Goal: Transaction & Acquisition: Purchase product/service

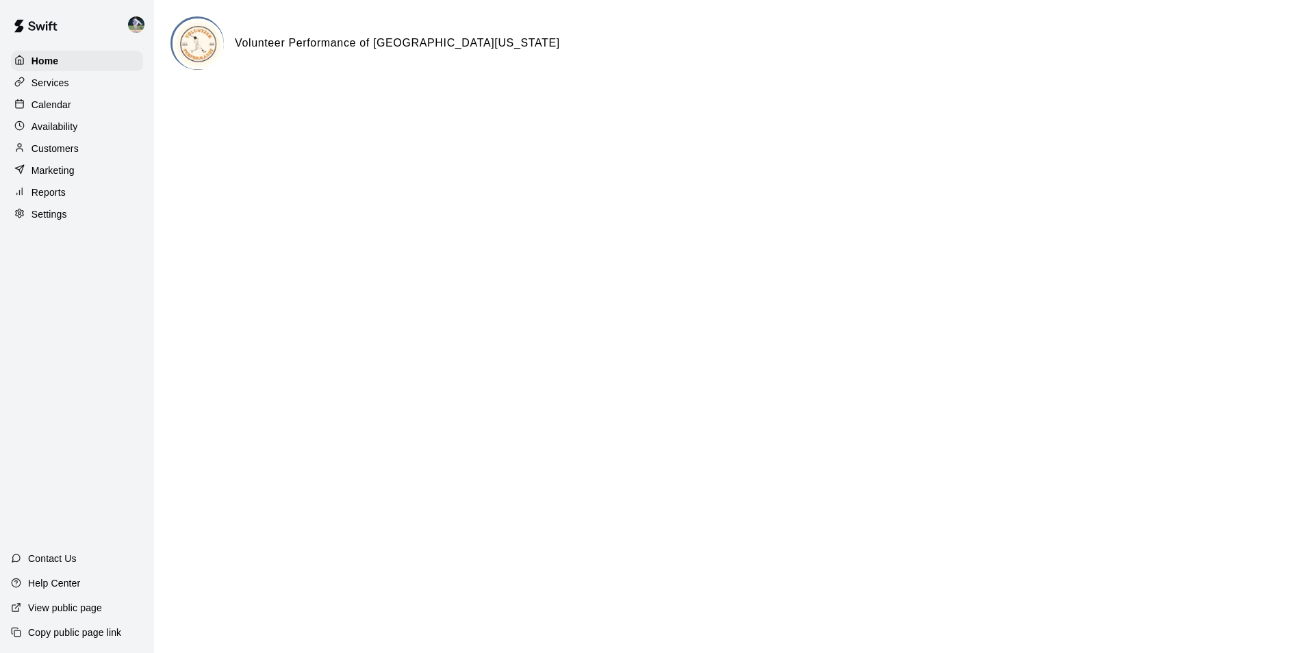
click at [84, 103] on div "Calendar" at bounding box center [77, 104] width 132 height 21
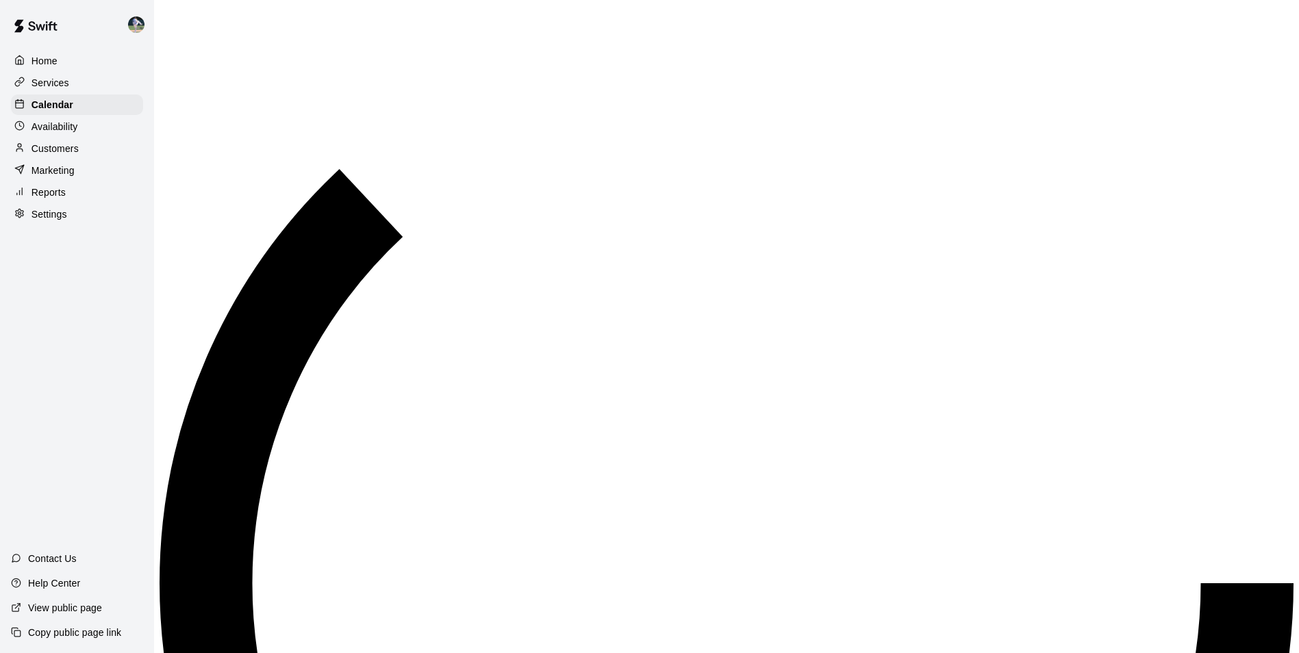
scroll to position [696, 0]
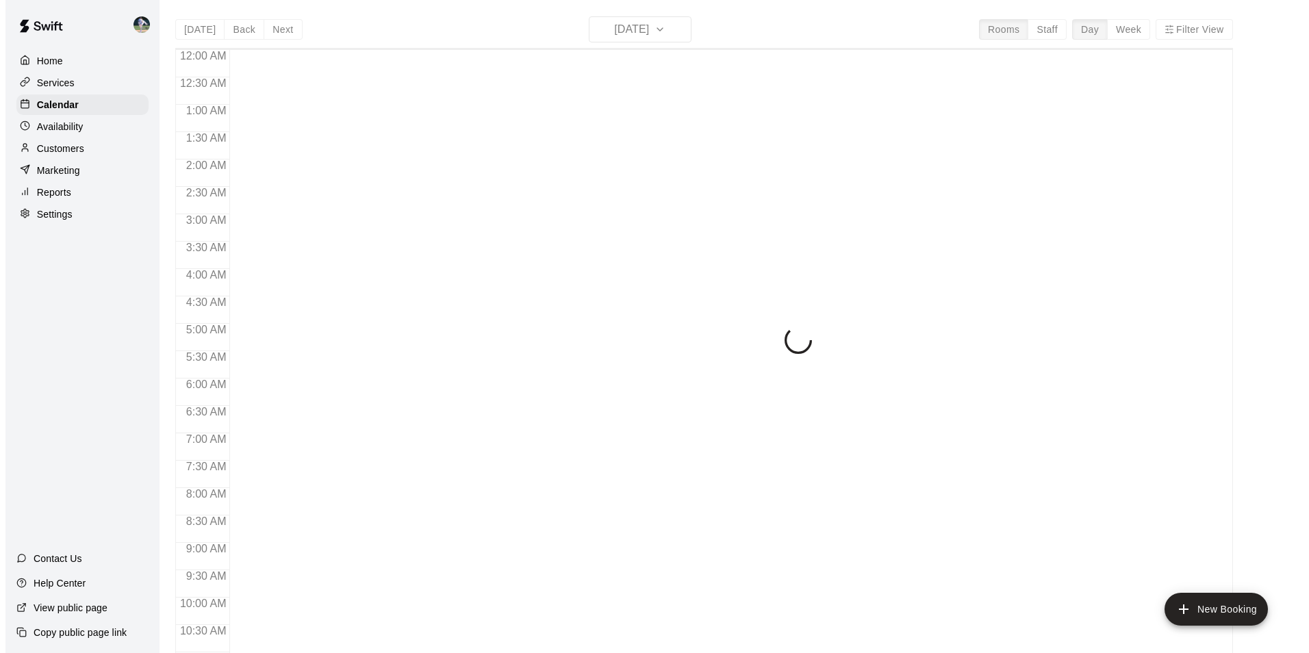
scroll to position [696, 0]
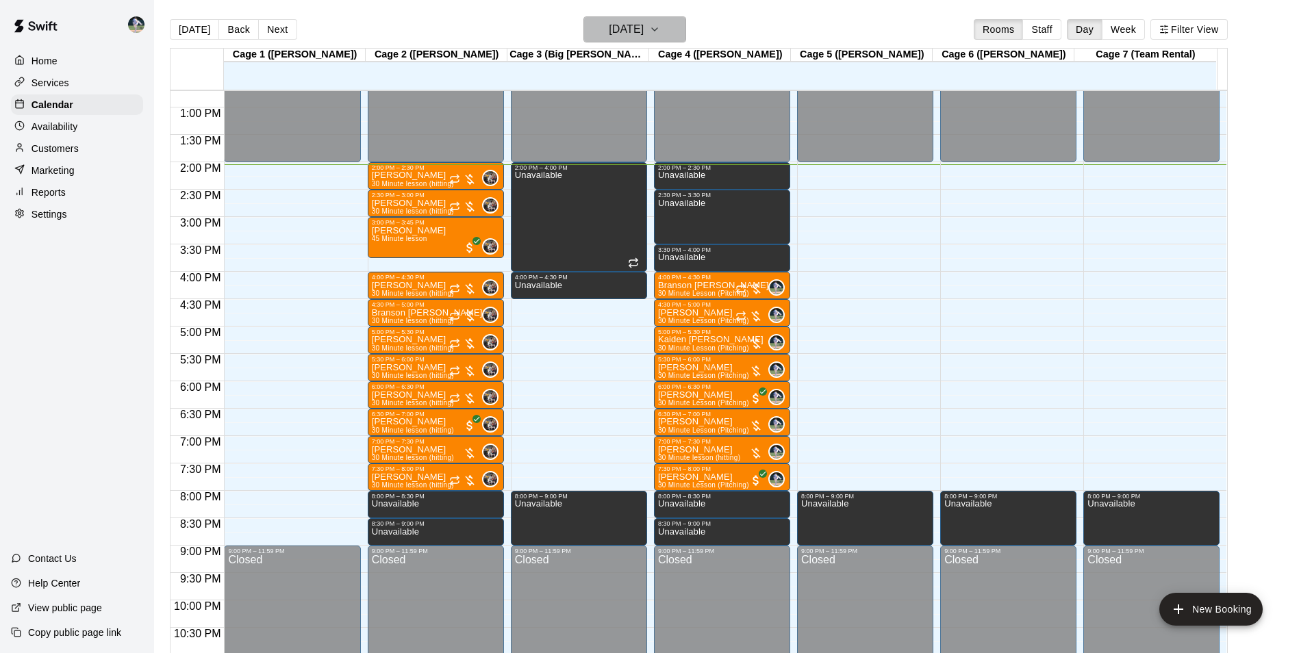
click at [609, 27] on h6 "[DATE]" at bounding box center [626, 29] width 35 height 19
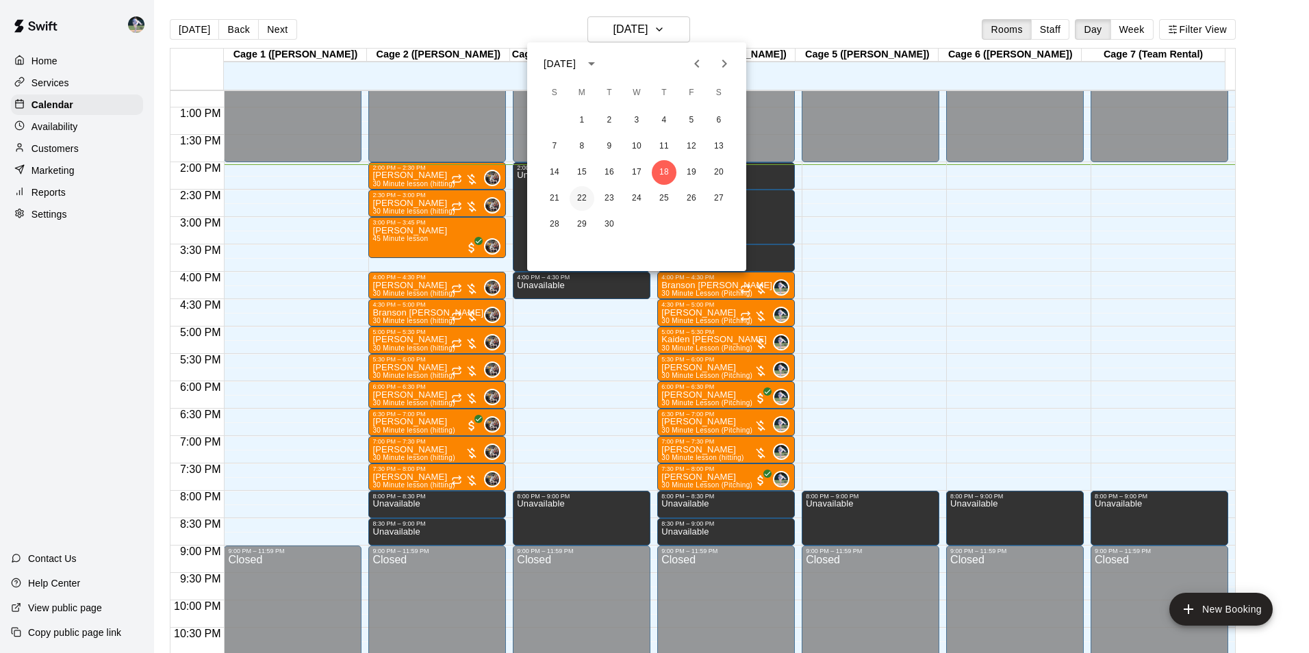
click at [579, 197] on button "22" at bounding box center [582, 198] width 25 height 25
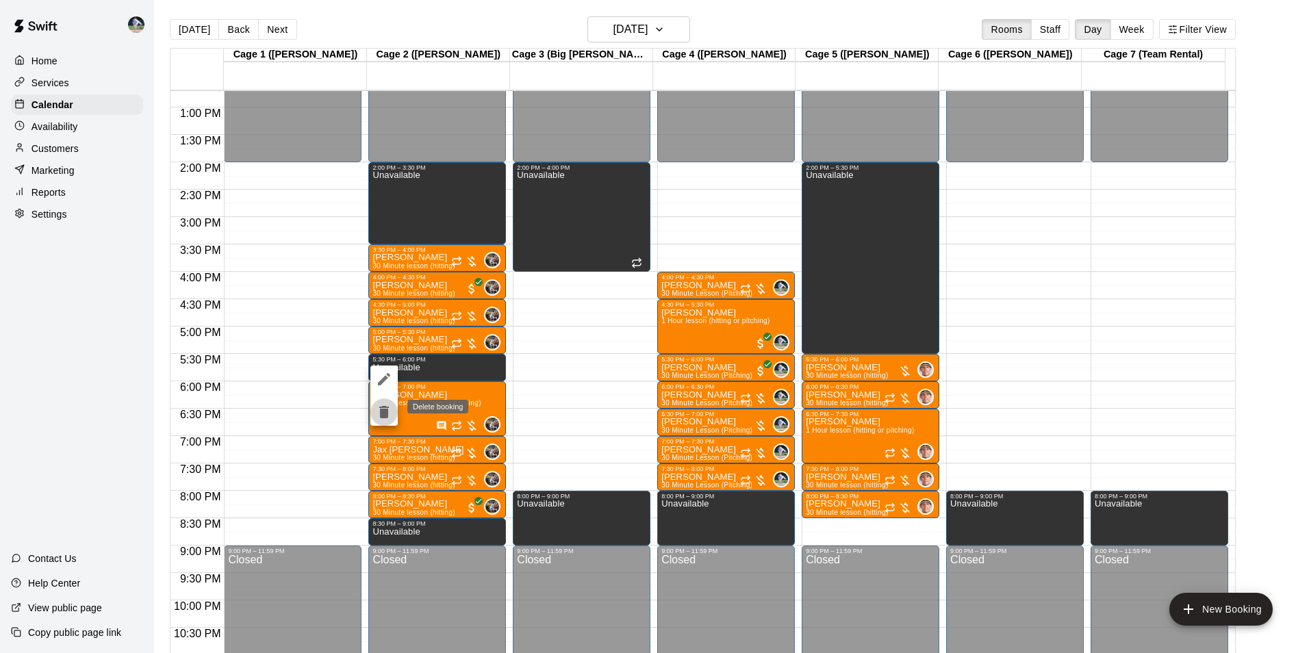
click at [383, 416] on icon "delete" at bounding box center [384, 412] width 10 height 12
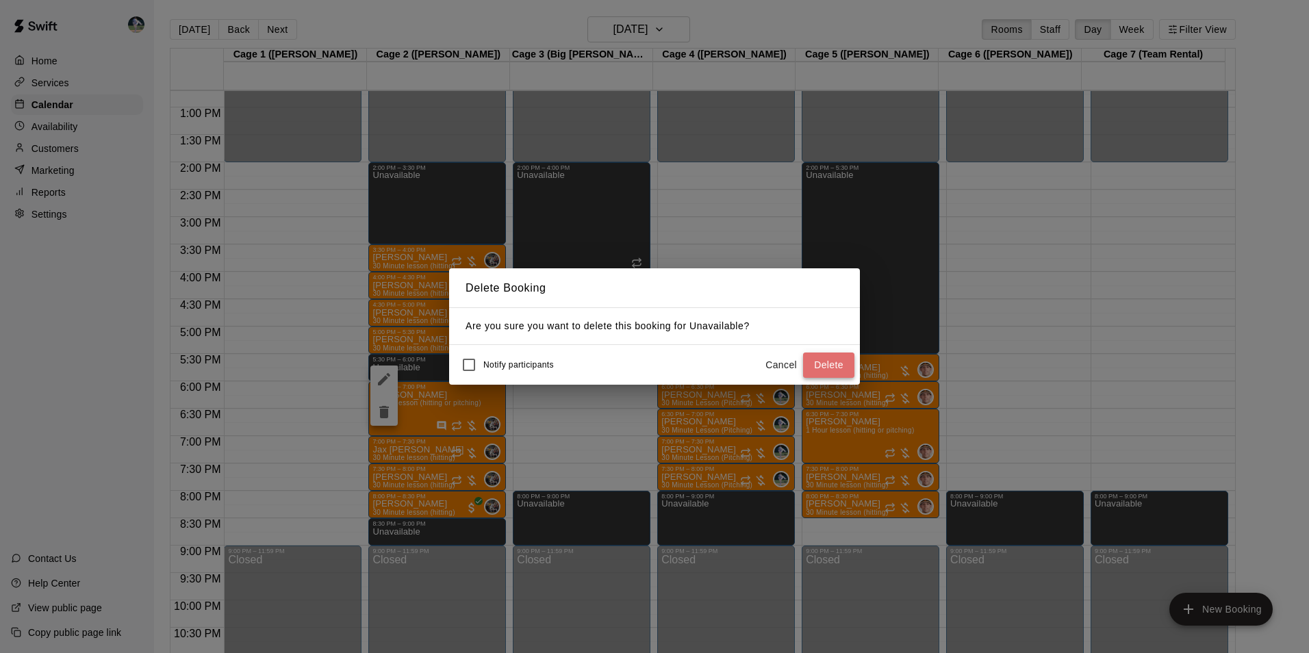
click at [821, 363] on button "Delete" at bounding box center [828, 365] width 51 height 25
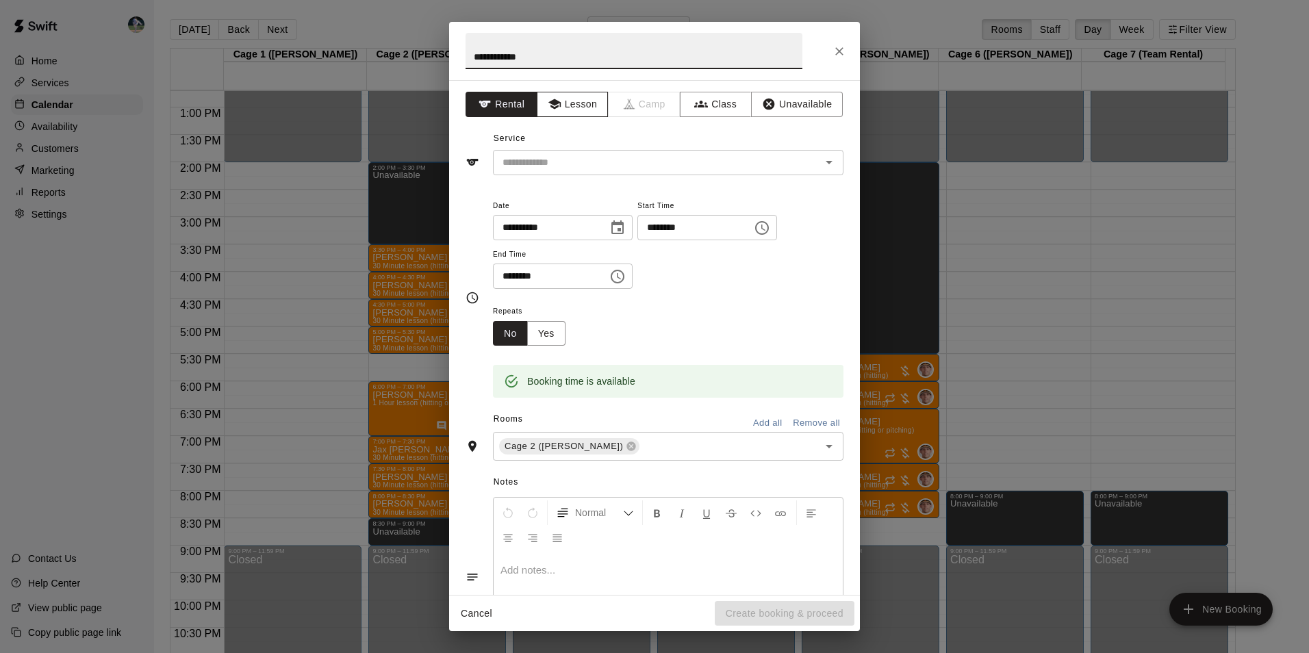
type input "**********"
click at [557, 103] on icon "button" at bounding box center [554, 104] width 12 height 10
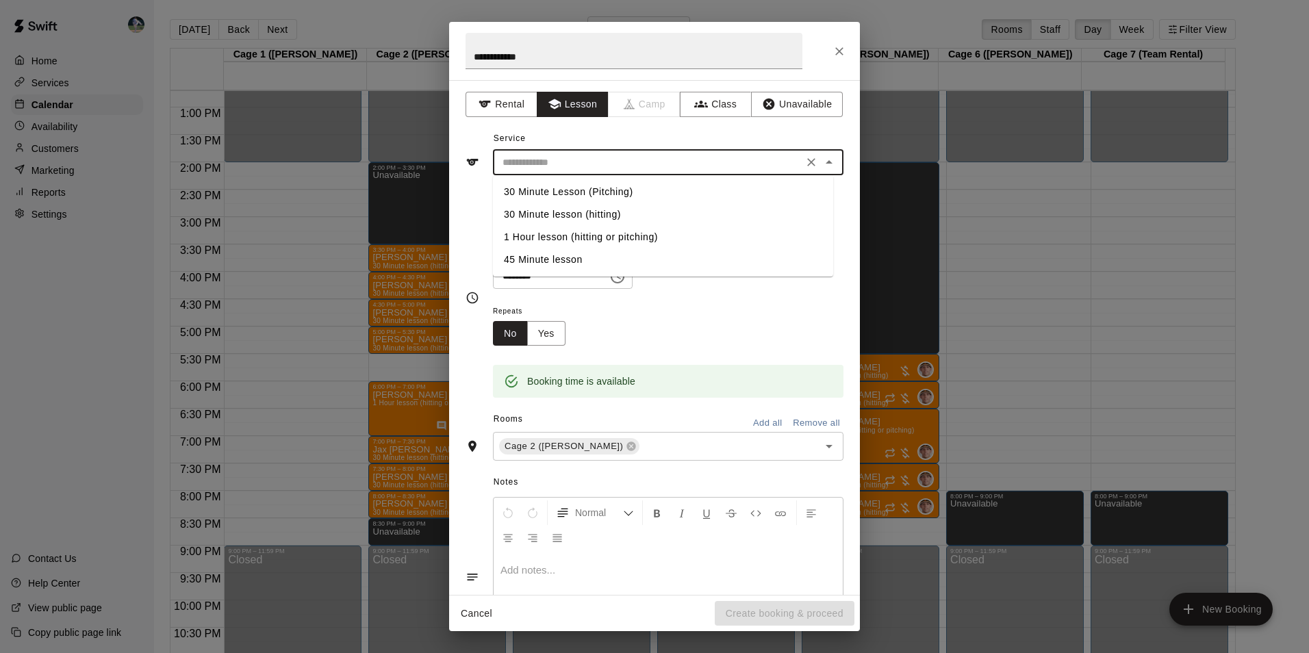
click at [565, 157] on input "text" at bounding box center [648, 162] width 302 height 17
click at [566, 212] on li "30 Minute lesson (hitting)" at bounding box center [663, 214] width 340 height 23
type input "**********"
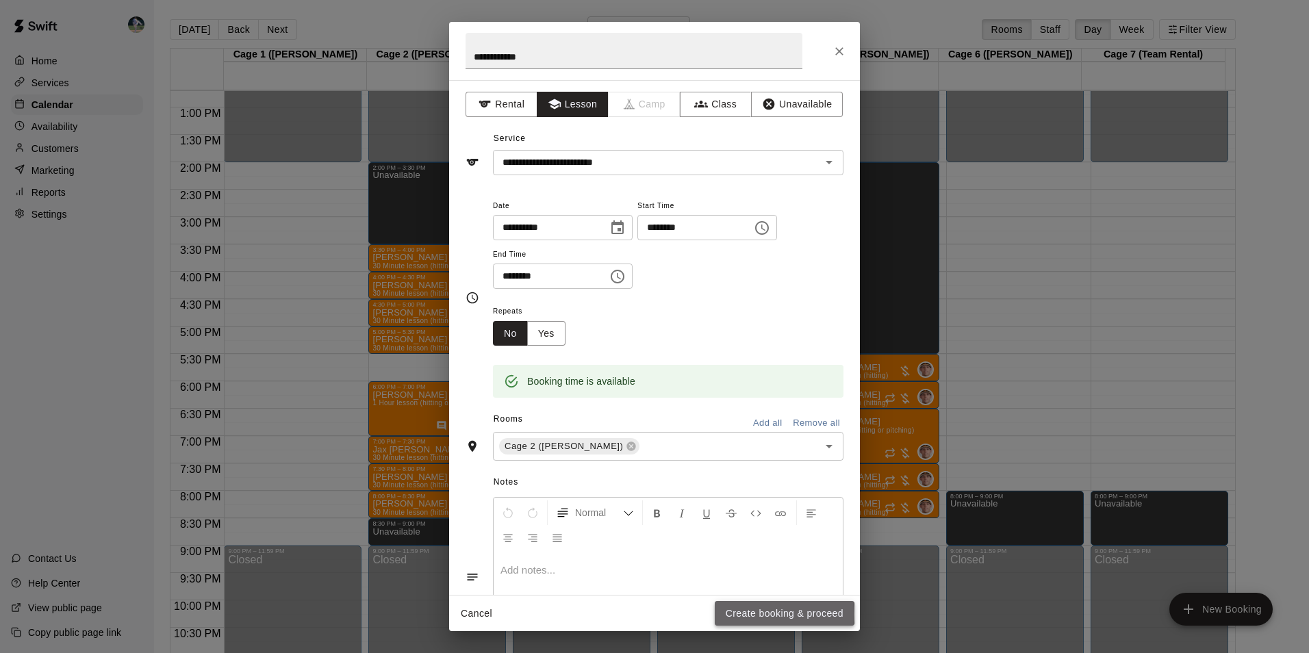
click at [764, 613] on button "Create booking & proceed" at bounding box center [785, 613] width 140 height 25
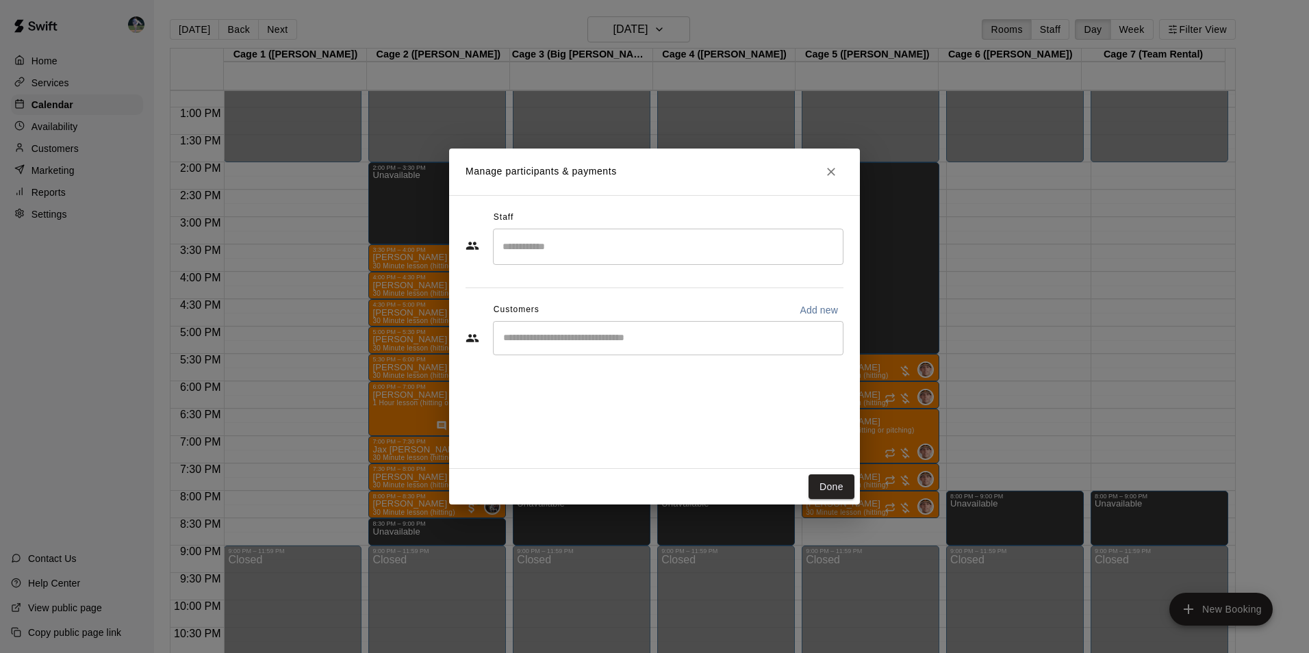
click at [552, 244] on input "Search staff" at bounding box center [668, 247] width 338 height 24
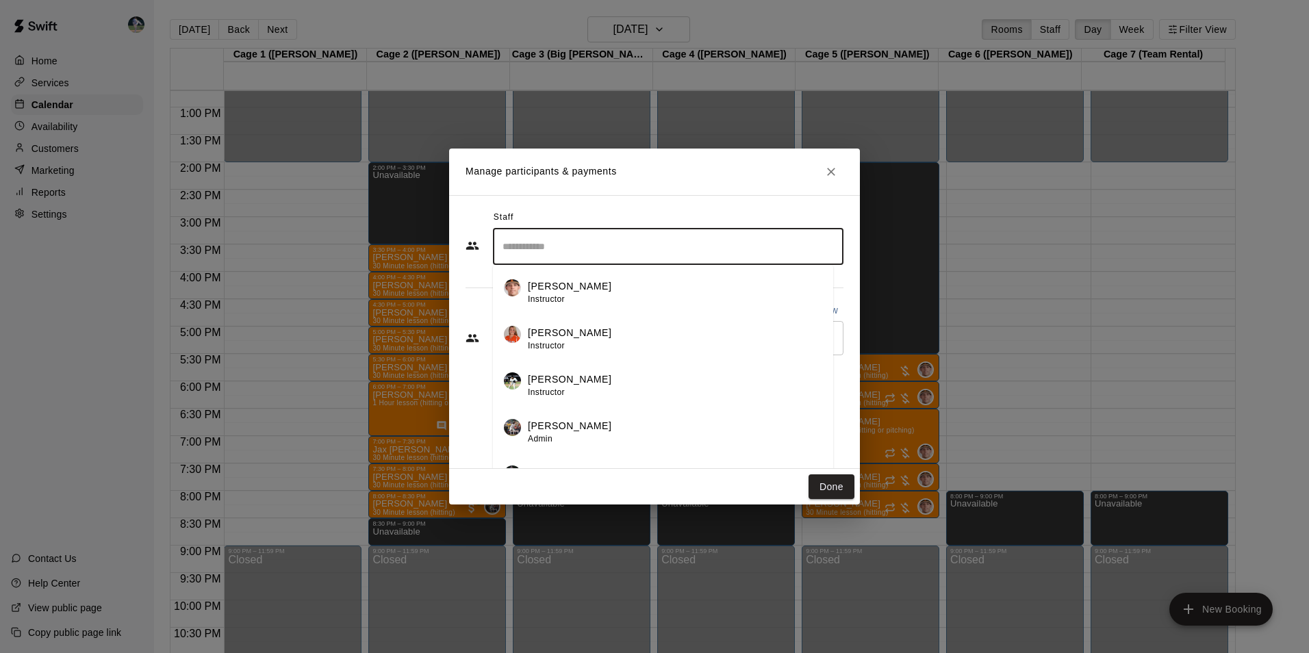
click at [553, 423] on p "[PERSON_NAME]" at bounding box center [570, 426] width 84 height 14
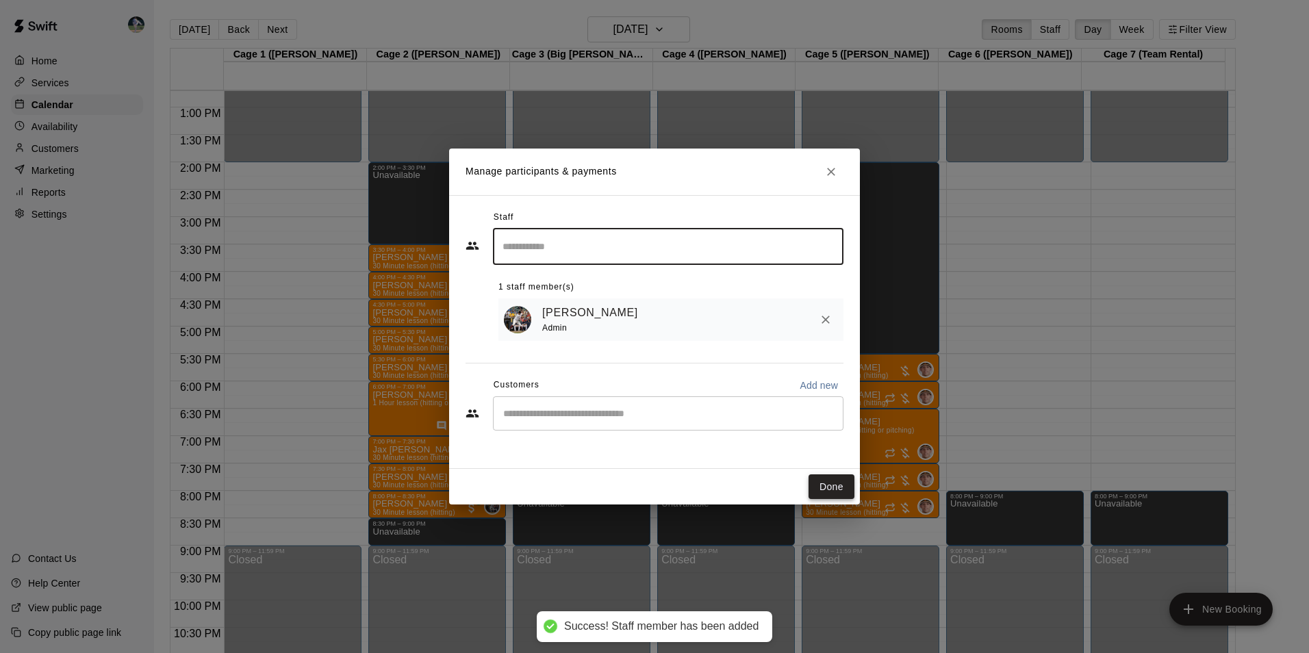
click at [830, 488] on button "Done" at bounding box center [832, 486] width 46 height 25
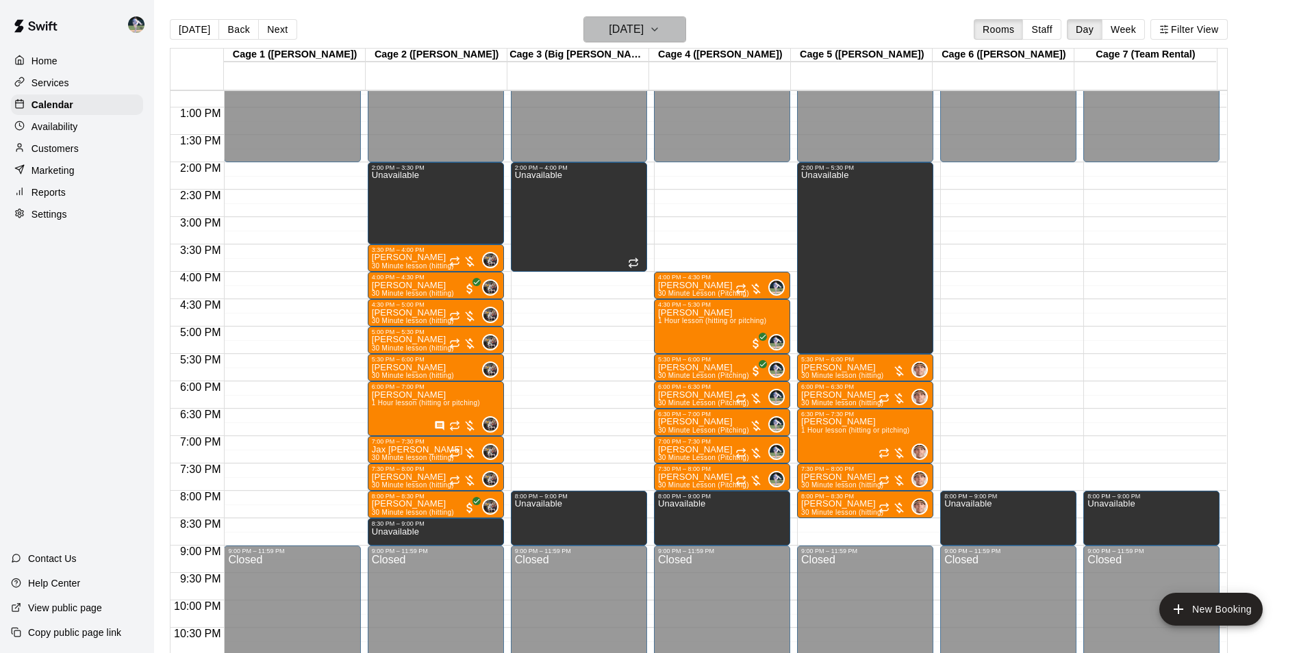
click at [629, 25] on h6 "[DATE]" at bounding box center [626, 29] width 35 height 19
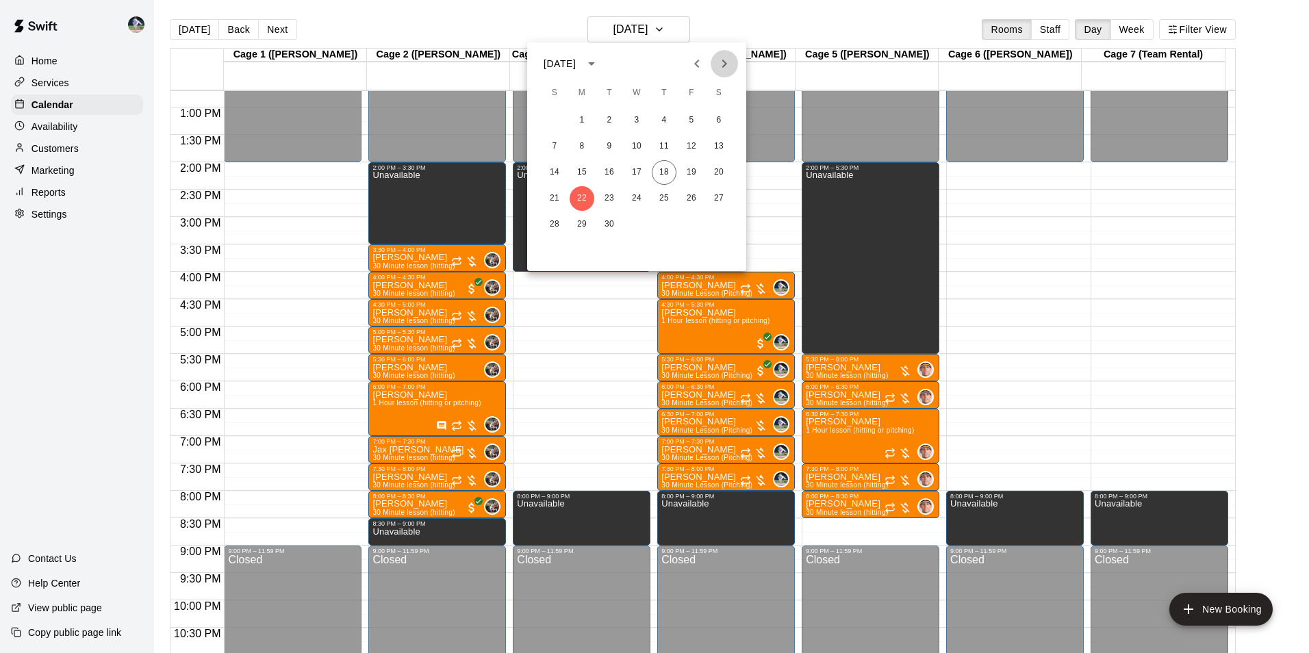
click at [722, 62] on icon "Next month" at bounding box center [724, 63] width 16 height 16
click at [635, 116] on button "1" at bounding box center [636, 120] width 25 height 25
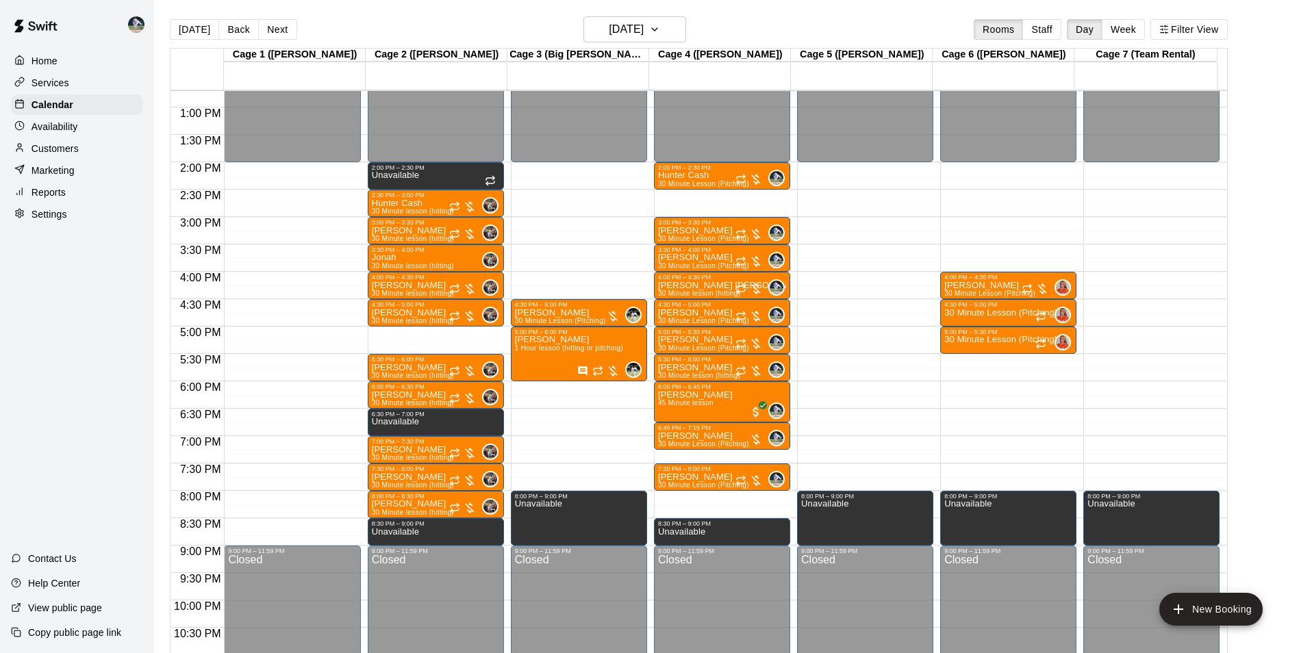
click at [420, 333] on div "12:00 AM – 2:00 PM Closed 2:00 PM – 2:30 PM Unavailable 2:30 PM – 3:00 PM Hunte…" at bounding box center [436, 52] width 136 height 1315
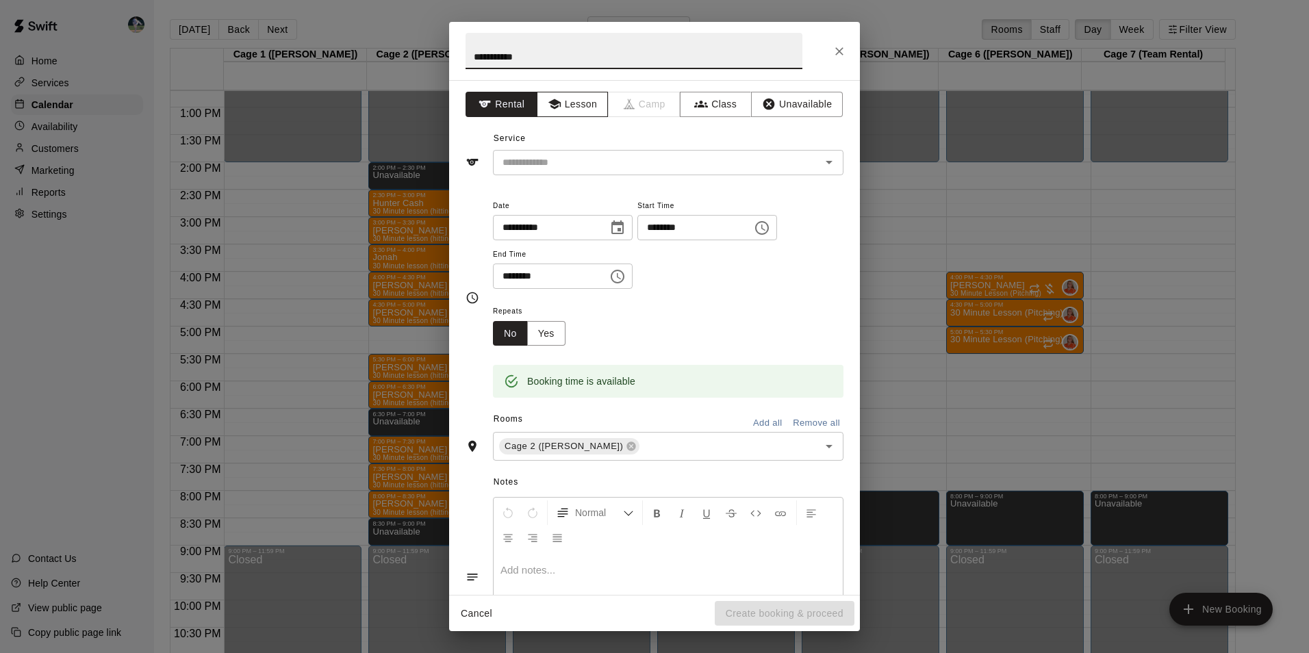
type input "**********"
click at [561, 97] on button "Lesson" at bounding box center [573, 104] width 72 height 25
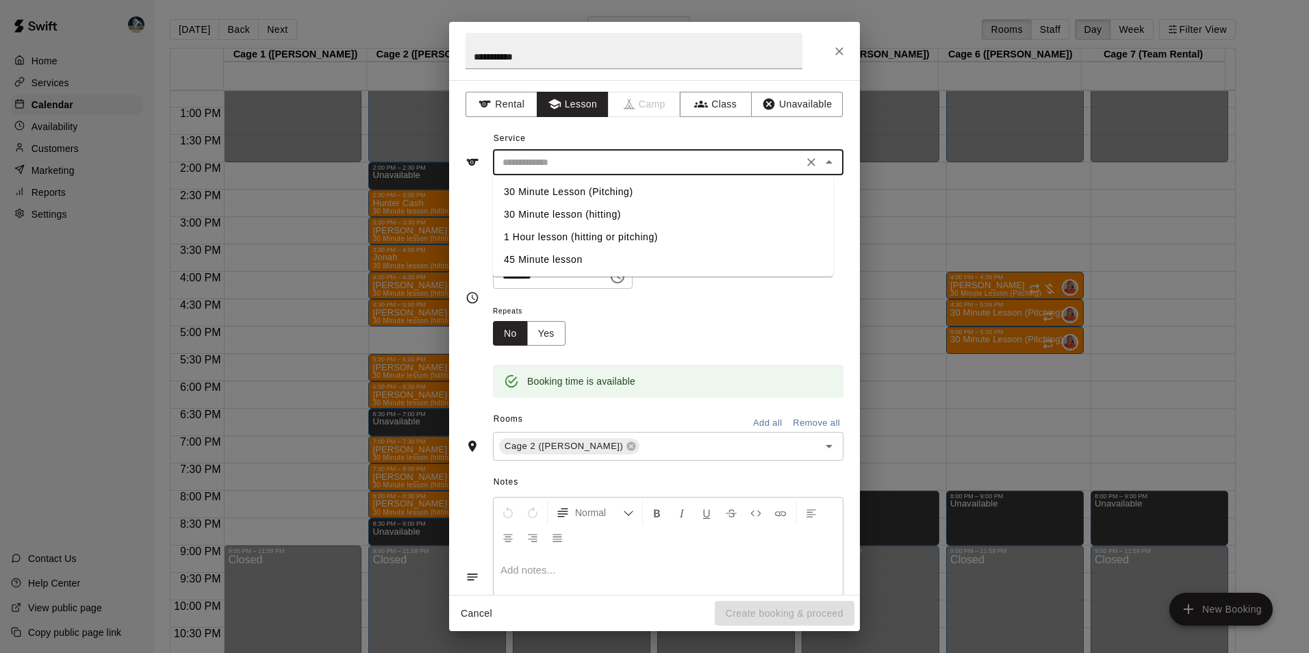
click at [566, 155] on input "text" at bounding box center [648, 162] width 302 height 17
click at [568, 214] on li "30 Minute lesson (hitting)" at bounding box center [663, 214] width 340 height 23
type input "**********"
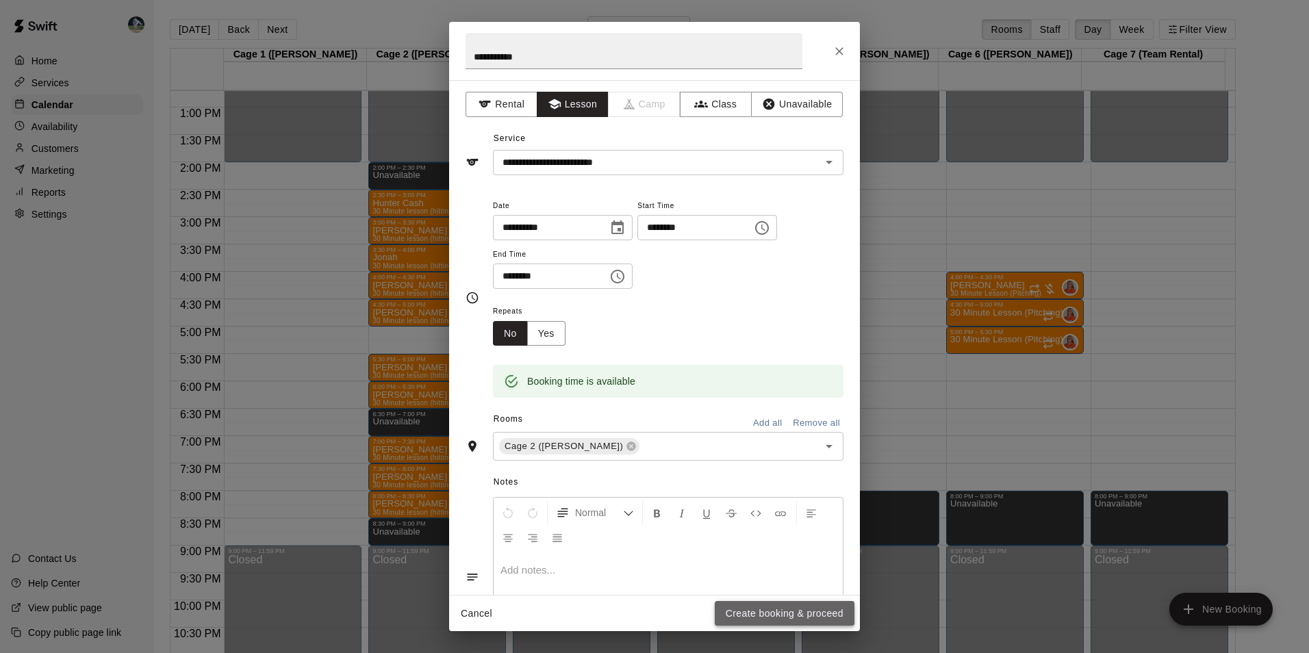
click at [762, 611] on button "Create booking & proceed" at bounding box center [785, 613] width 140 height 25
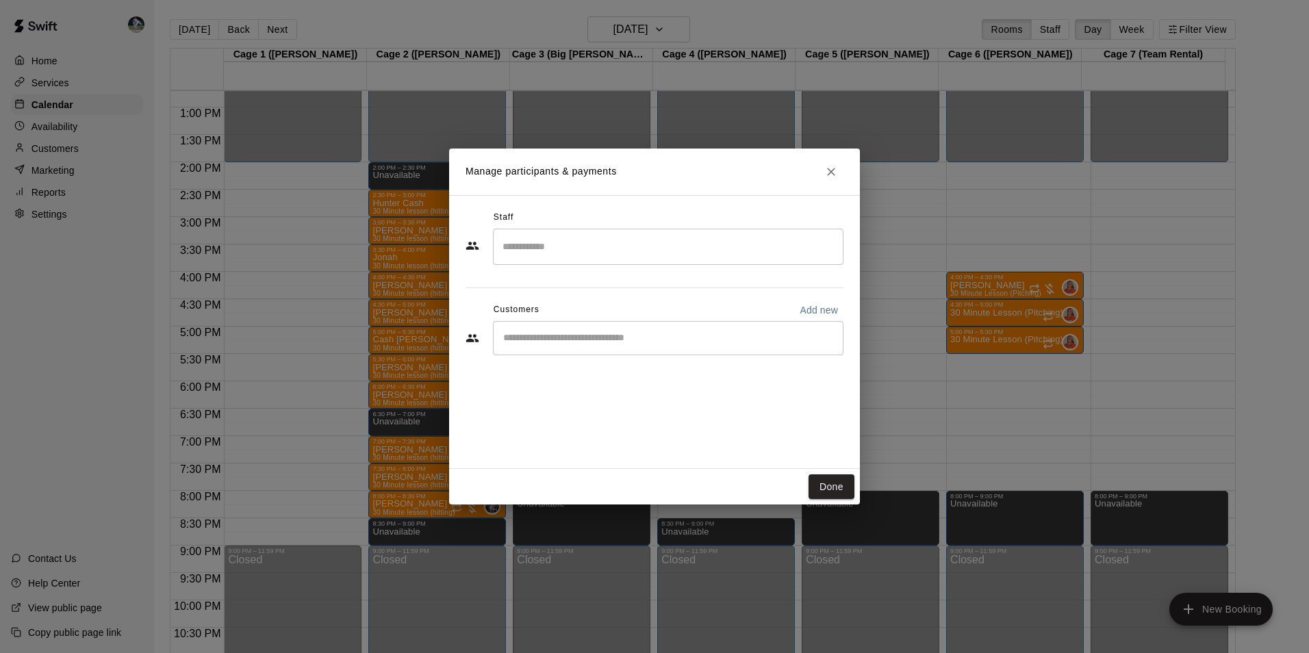
click at [582, 251] on input "Search staff" at bounding box center [668, 247] width 338 height 24
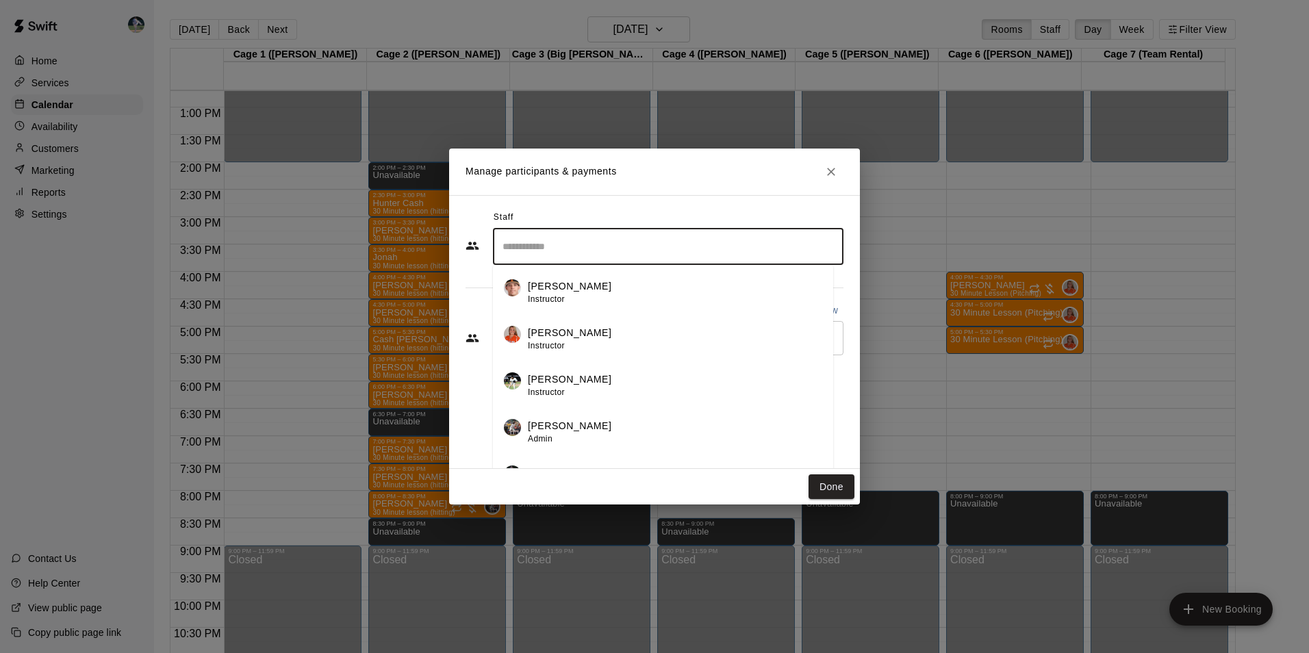
click at [555, 422] on p "[PERSON_NAME]" at bounding box center [570, 426] width 84 height 14
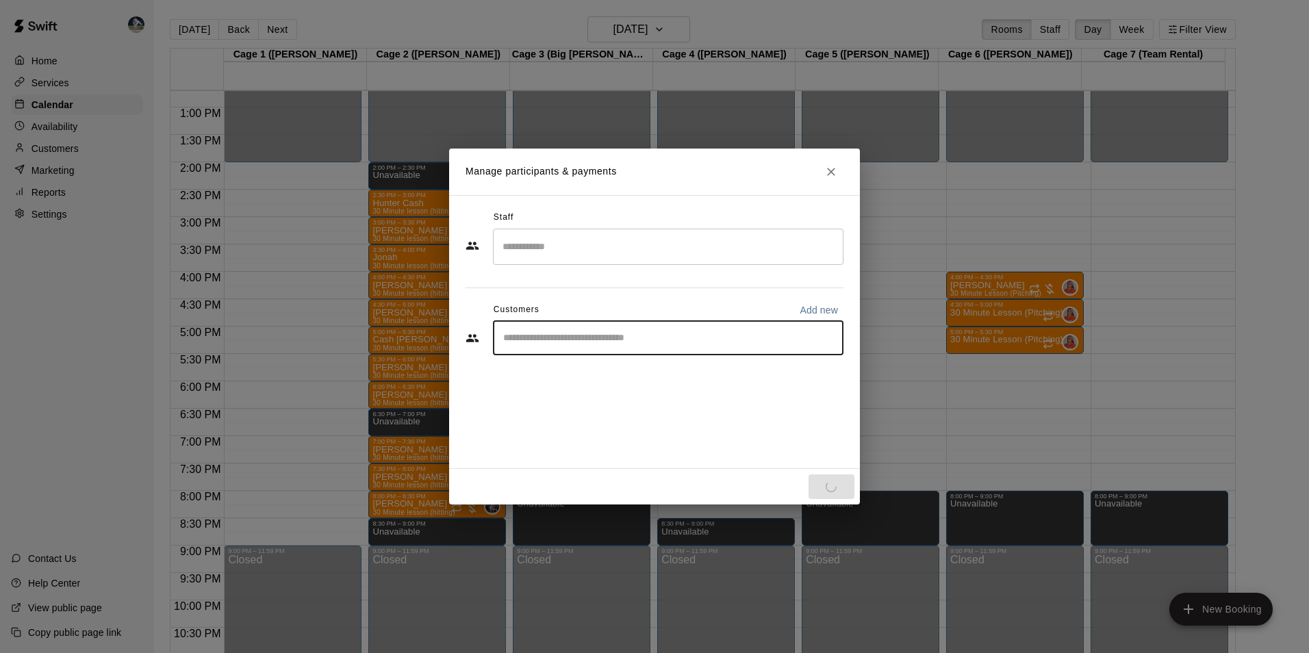
click at [539, 340] on input "Start typing to search customers..." at bounding box center [668, 338] width 338 height 14
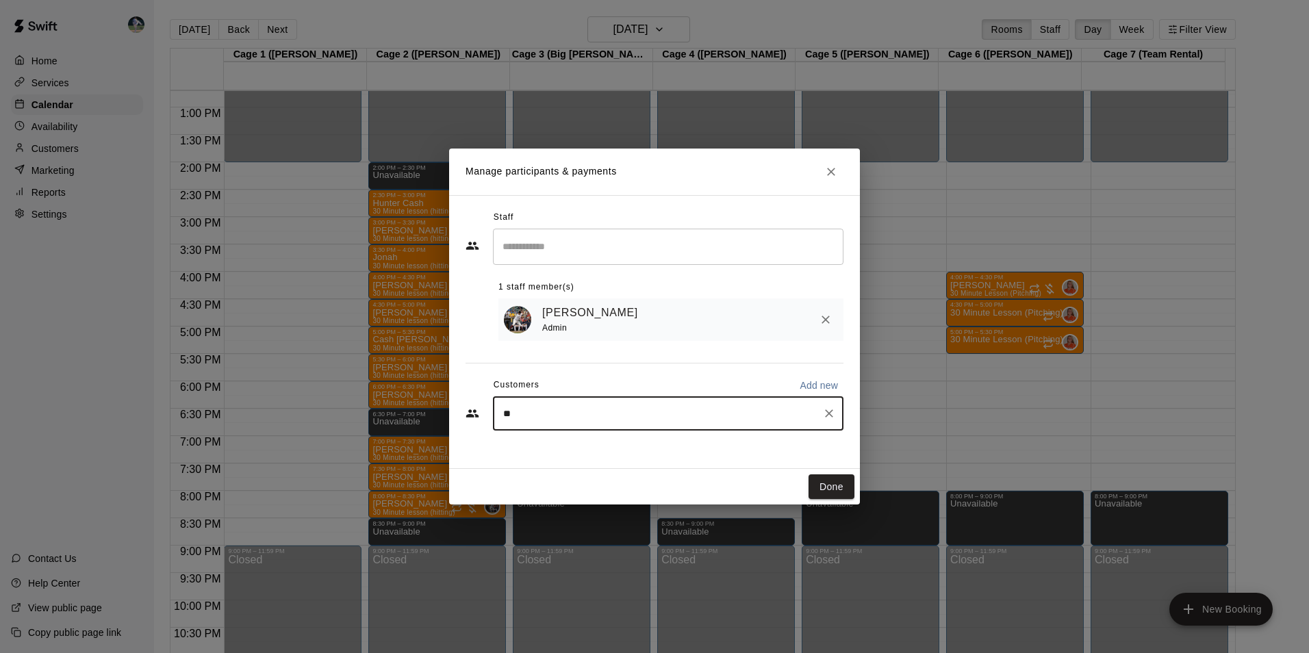
type input "***"
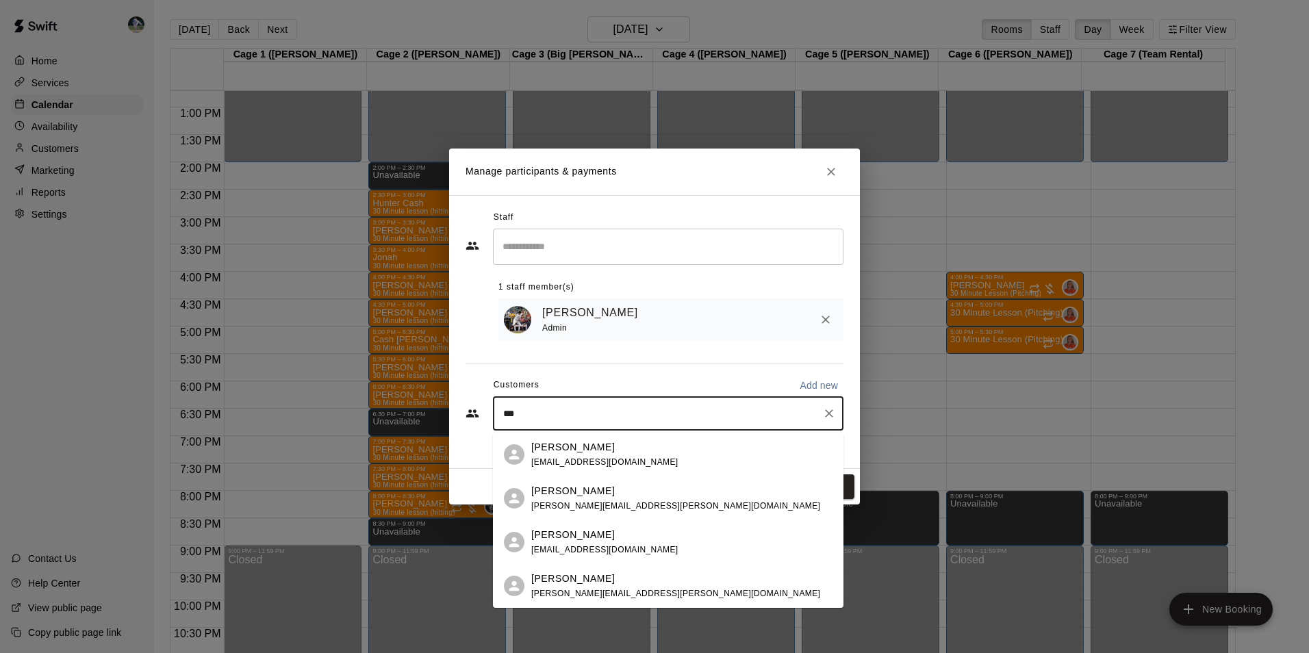
click at [551, 457] on span "[EMAIL_ADDRESS][DOMAIN_NAME]" at bounding box center [604, 462] width 147 height 10
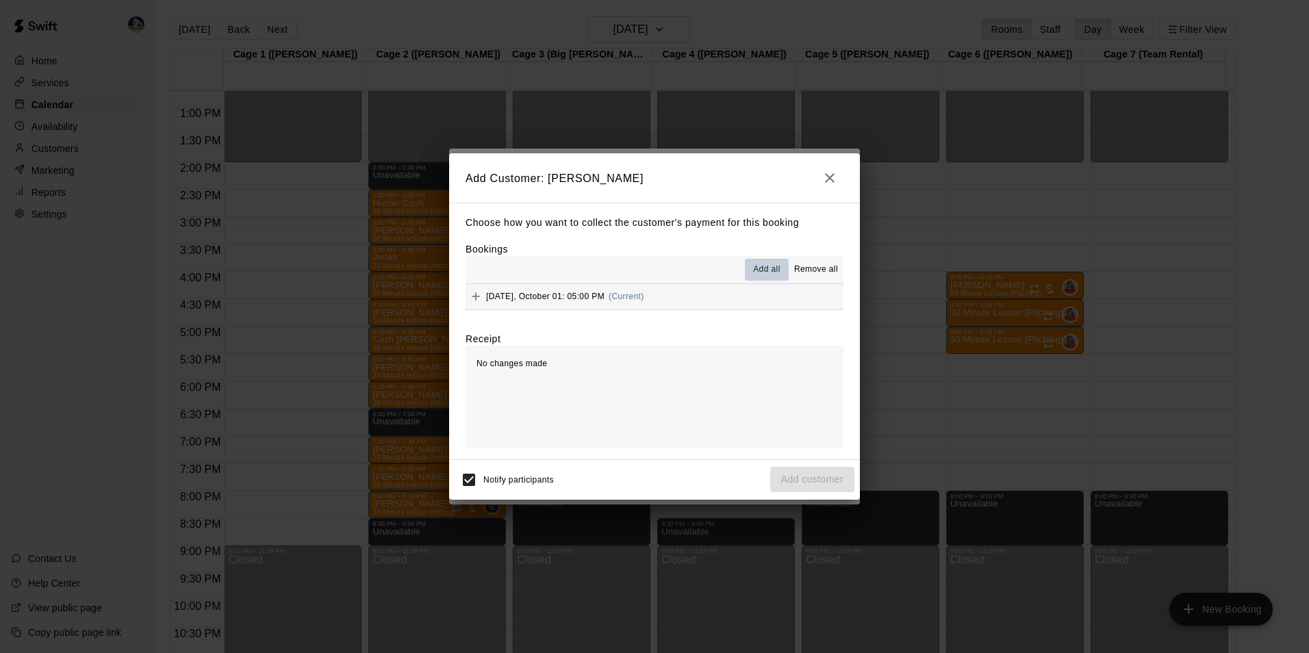
click at [765, 267] on span "Add all" at bounding box center [766, 270] width 27 height 14
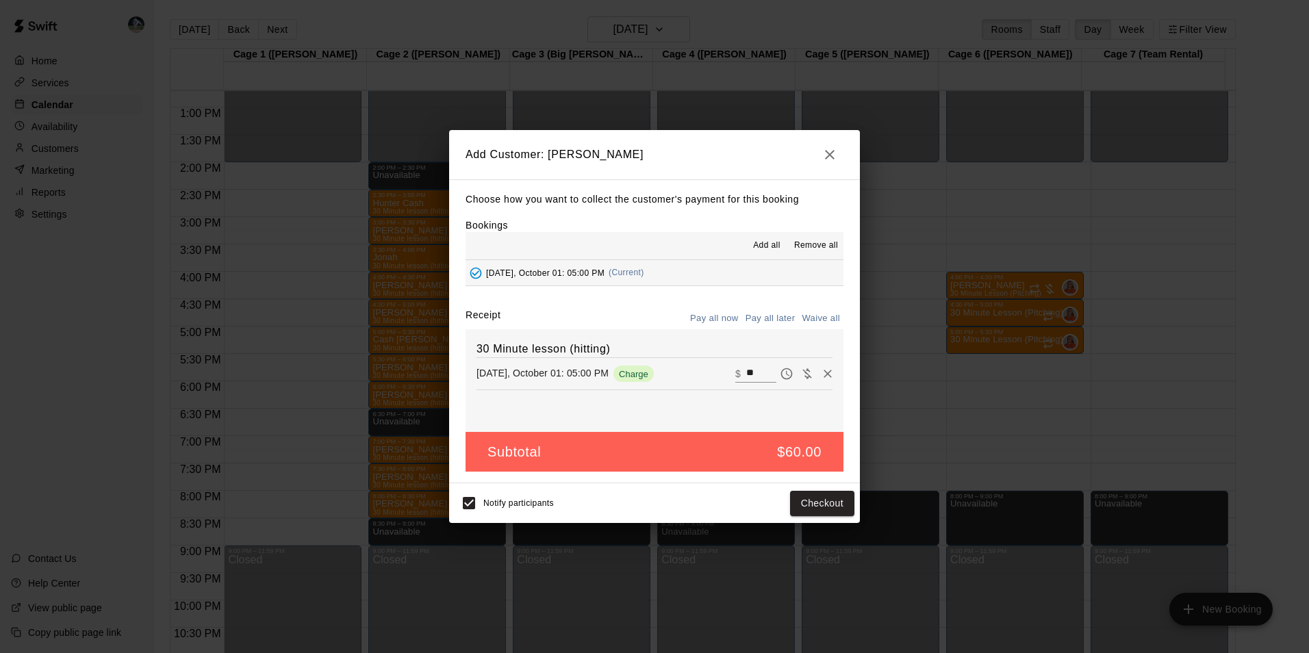
click at [760, 318] on button "Pay all later" at bounding box center [770, 318] width 57 height 21
click at [791, 504] on button "Add customer" at bounding box center [812, 503] width 84 height 25
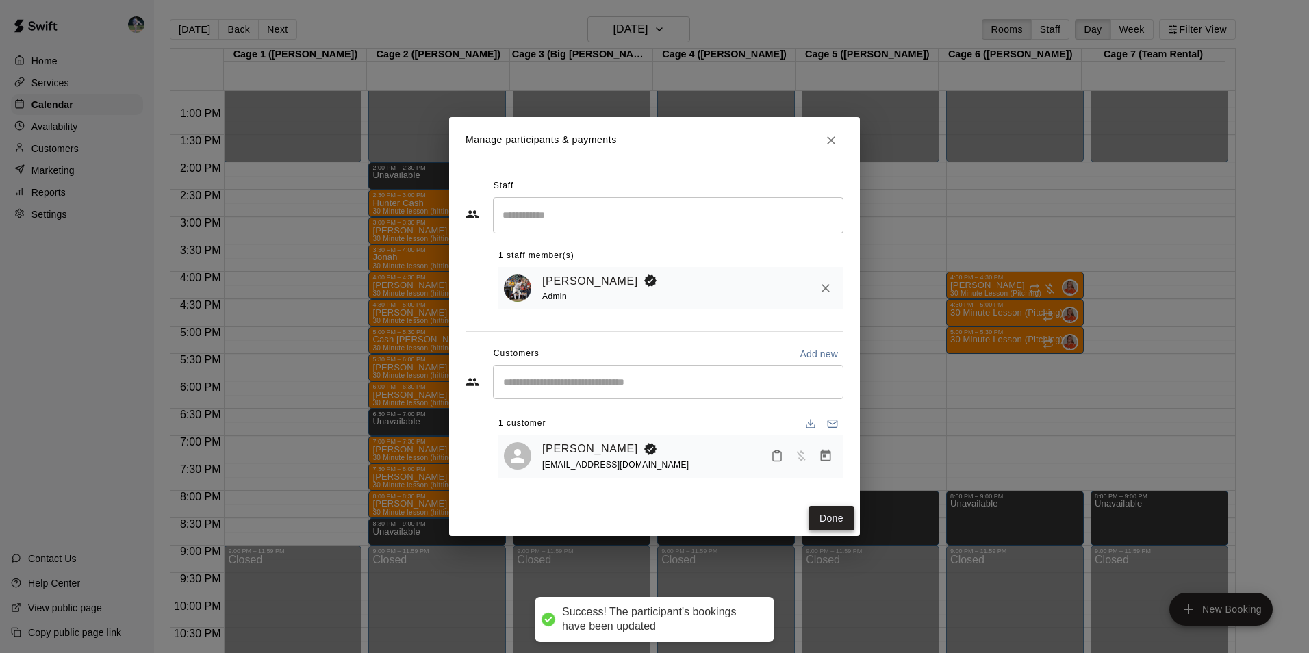
click at [820, 516] on button "Done" at bounding box center [832, 518] width 46 height 25
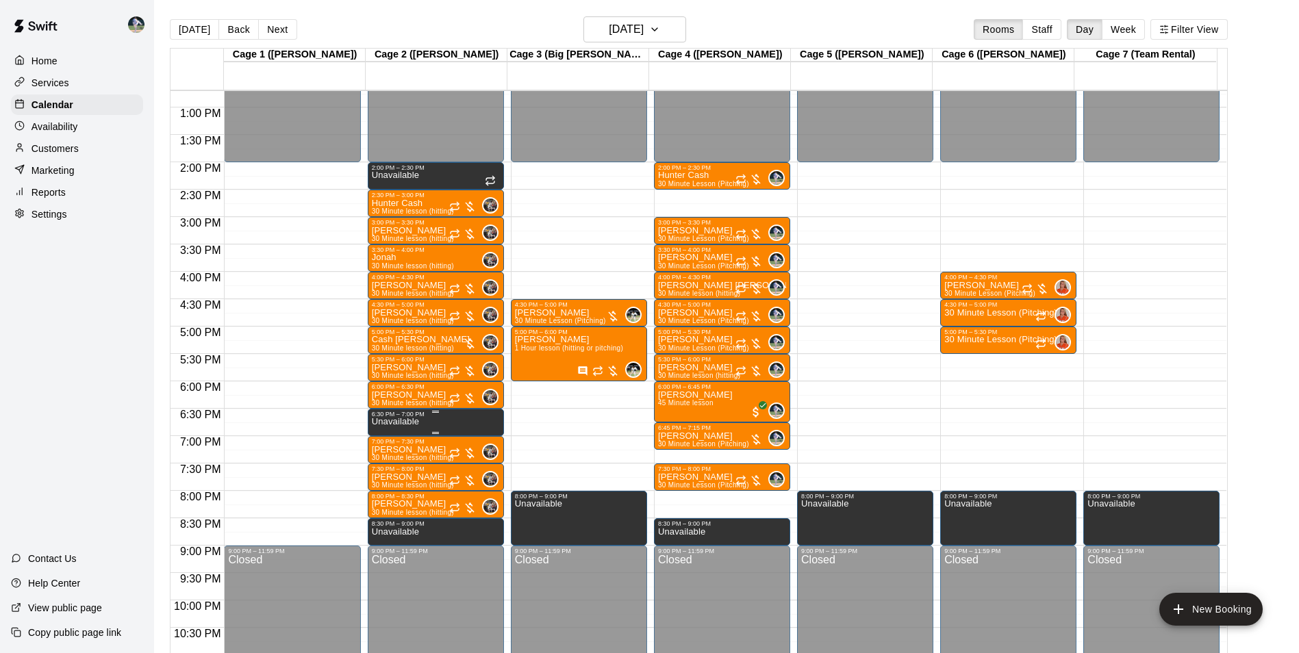
click at [426, 418] on div "6:30 PM – 7:00 PM" at bounding box center [436, 414] width 128 height 7
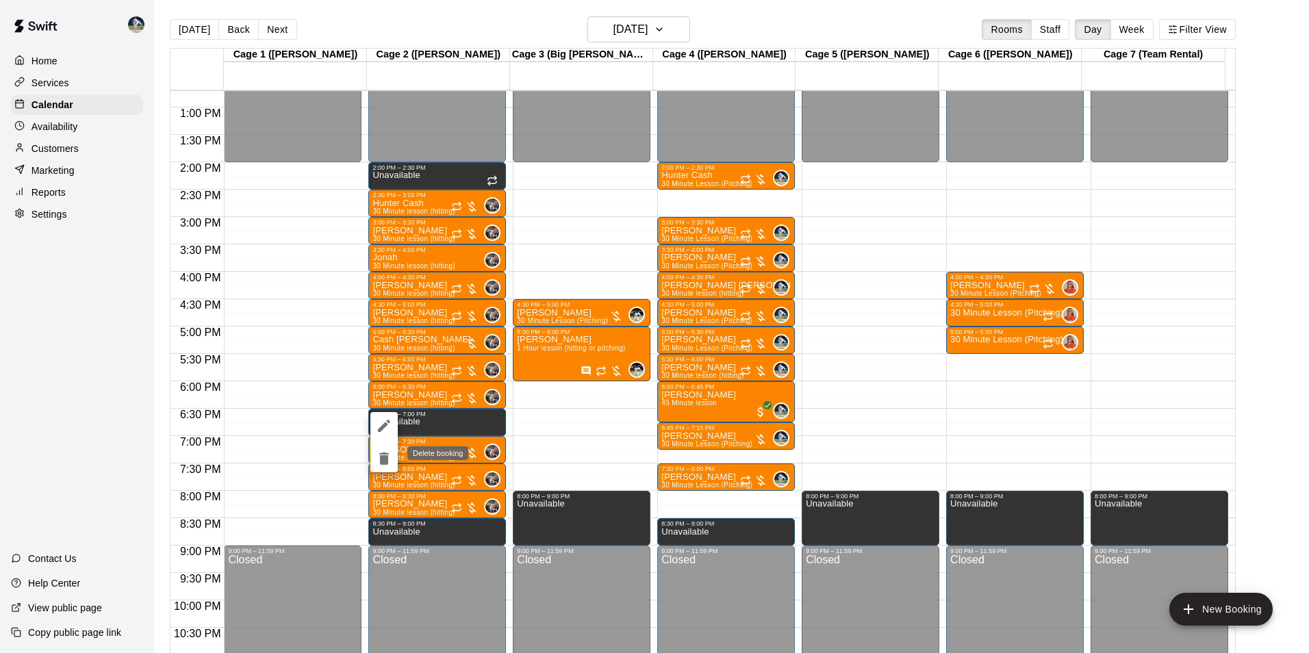
click at [381, 456] on icon "delete" at bounding box center [384, 459] width 10 height 12
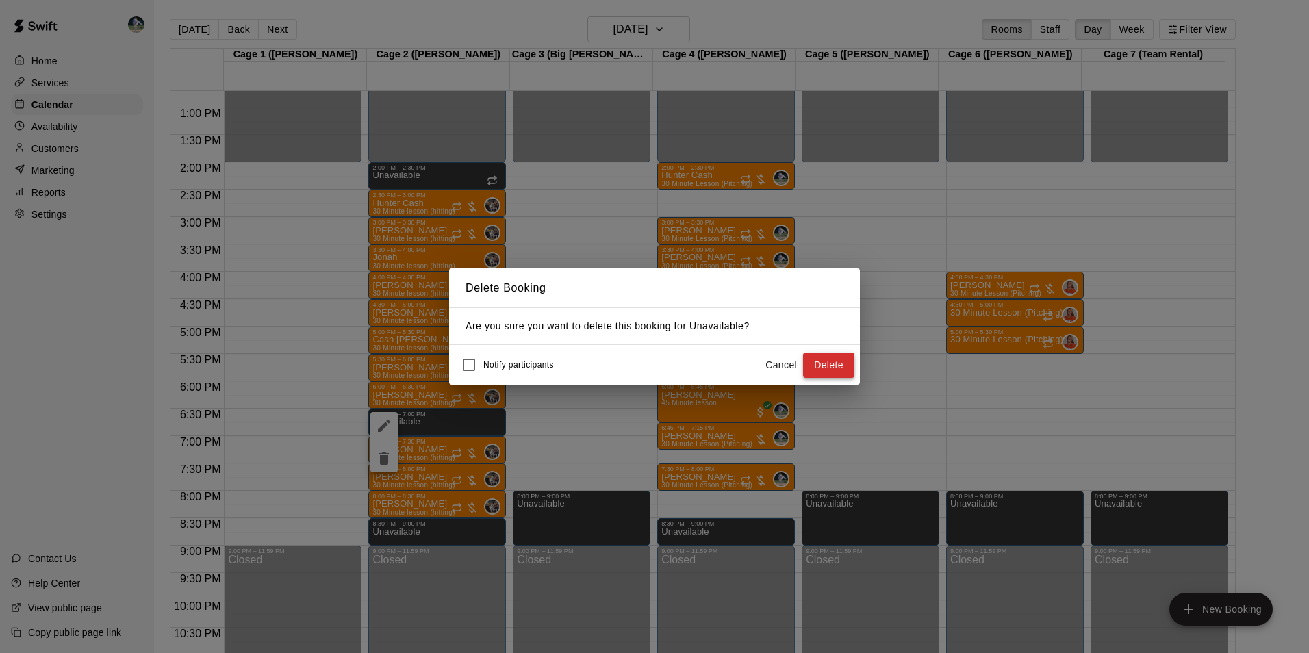
click at [832, 360] on button "Delete" at bounding box center [828, 365] width 51 height 25
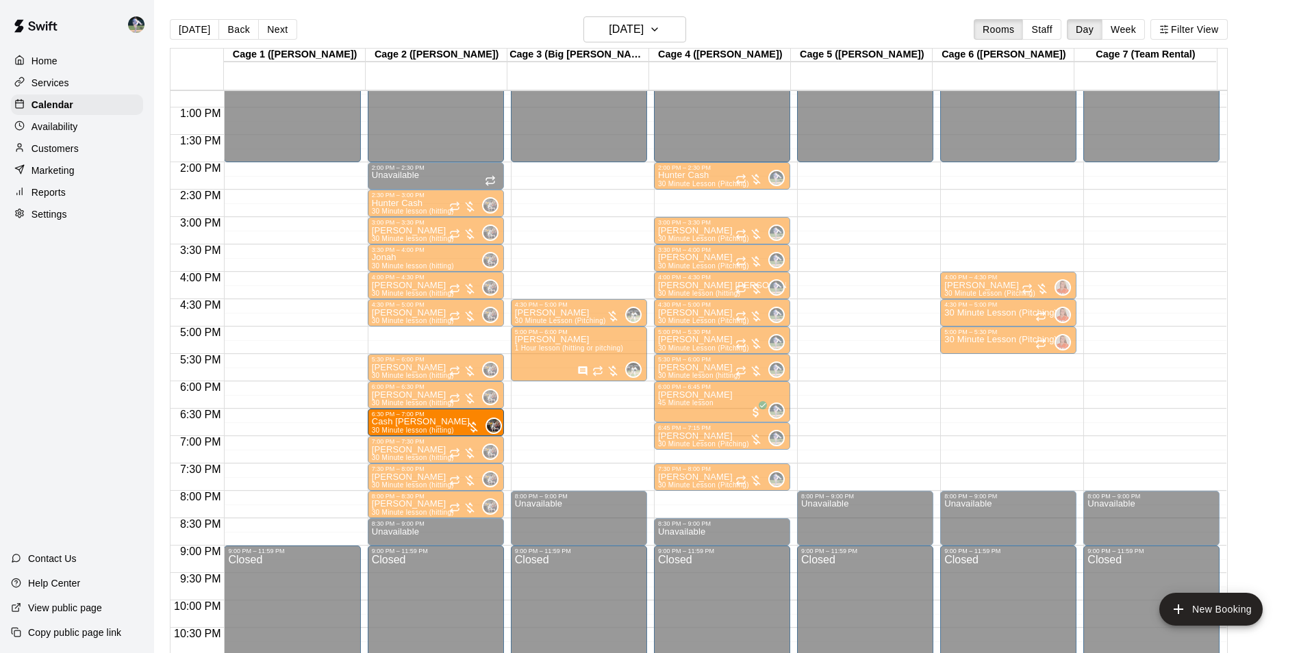
drag, startPoint x: 405, startPoint y: 342, endPoint x: 409, endPoint y: 429, distance: 87.0
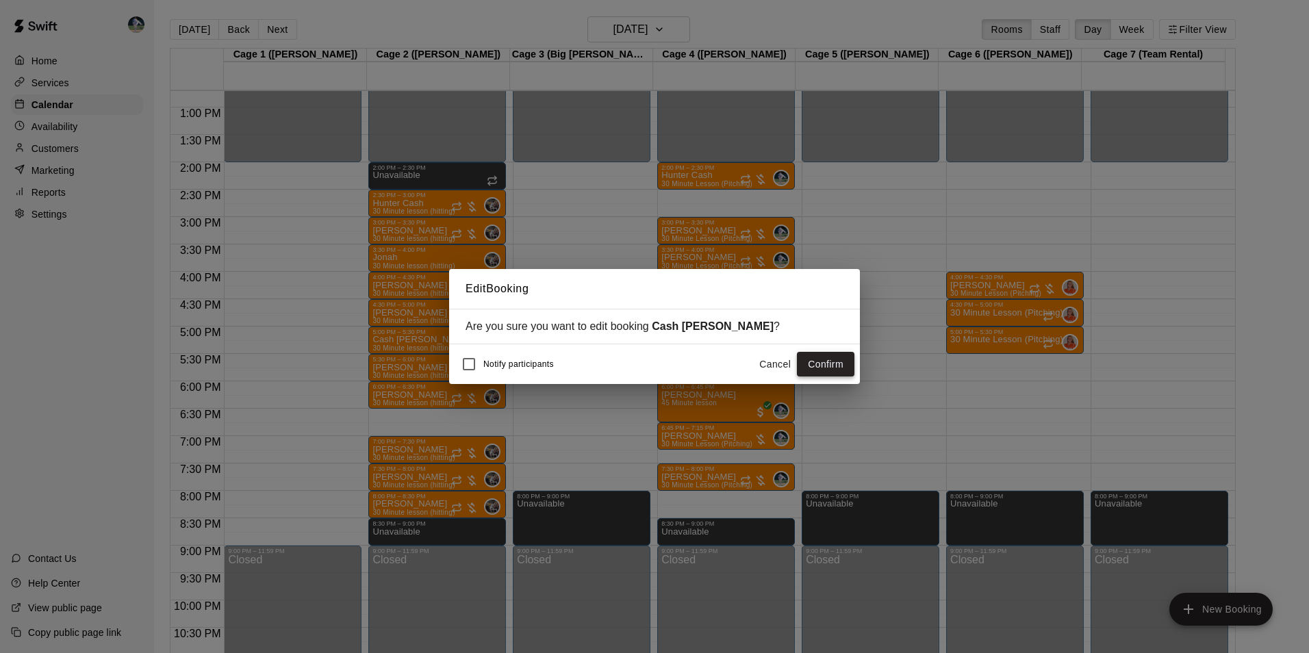
click at [817, 368] on button "Confirm" at bounding box center [826, 364] width 58 height 25
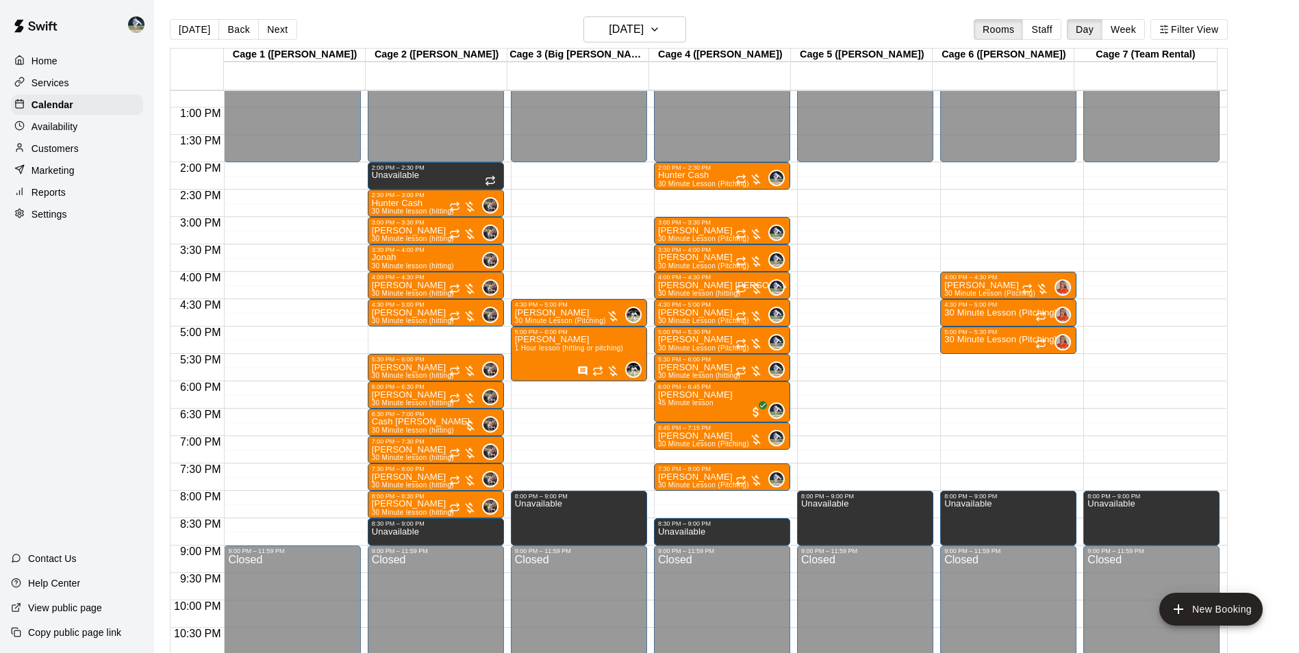
click at [431, 332] on div "12:00 AM – 2:00 PM Closed 2:00 PM – 2:30 PM Unavailable 2:30 PM – 3:00 PM Hunte…" at bounding box center [436, 52] width 136 height 1315
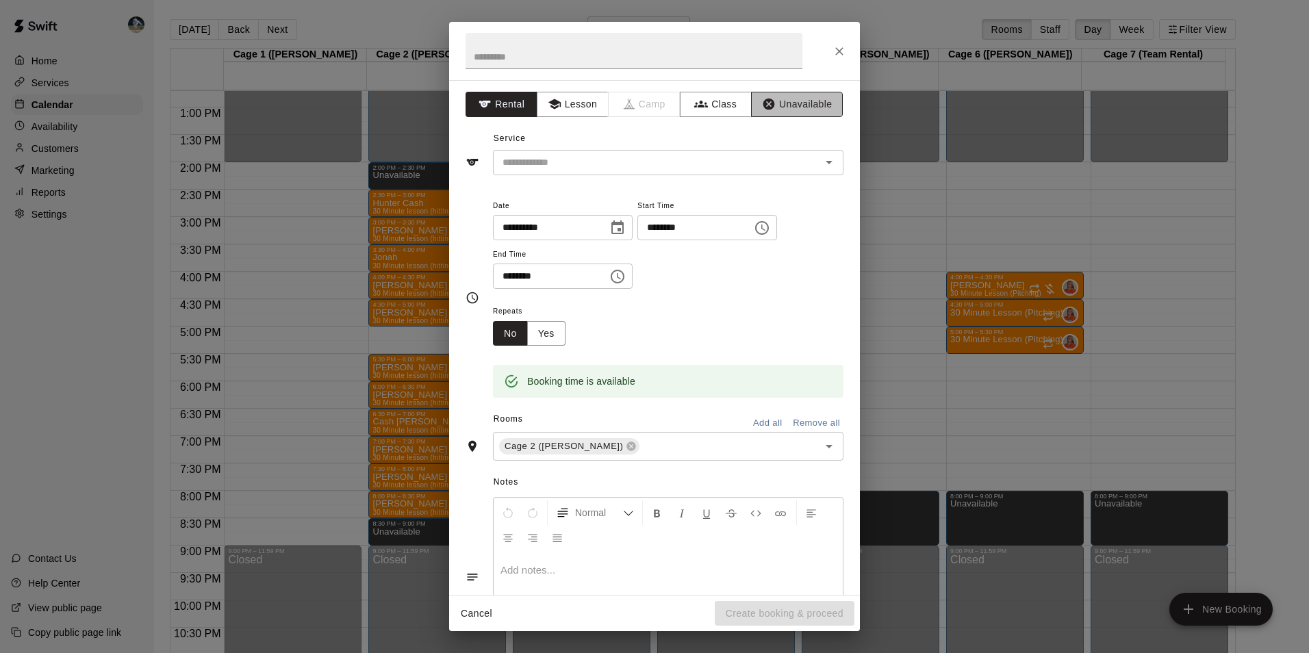
click at [785, 99] on button "Unavailable" at bounding box center [797, 104] width 92 height 25
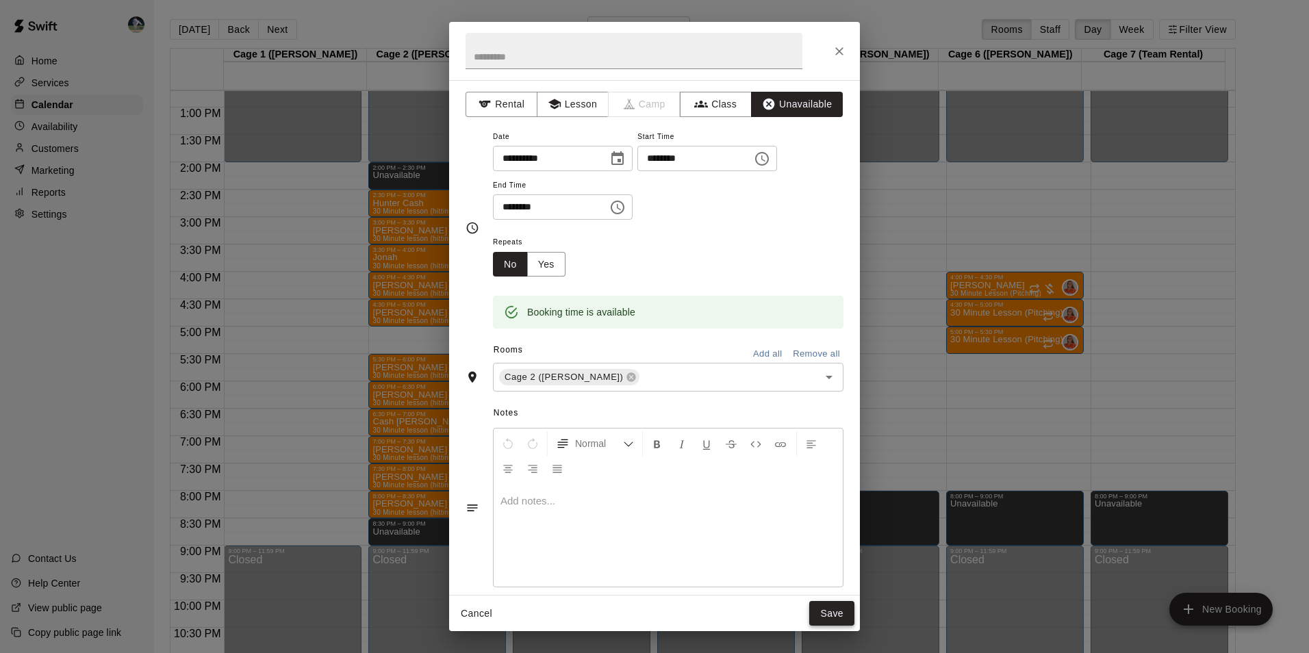
click at [839, 609] on button "Save" at bounding box center [831, 613] width 45 height 25
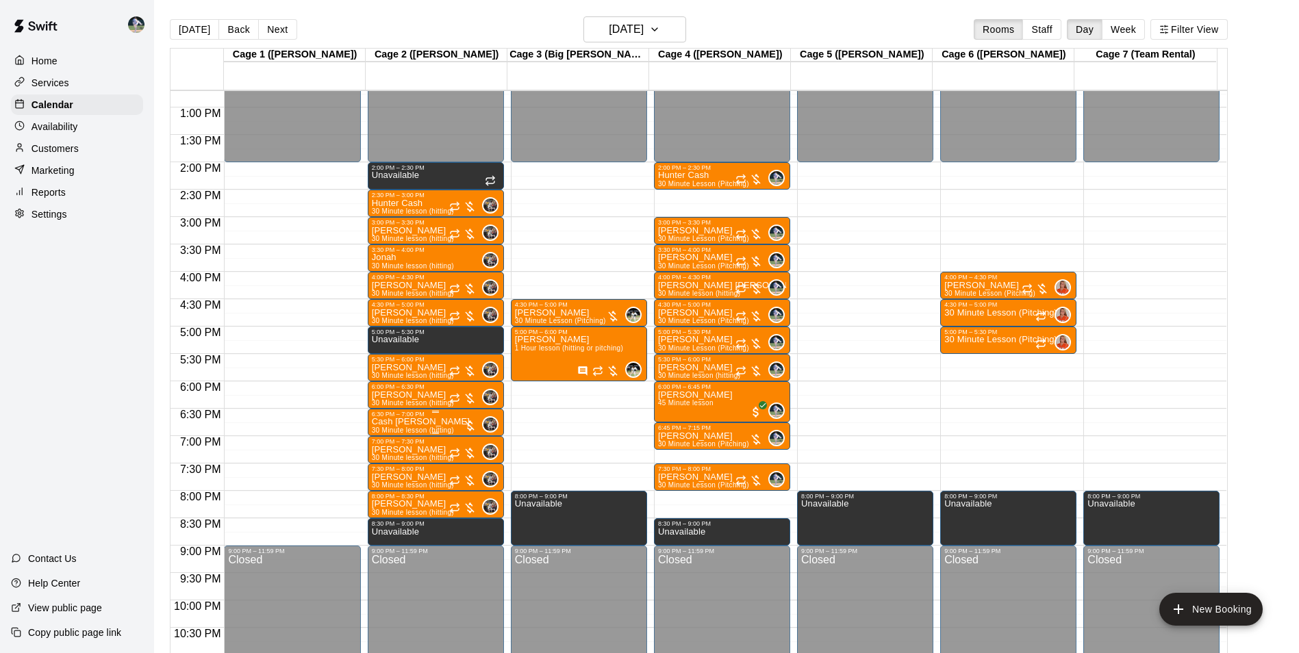
click at [411, 422] on p "Cash [PERSON_NAME]" at bounding box center [421, 422] width 98 height 0
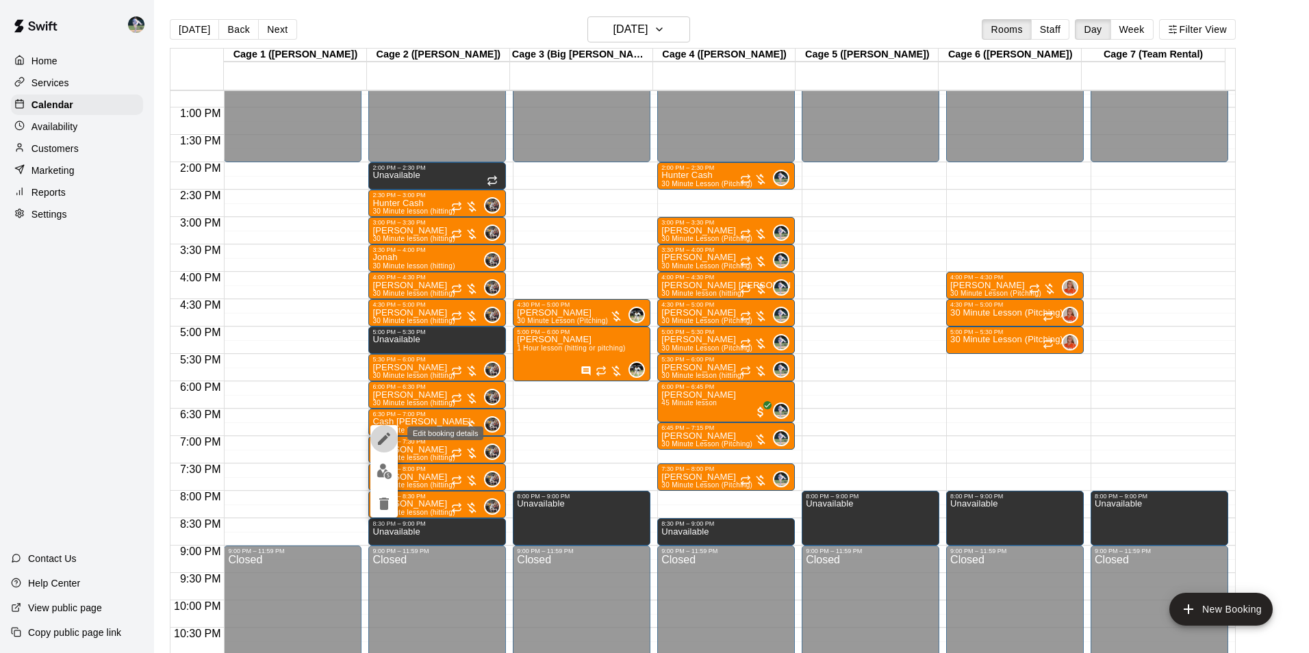
click at [376, 440] on button "edit" at bounding box center [383, 438] width 27 height 27
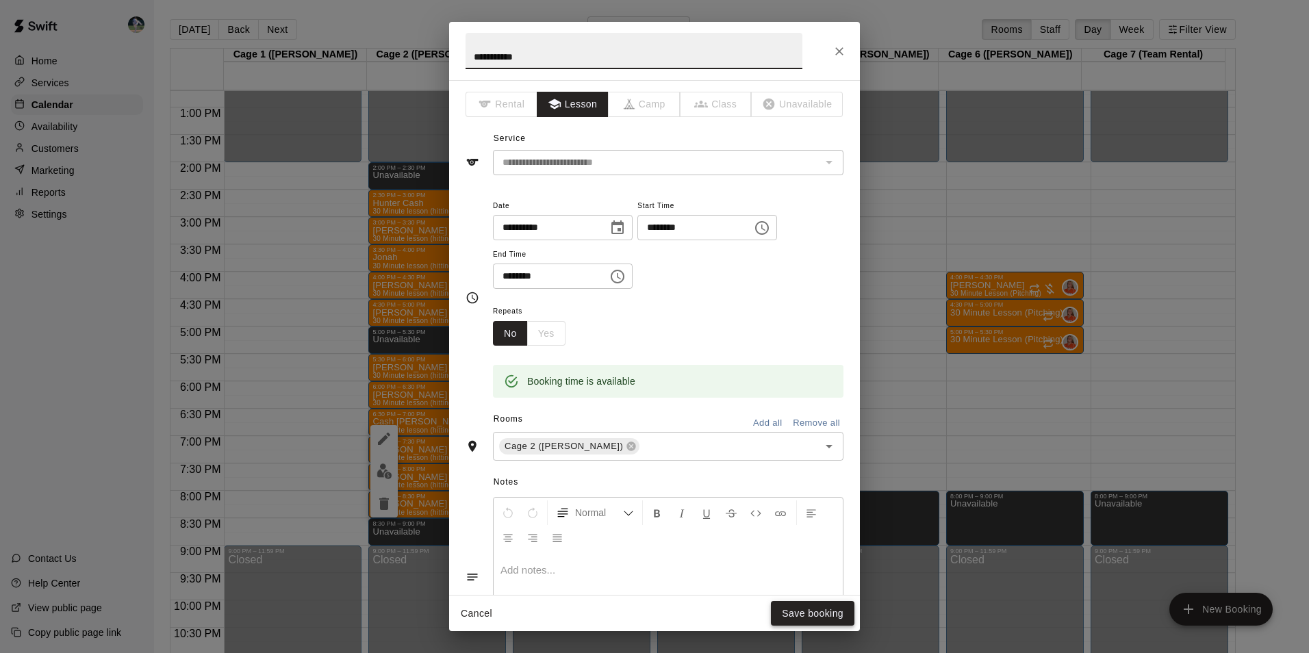
type input "**********"
click at [807, 613] on button "Save booking" at bounding box center [813, 613] width 84 height 25
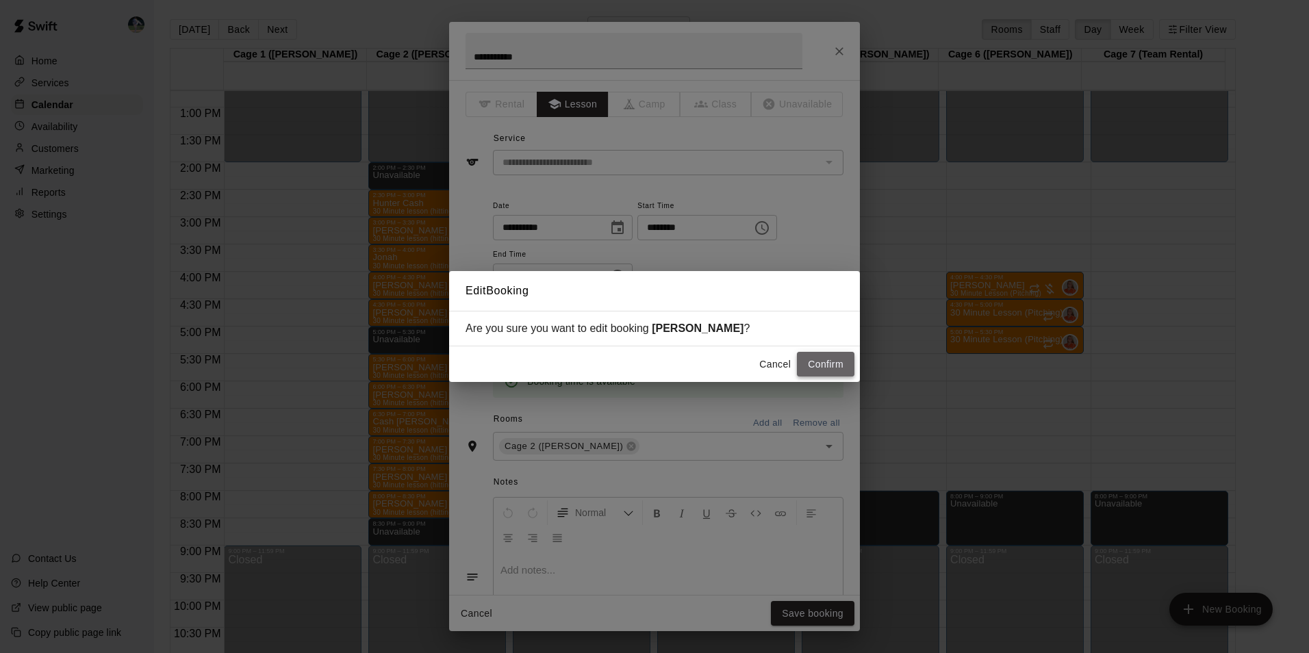
click at [836, 361] on button "Confirm" at bounding box center [826, 364] width 58 height 25
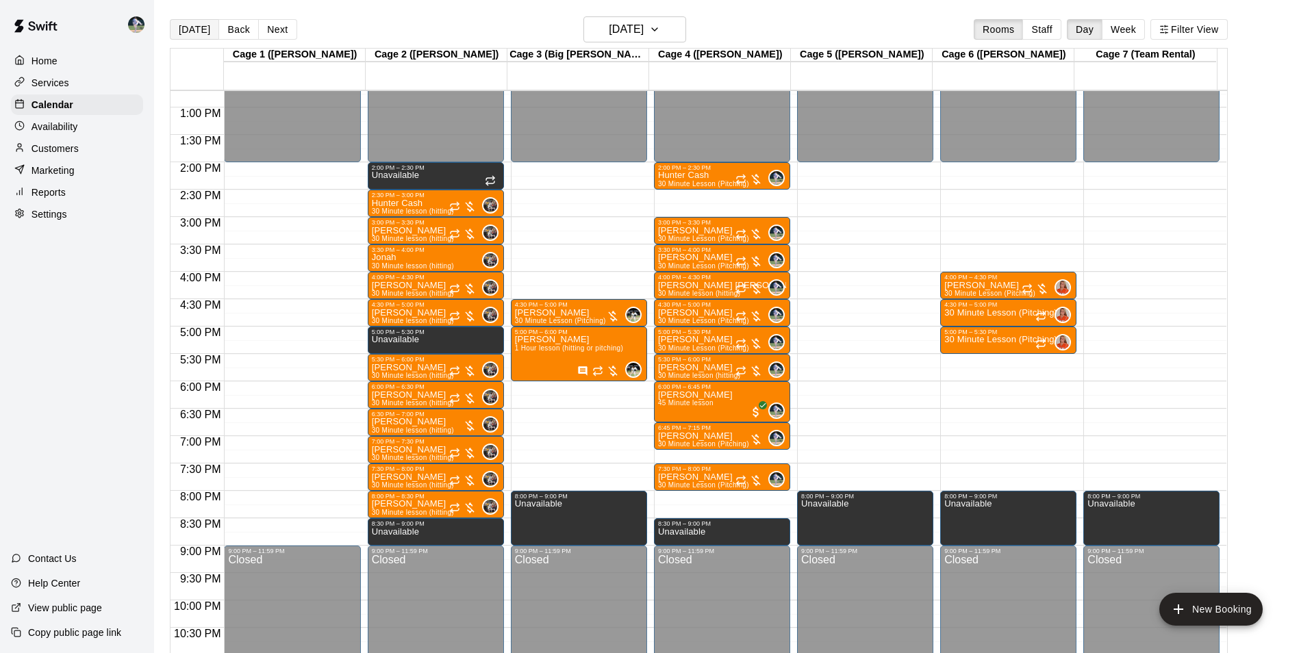
click at [201, 28] on button "[DATE]" at bounding box center [194, 29] width 49 height 21
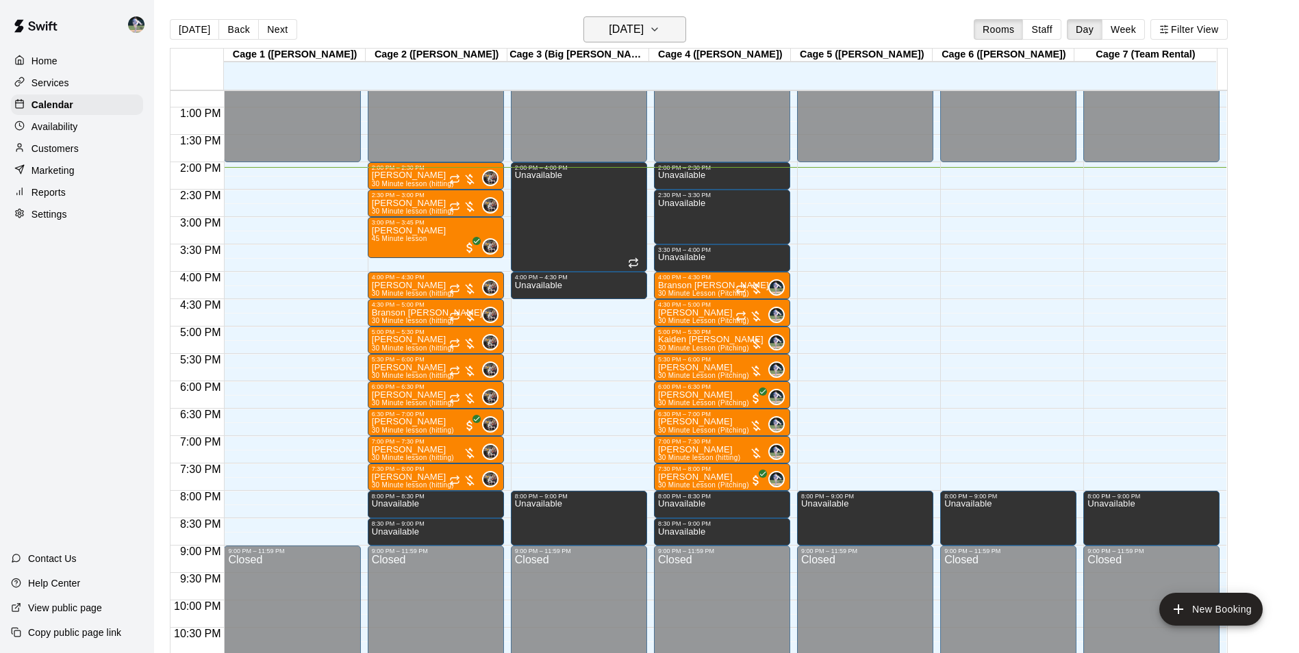
click at [629, 17] on button "[DATE]" at bounding box center [634, 29] width 103 height 26
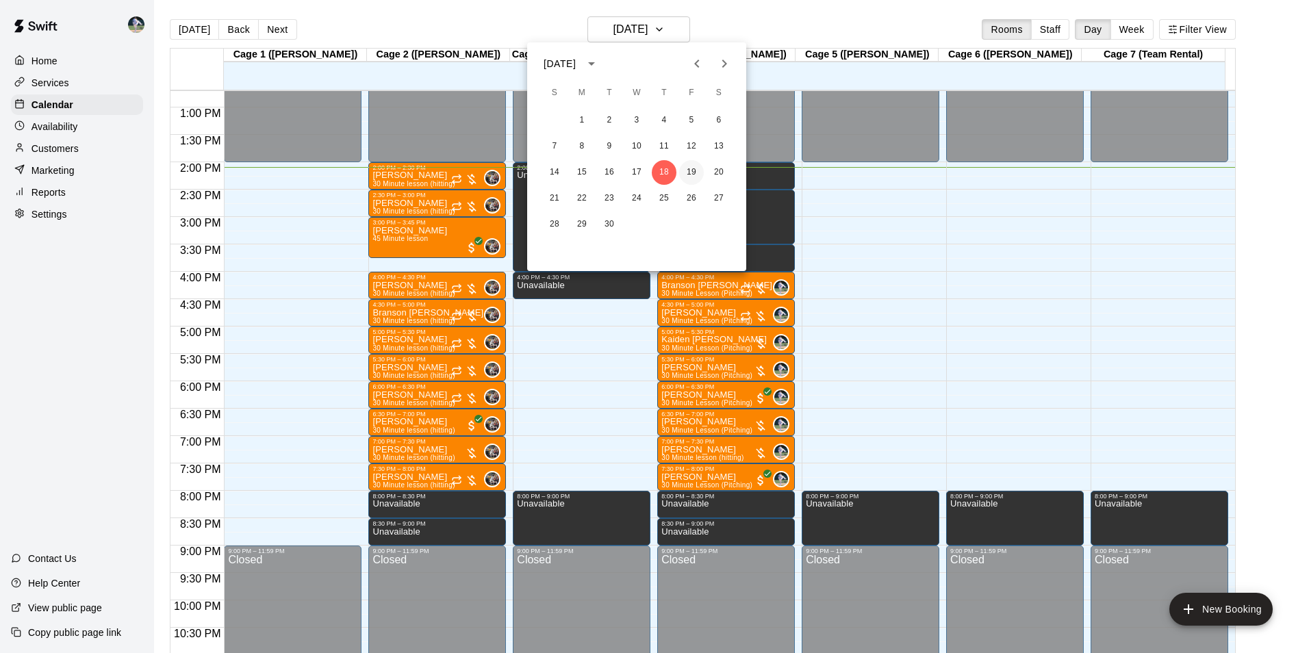
click at [691, 168] on button "19" at bounding box center [691, 172] width 25 height 25
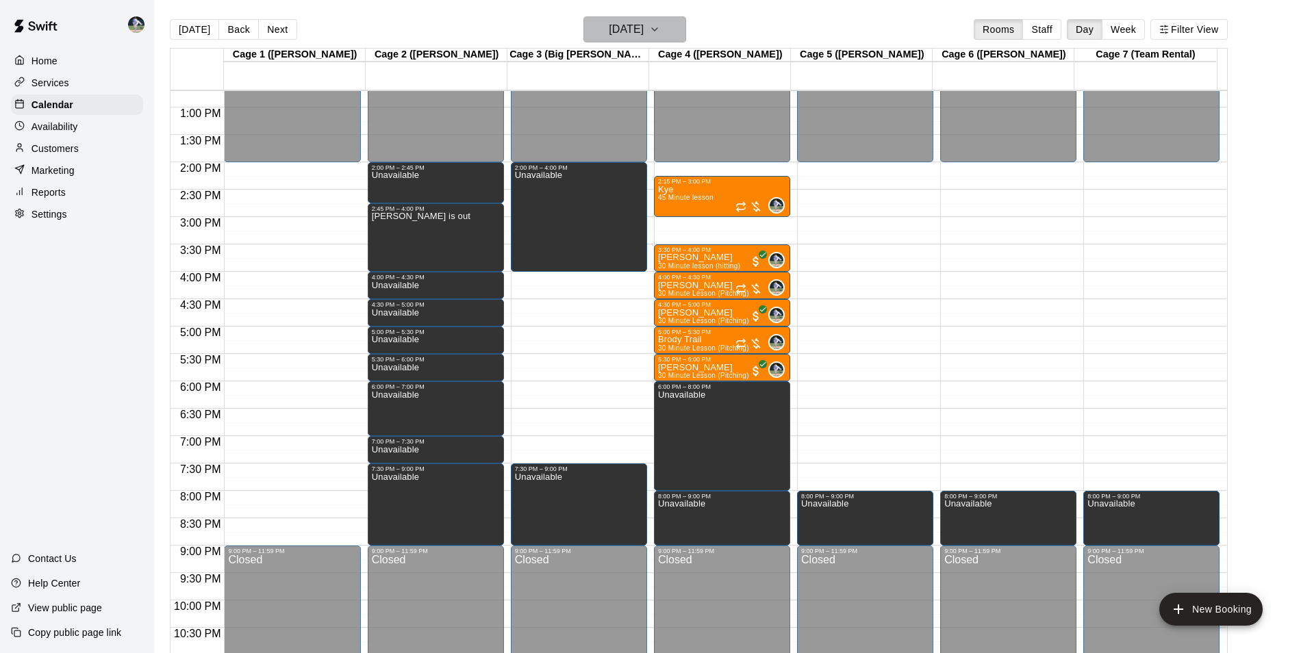
click at [616, 29] on h6 "[DATE]" at bounding box center [626, 29] width 35 height 19
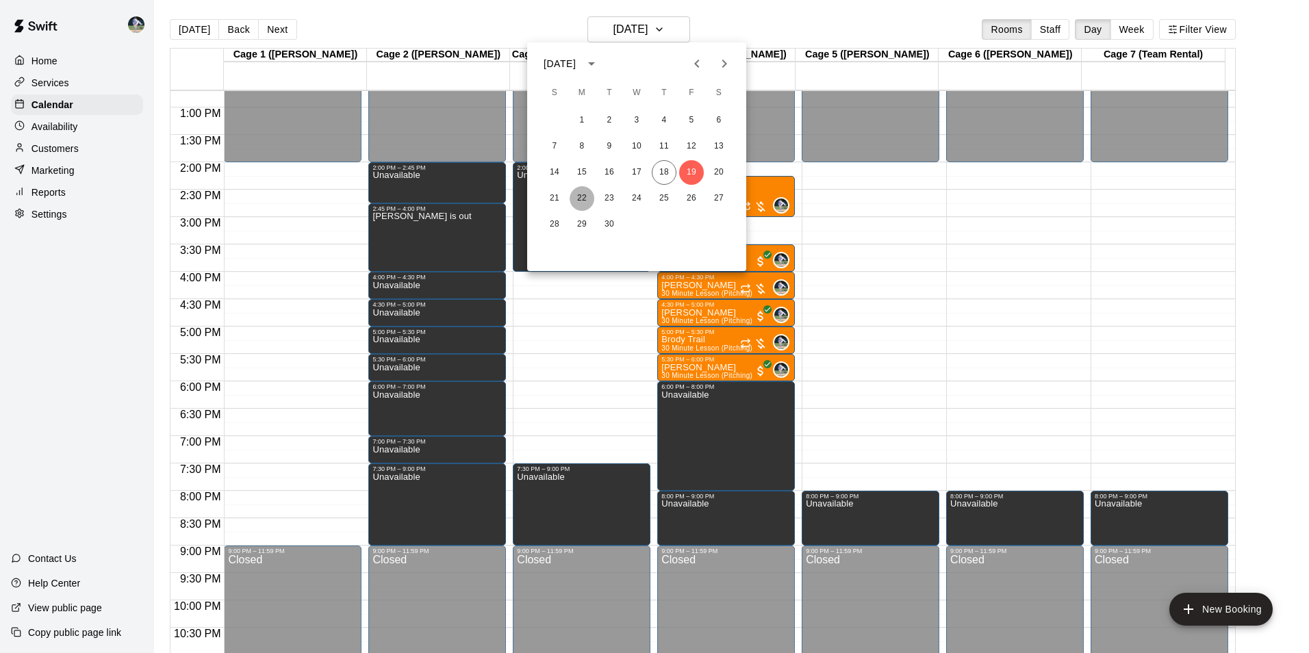
click at [583, 196] on button "22" at bounding box center [582, 198] width 25 height 25
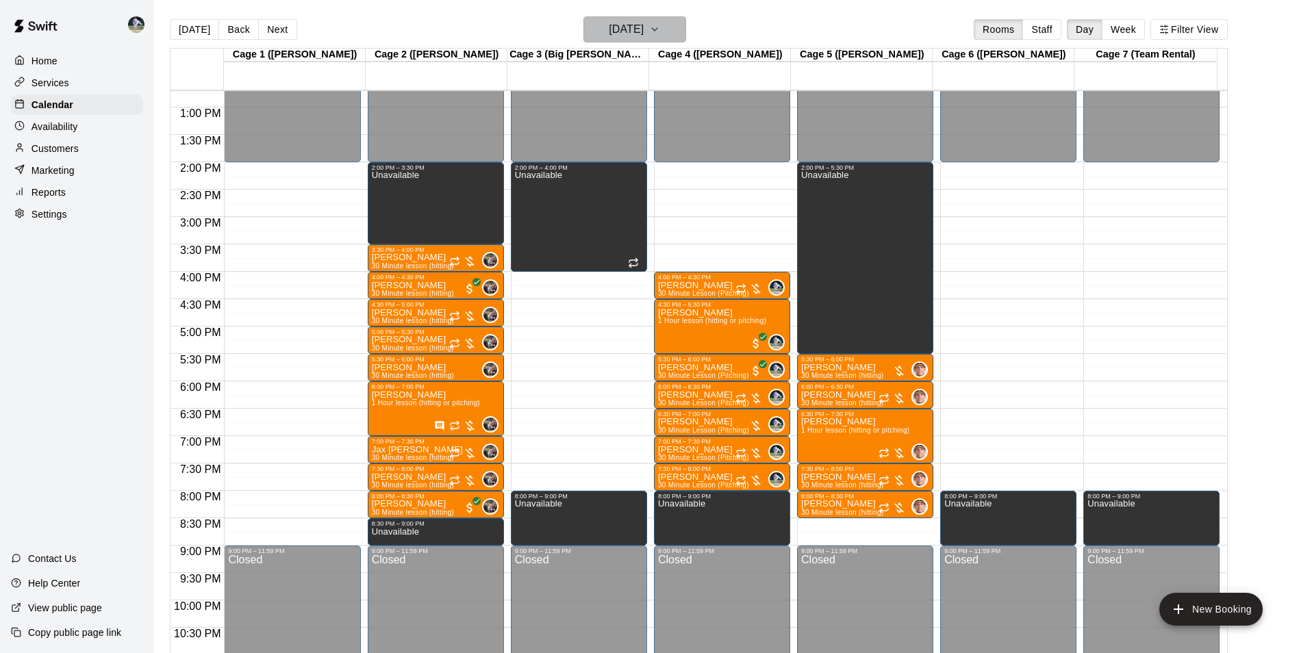
click at [609, 35] on h6 "[DATE]" at bounding box center [626, 29] width 35 height 19
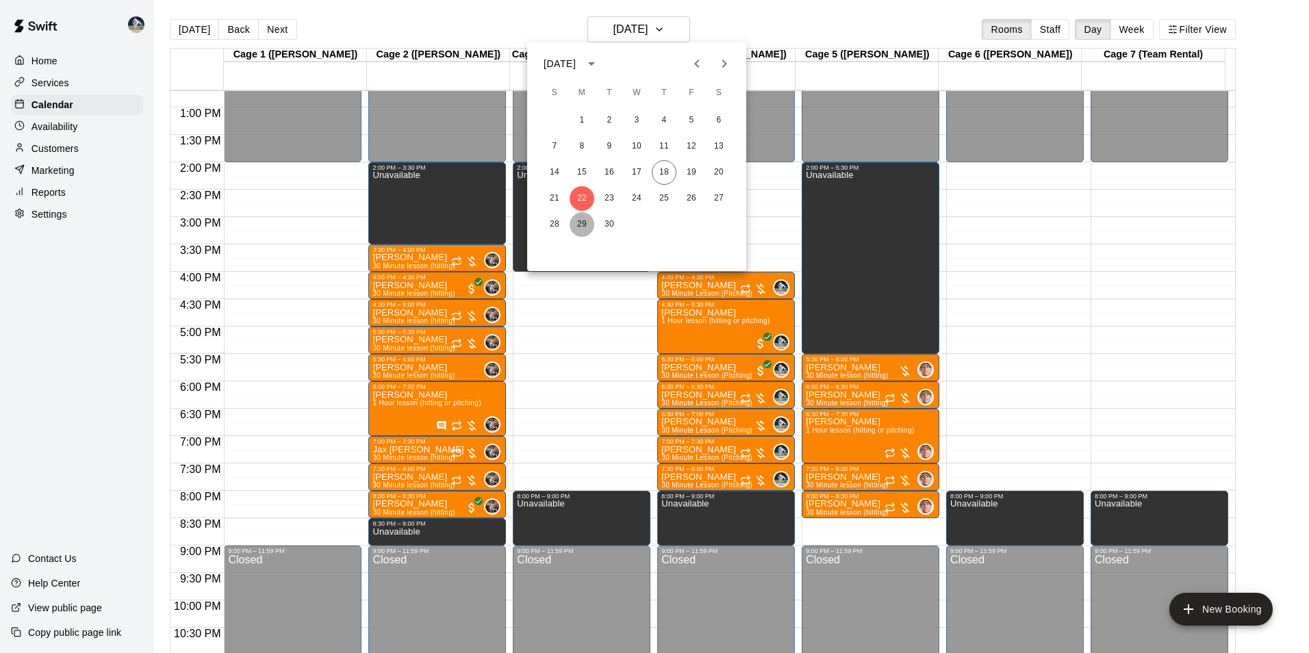
click at [584, 222] on button "29" at bounding box center [582, 224] width 25 height 25
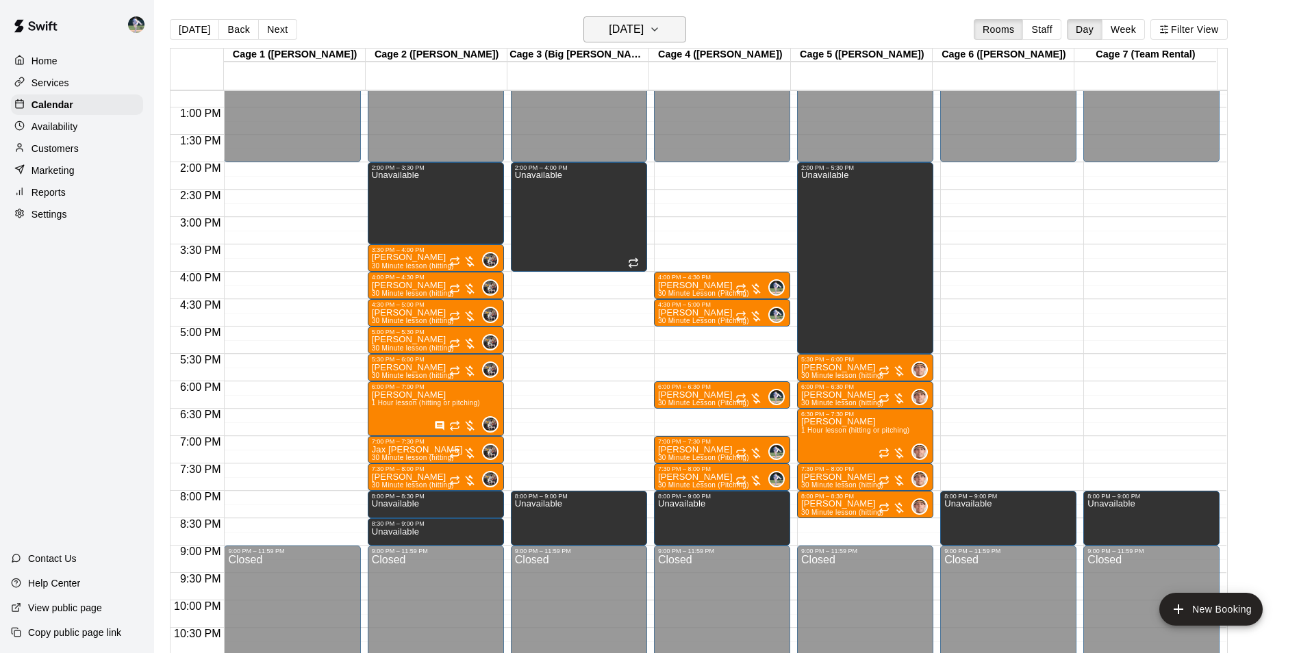
click at [611, 30] on h6 "[DATE]" at bounding box center [626, 29] width 35 height 19
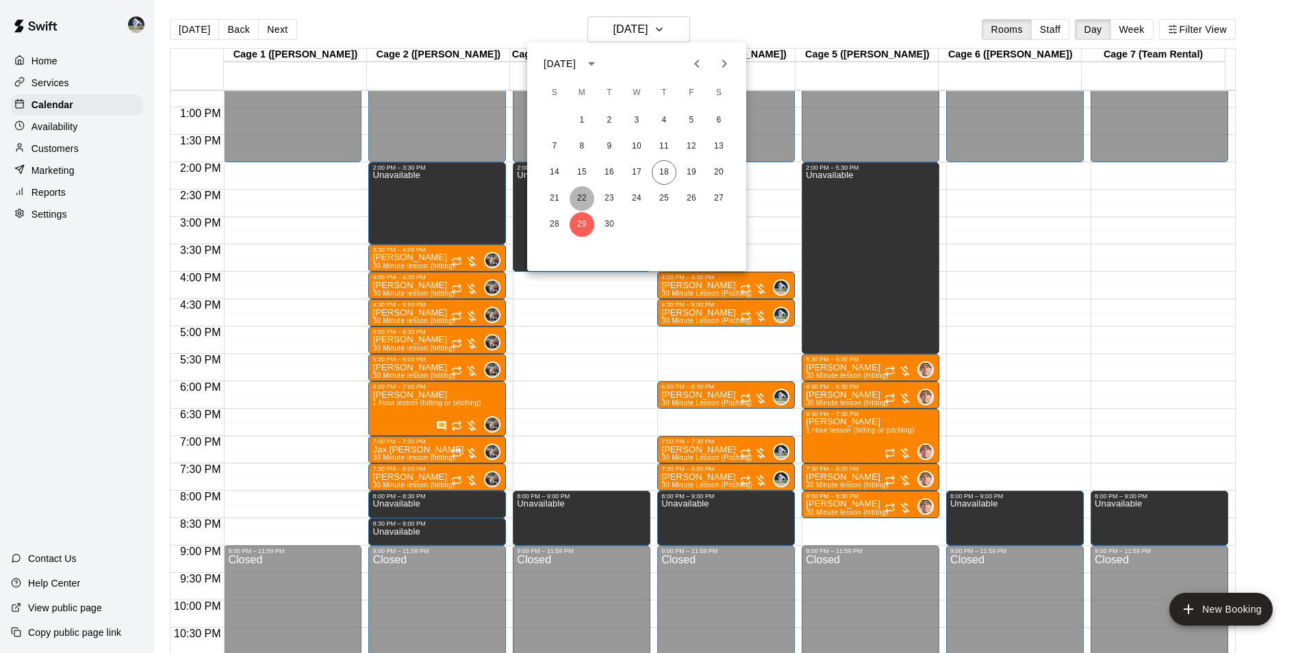
click at [581, 196] on button "22" at bounding box center [582, 198] width 25 height 25
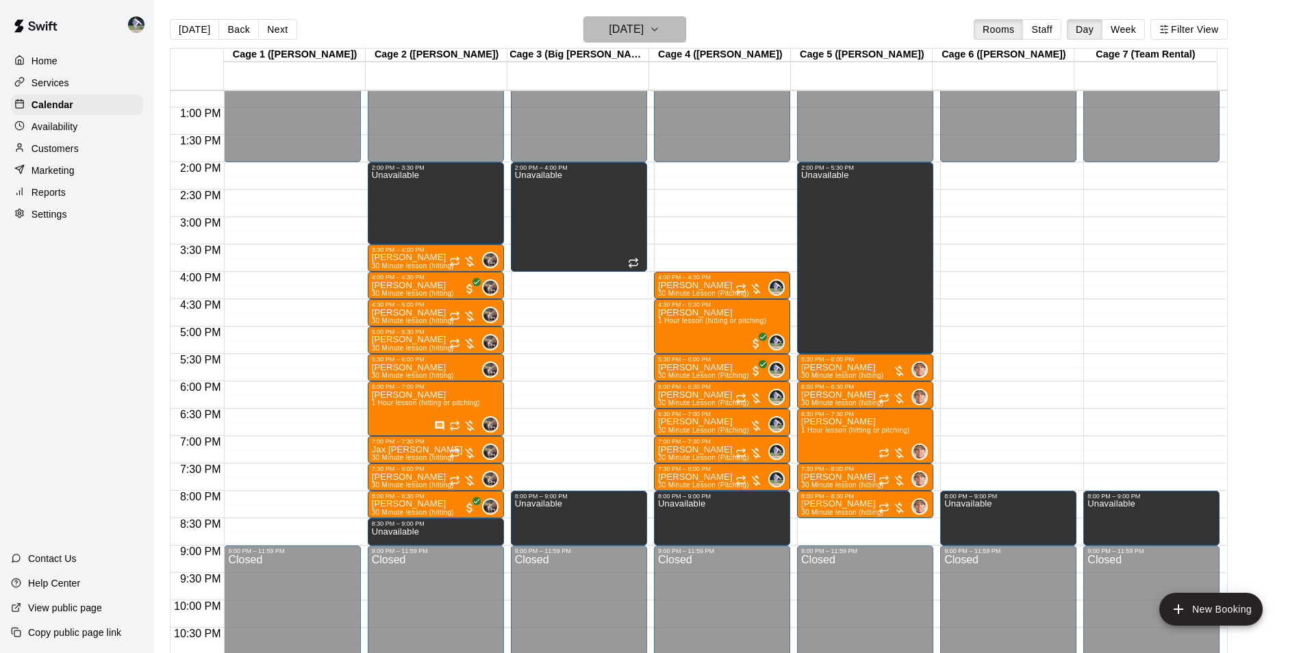
click at [610, 24] on h6 "[DATE]" at bounding box center [626, 29] width 35 height 19
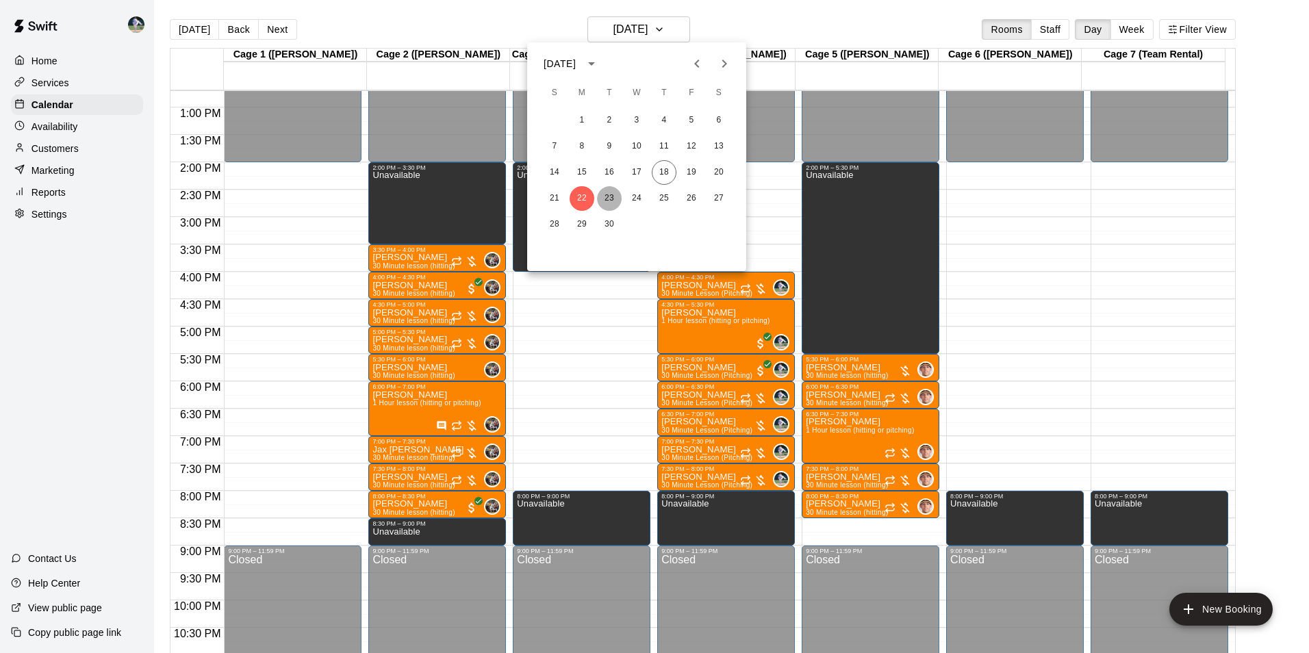
click at [611, 196] on button "23" at bounding box center [609, 198] width 25 height 25
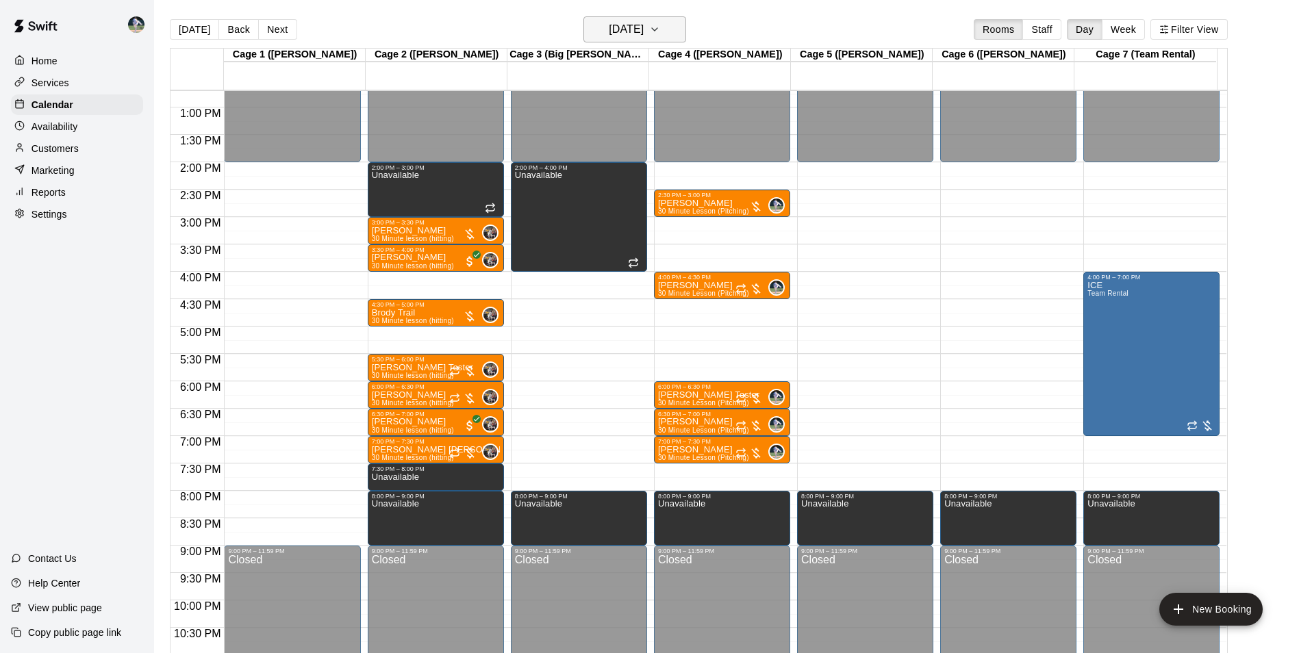
click at [609, 33] on h6 "[DATE]" at bounding box center [626, 29] width 35 height 19
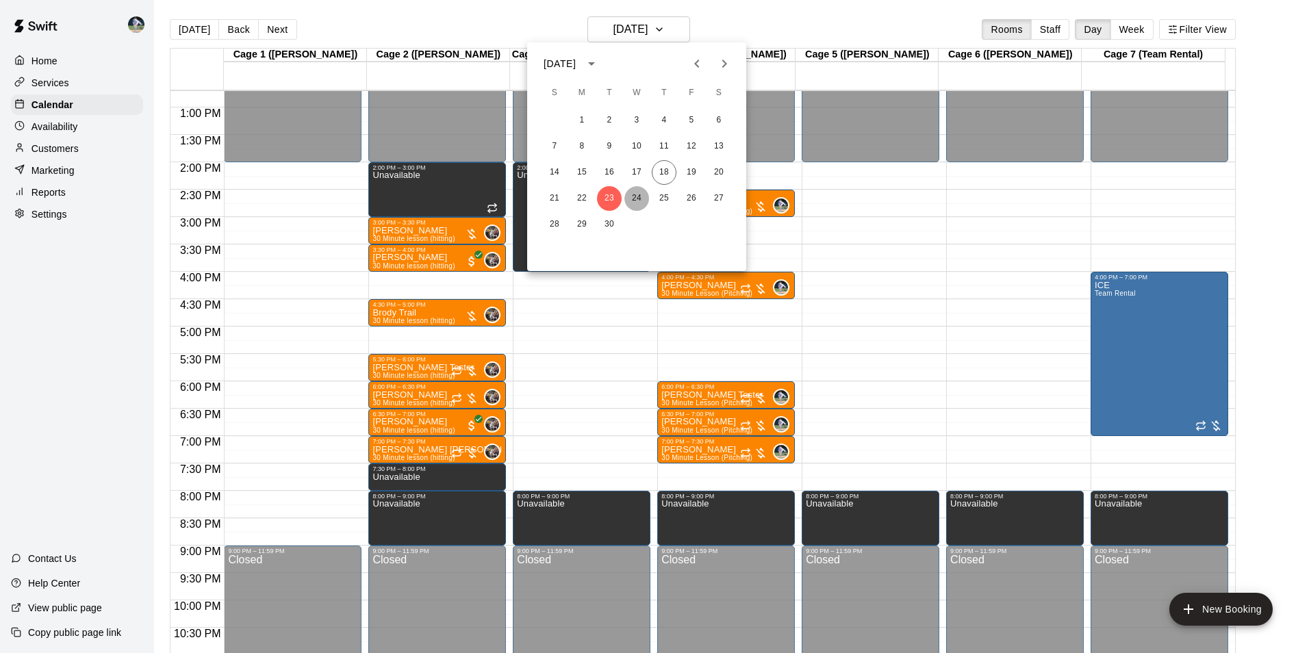
click at [641, 196] on button "24" at bounding box center [636, 198] width 25 height 25
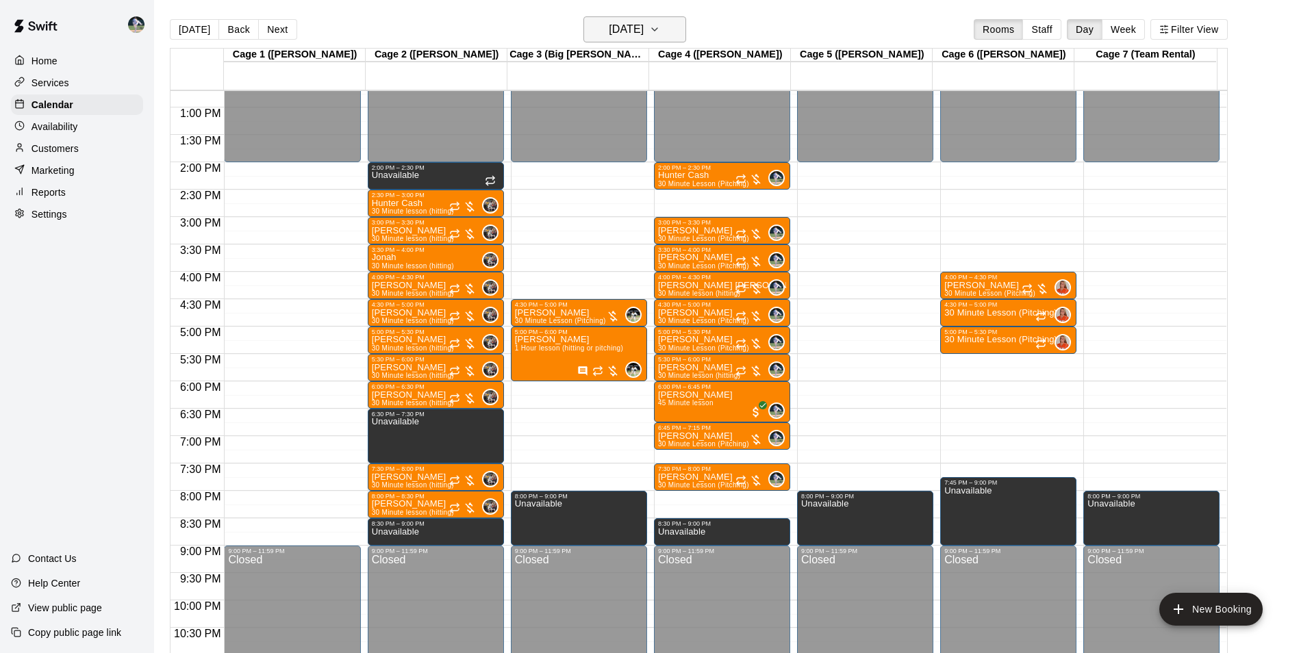
click at [624, 31] on h6 "[DATE]" at bounding box center [626, 29] width 35 height 19
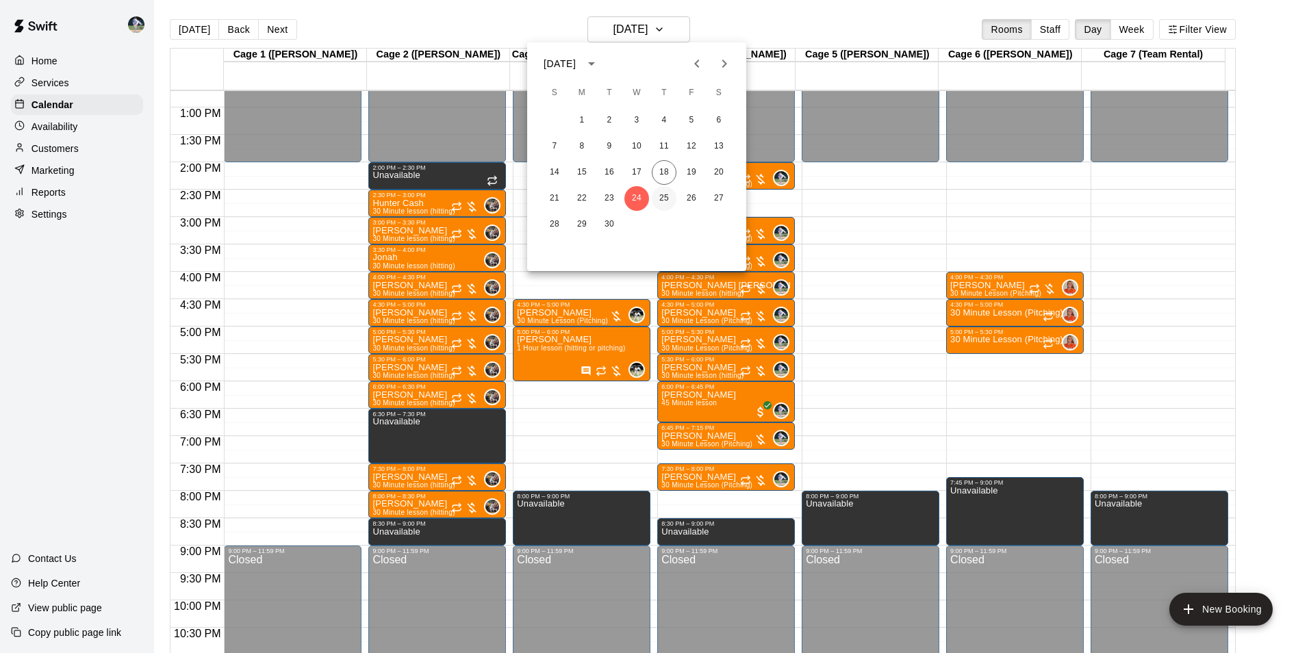
click at [659, 196] on button "25" at bounding box center [664, 198] width 25 height 25
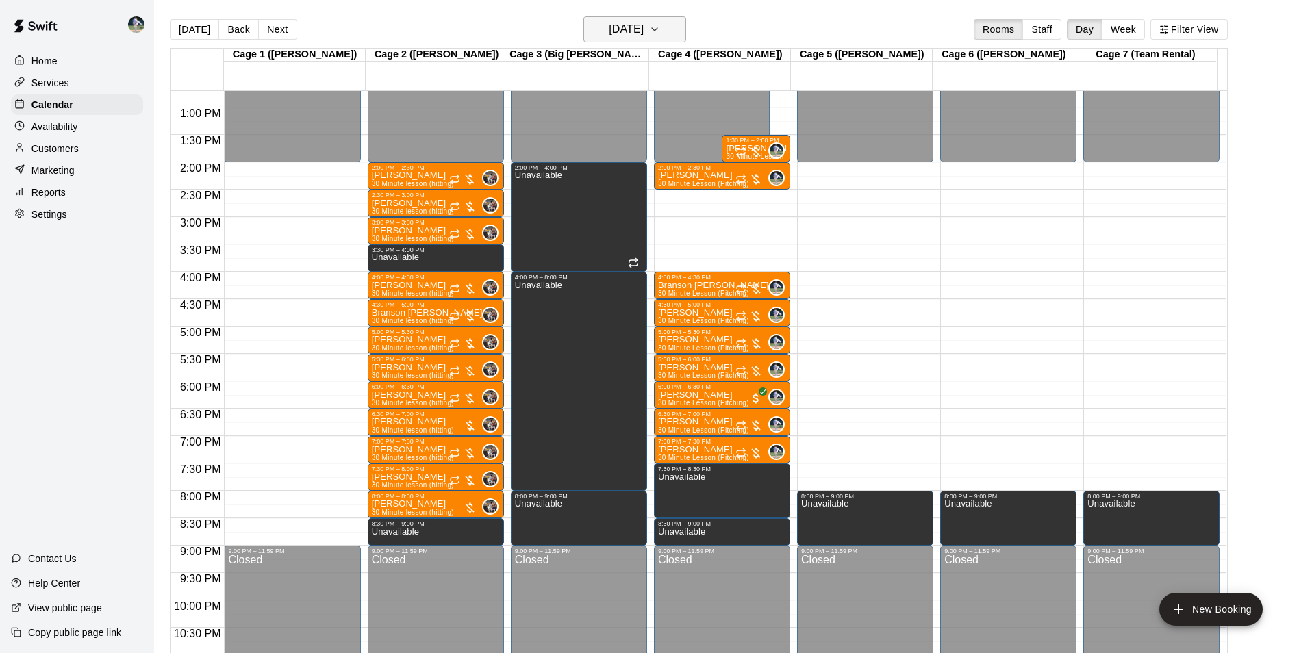
click at [611, 38] on h6 "[DATE]" at bounding box center [626, 29] width 35 height 19
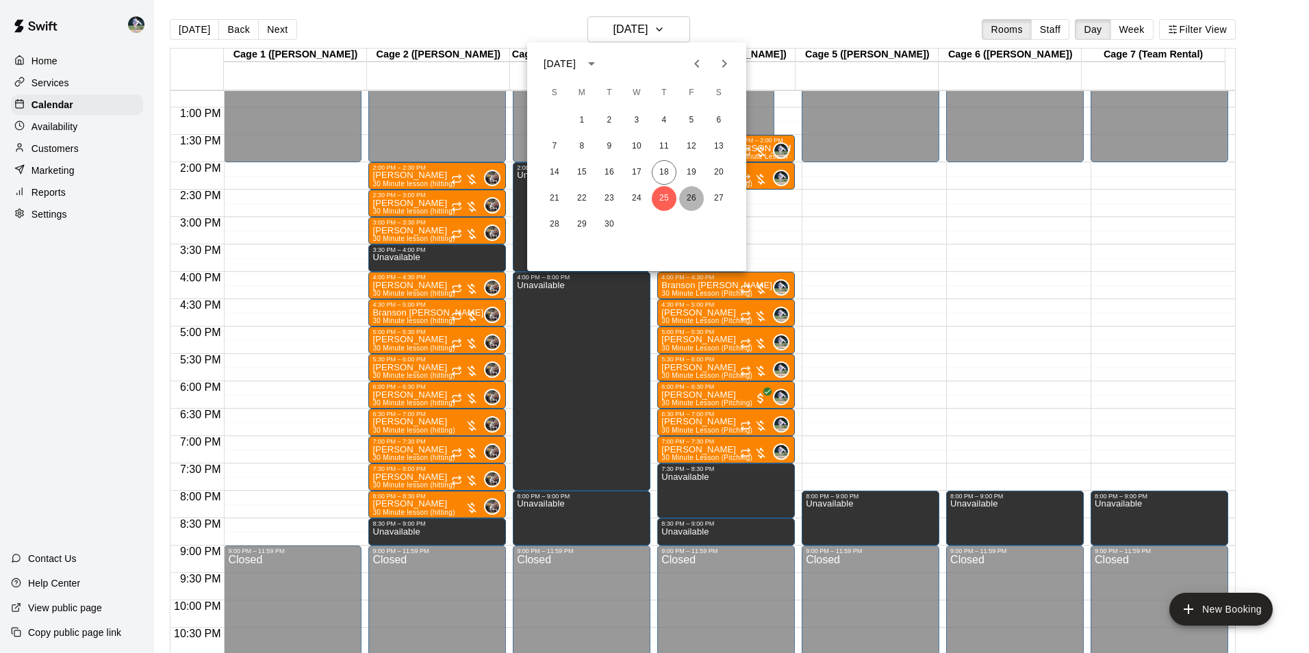
click at [694, 198] on button "26" at bounding box center [691, 198] width 25 height 25
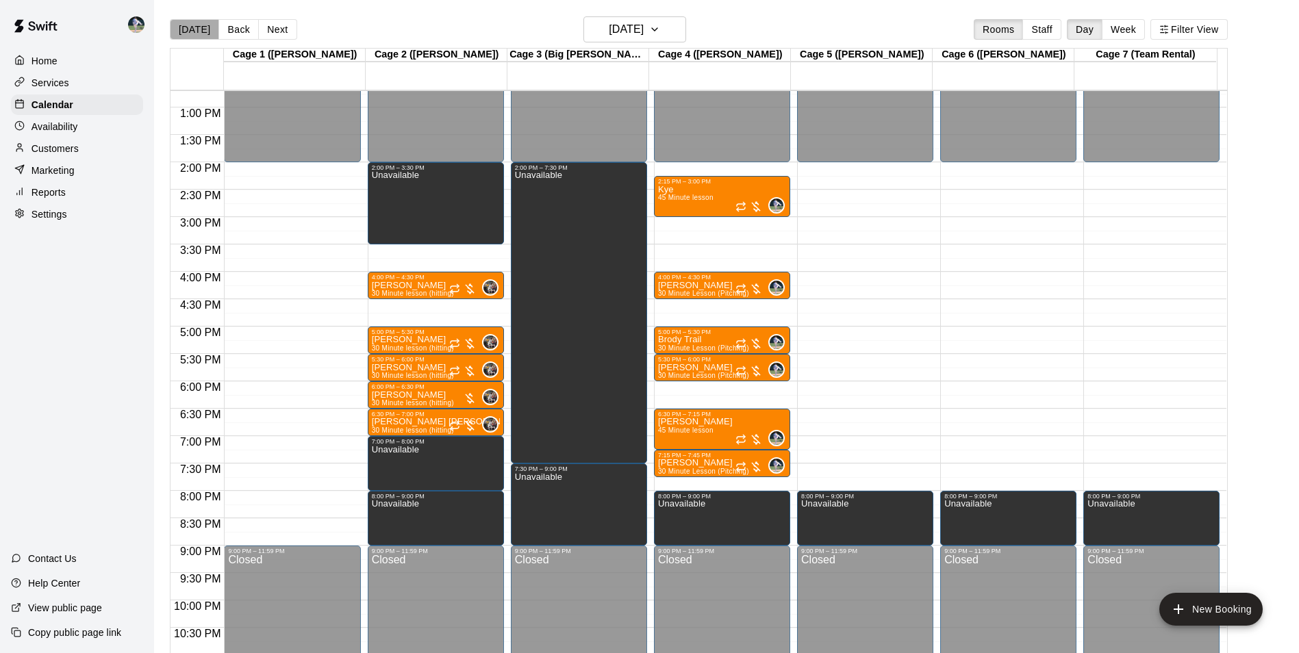
click at [194, 25] on button "[DATE]" at bounding box center [194, 29] width 49 height 21
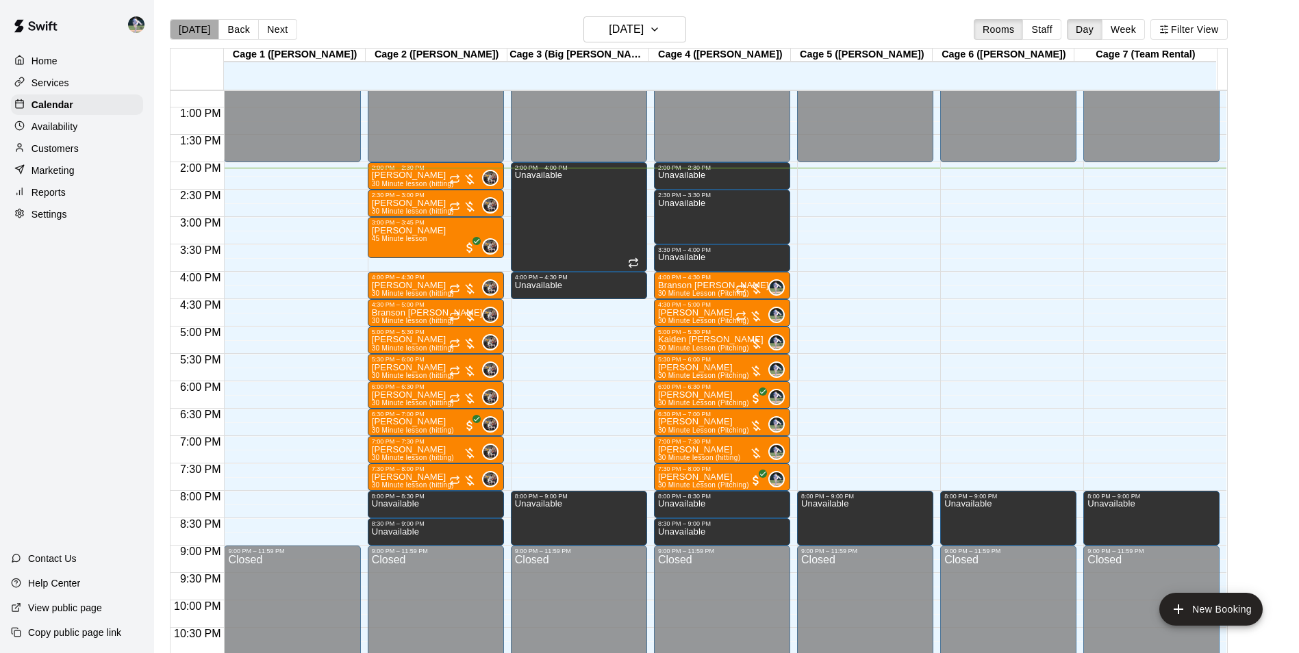
click at [197, 27] on button "[DATE]" at bounding box center [194, 29] width 49 height 21
click at [609, 33] on h6 "[DATE]" at bounding box center [626, 29] width 35 height 19
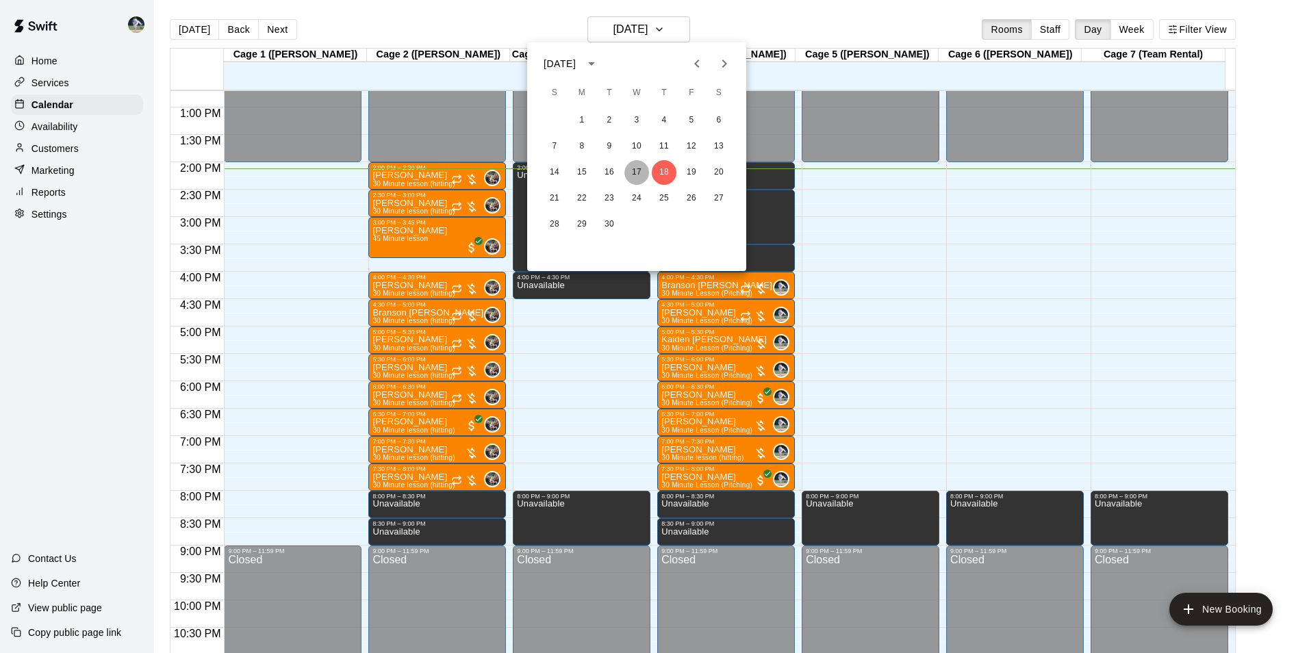
click at [637, 171] on button "17" at bounding box center [636, 172] width 25 height 25
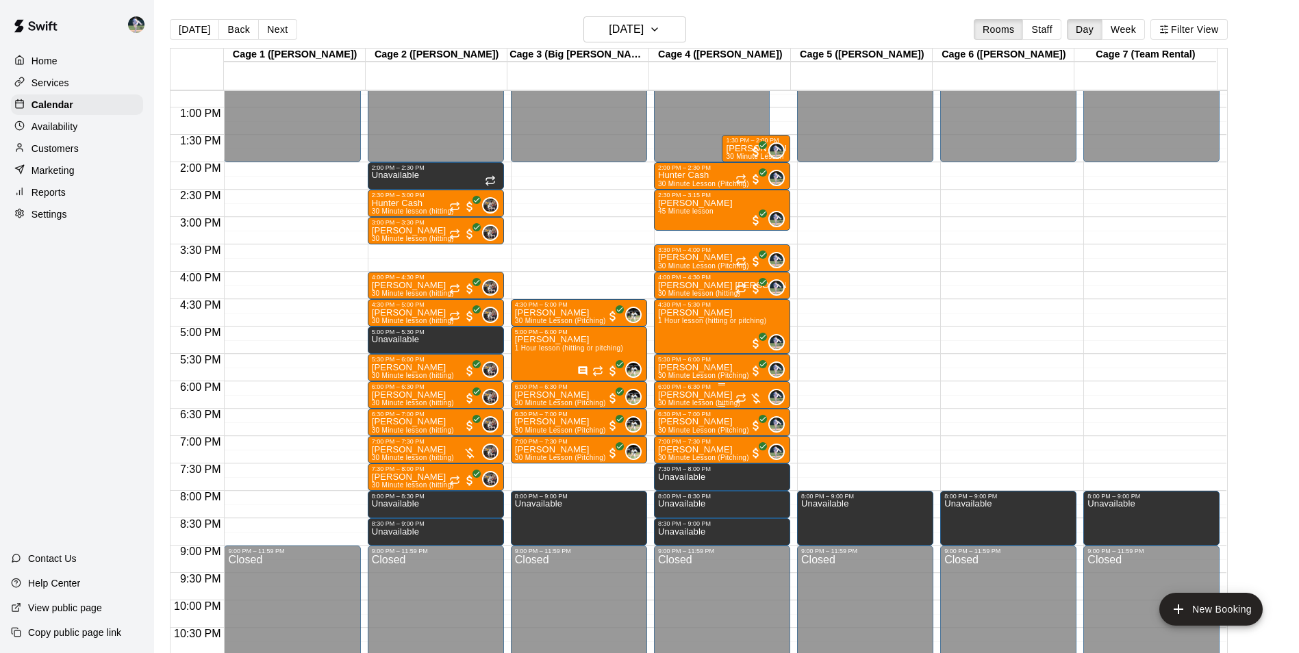
click at [709, 390] on div "6:00 PM – 6:30 PM" at bounding box center [722, 386] width 128 height 7
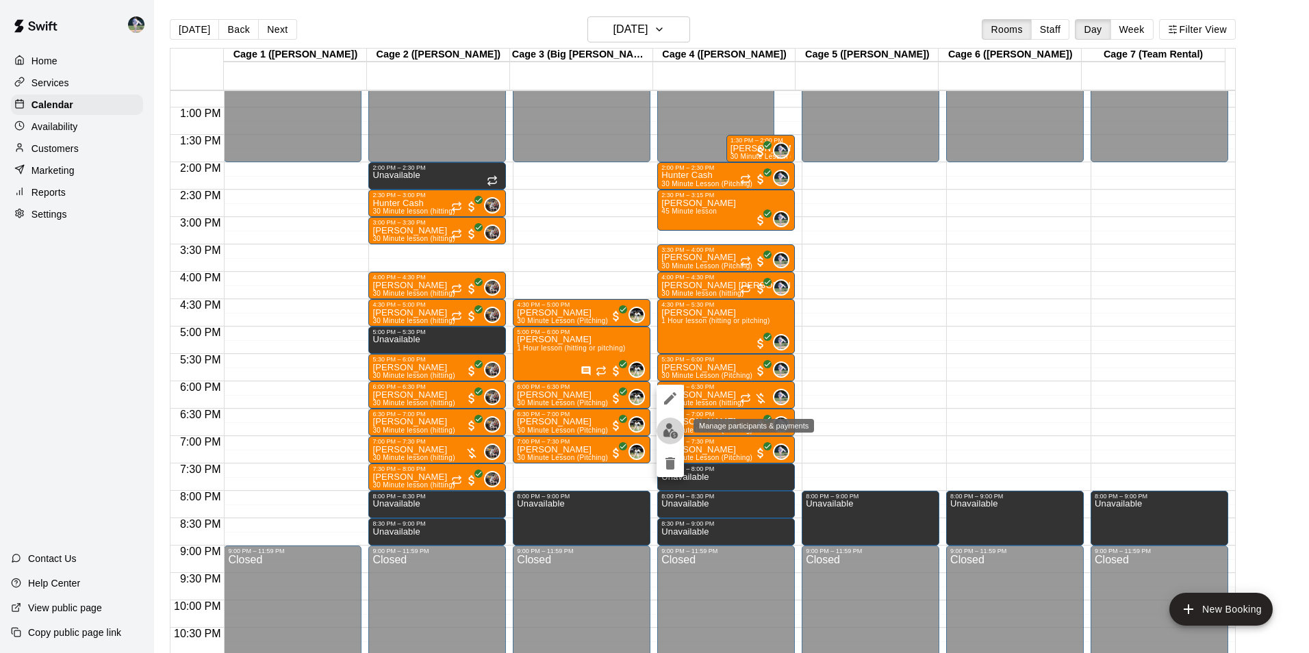
click at [672, 429] on img "edit" at bounding box center [671, 431] width 16 height 16
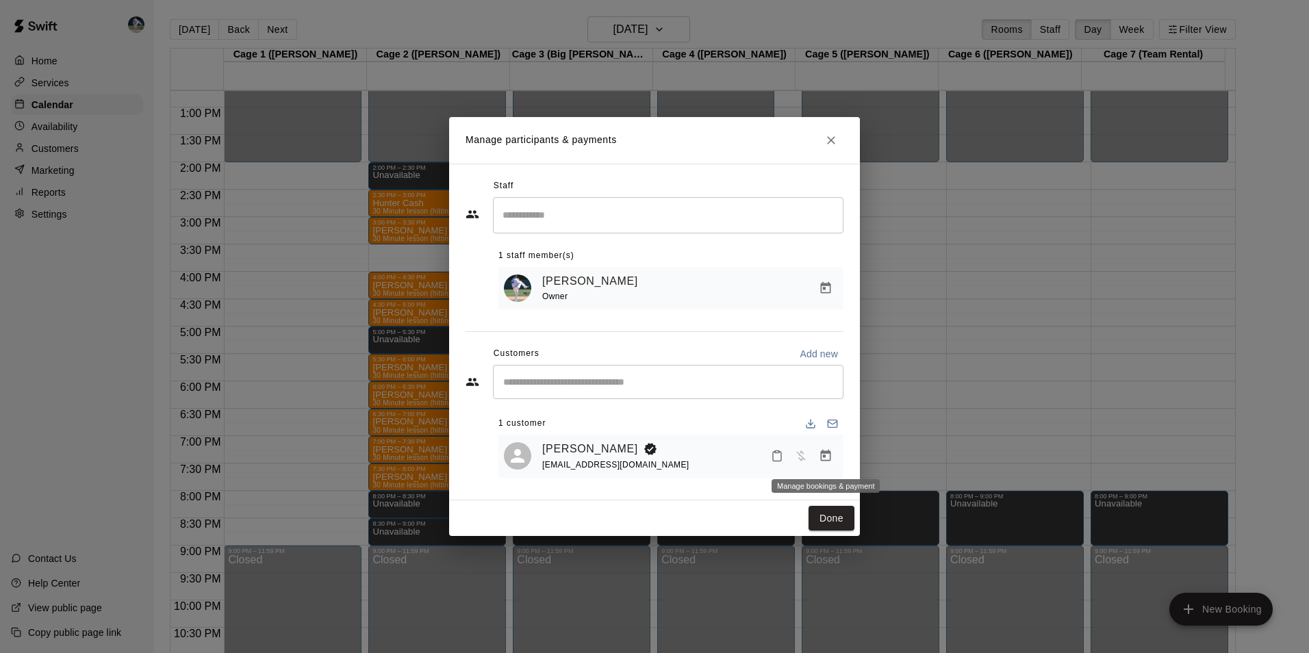
click at [827, 456] on icon "Manage bookings & payment" at bounding box center [826, 456] width 14 height 14
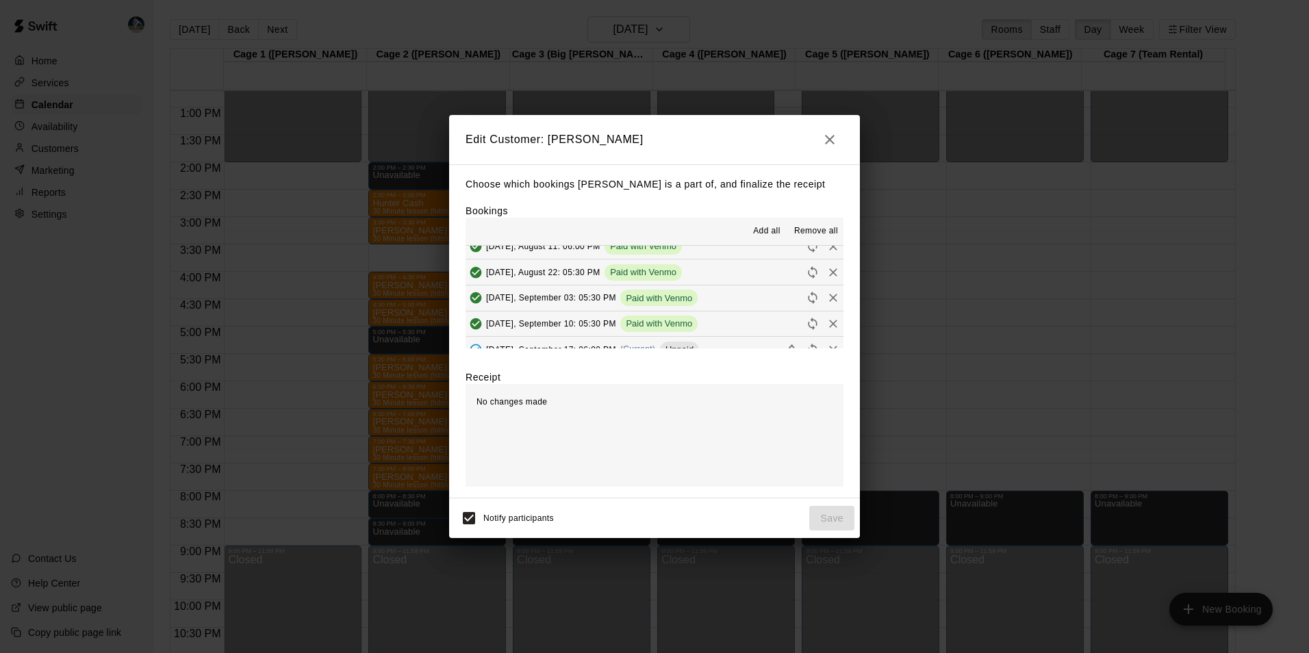
scroll to position [342, 0]
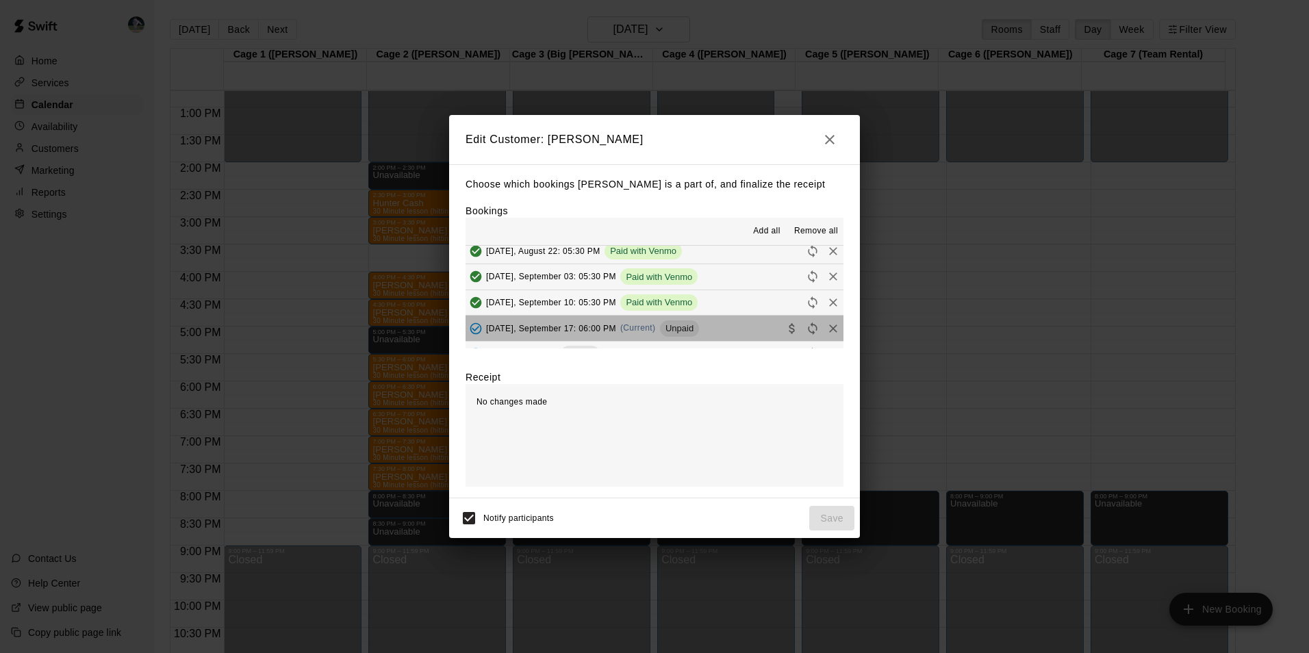
click at [722, 325] on button "[DATE], September 17: 06:00 PM (Current) Unpaid" at bounding box center [655, 328] width 378 height 25
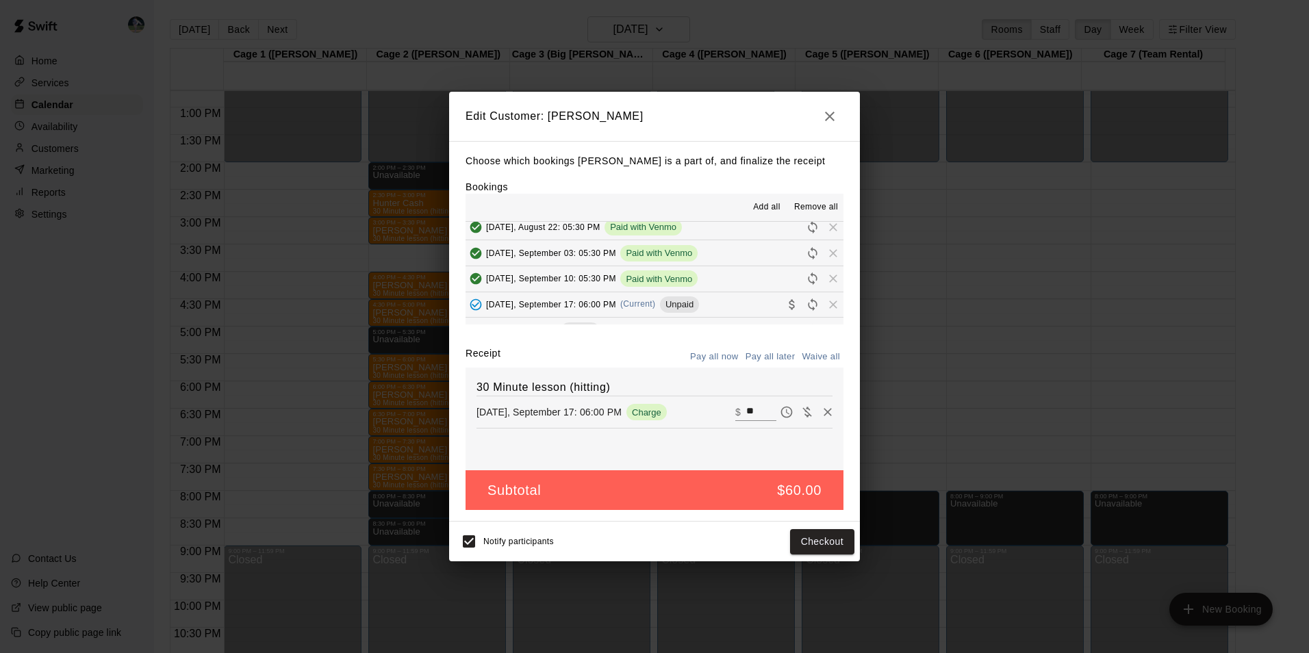
click at [750, 409] on input "**" at bounding box center [761, 412] width 30 height 18
type input "*"
type input "**"
click at [811, 540] on button "Checkout" at bounding box center [822, 541] width 64 height 25
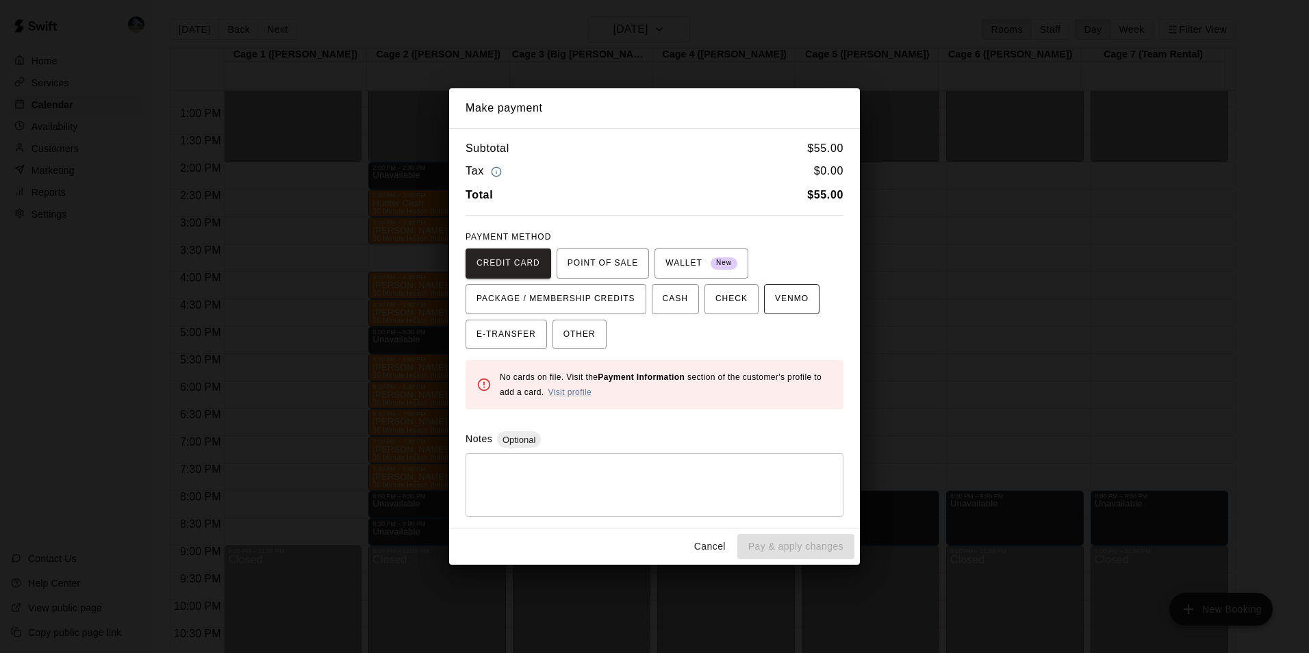
click at [775, 293] on span "VENMO" at bounding box center [792, 299] width 34 height 22
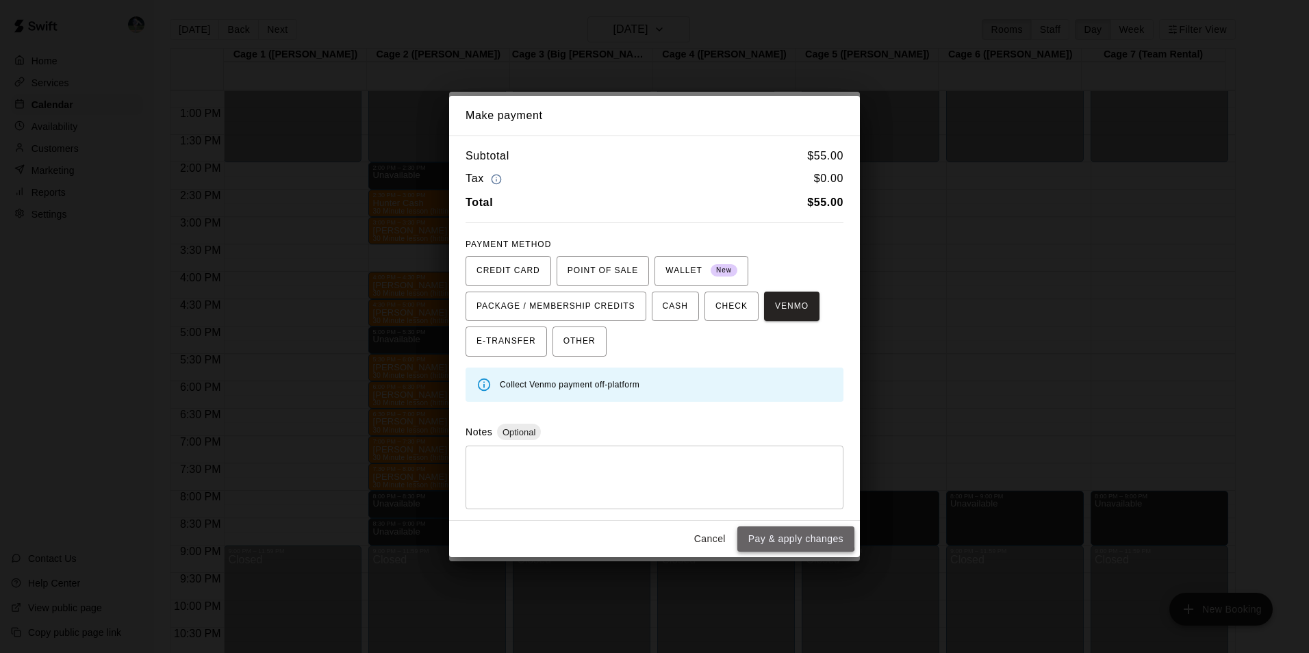
click at [783, 536] on button "Pay & apply changes" at bounding box center [795, 538] width 117 height 25
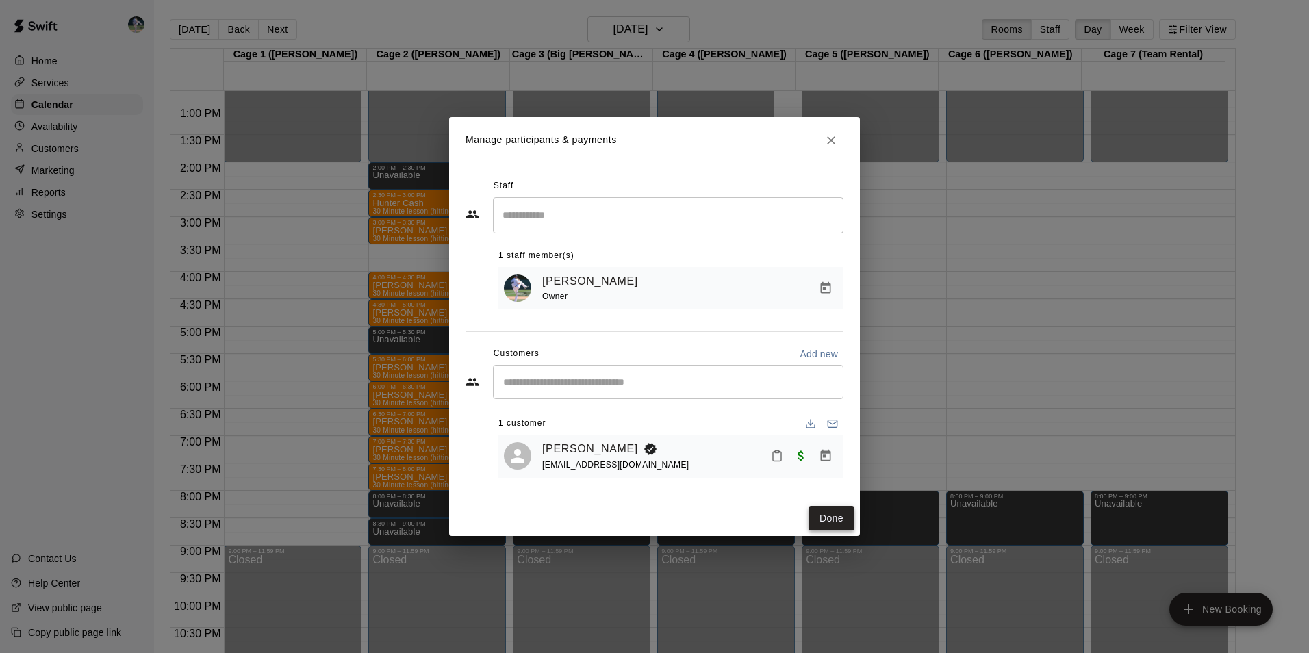
click at [825, 516] on button "Done" at bounding box center [832, 518] width 46 height 25
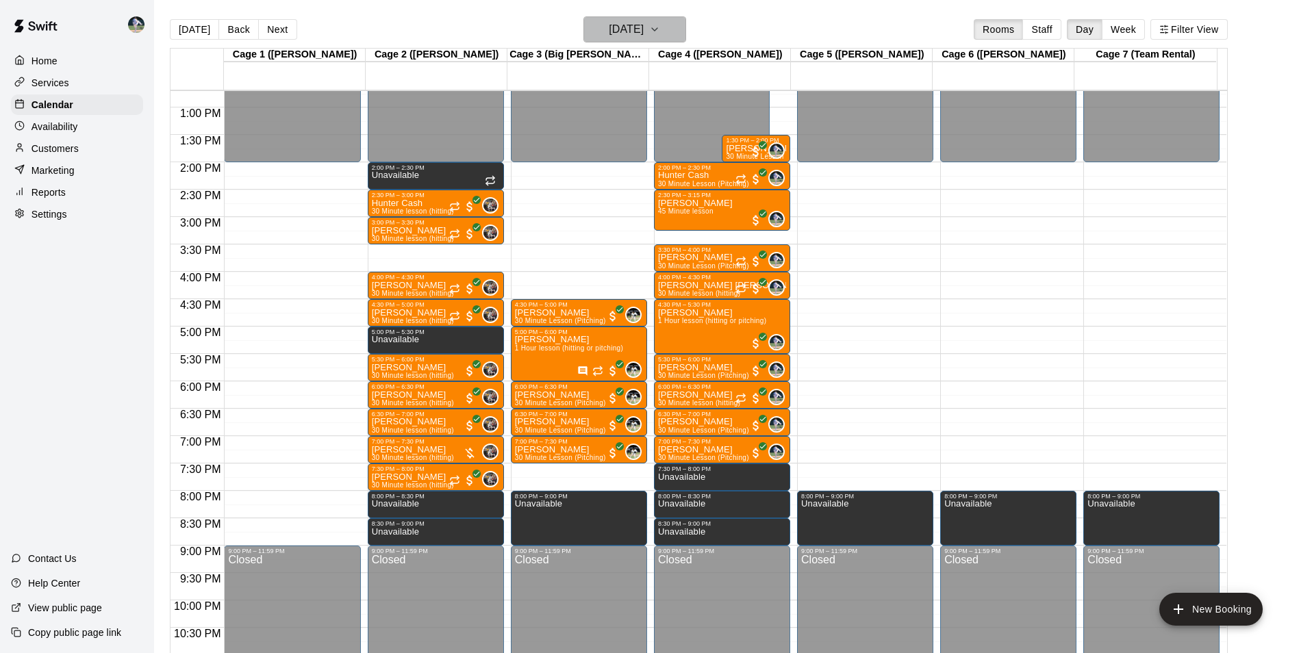
click at [633, 31] on h6 "[DATE]" at bounding box center [626, 29] width 35 height 19
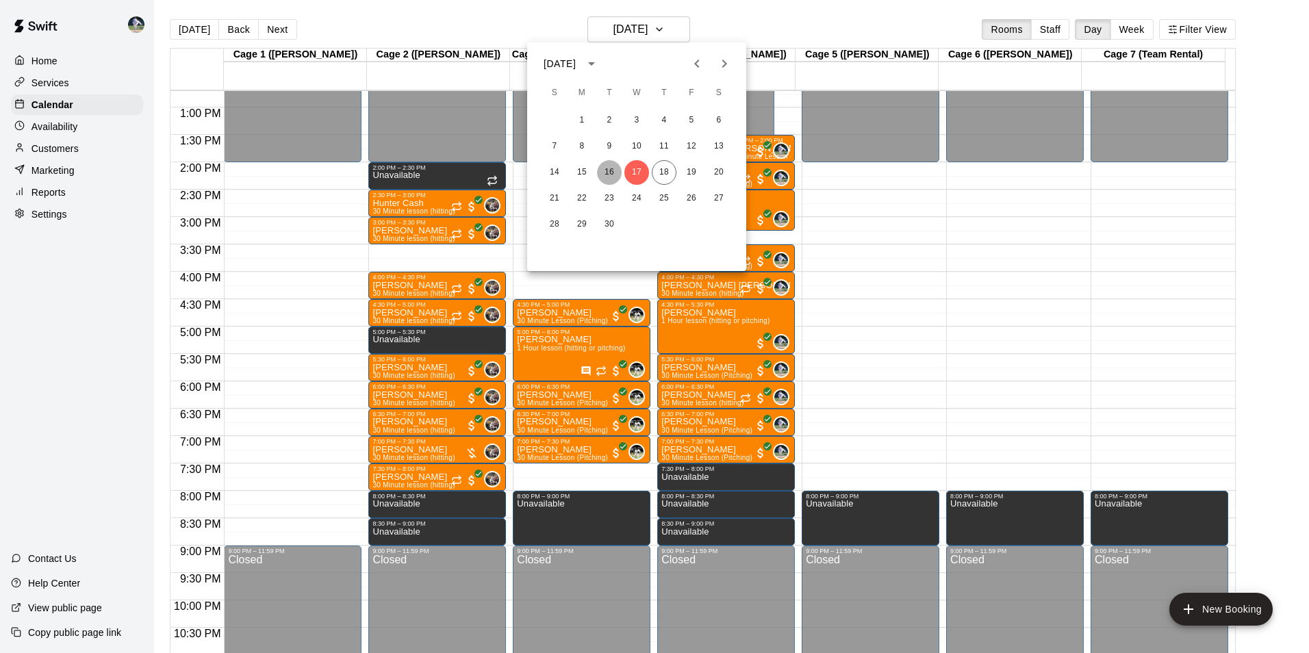
click at [608, 167] on button "16" at bounding box center [609, 172] width 25 height 25
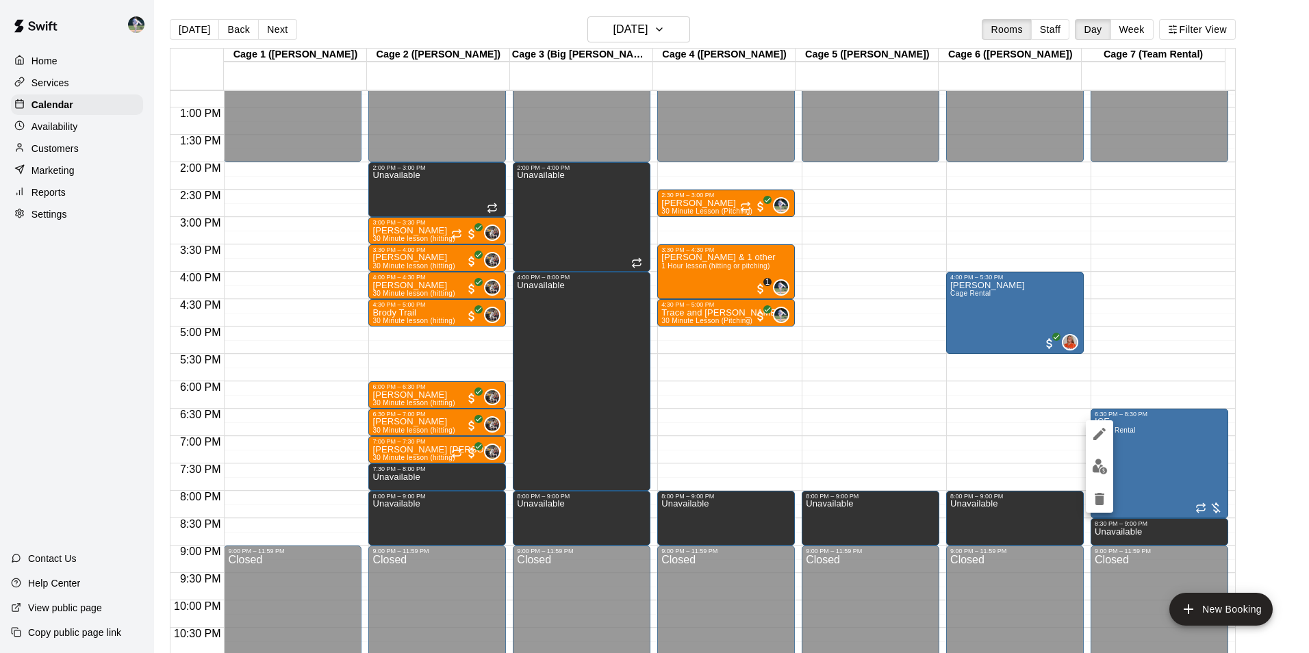
click at [1257, 273] on div at bounding box center [654, 326] width 1309 height 653
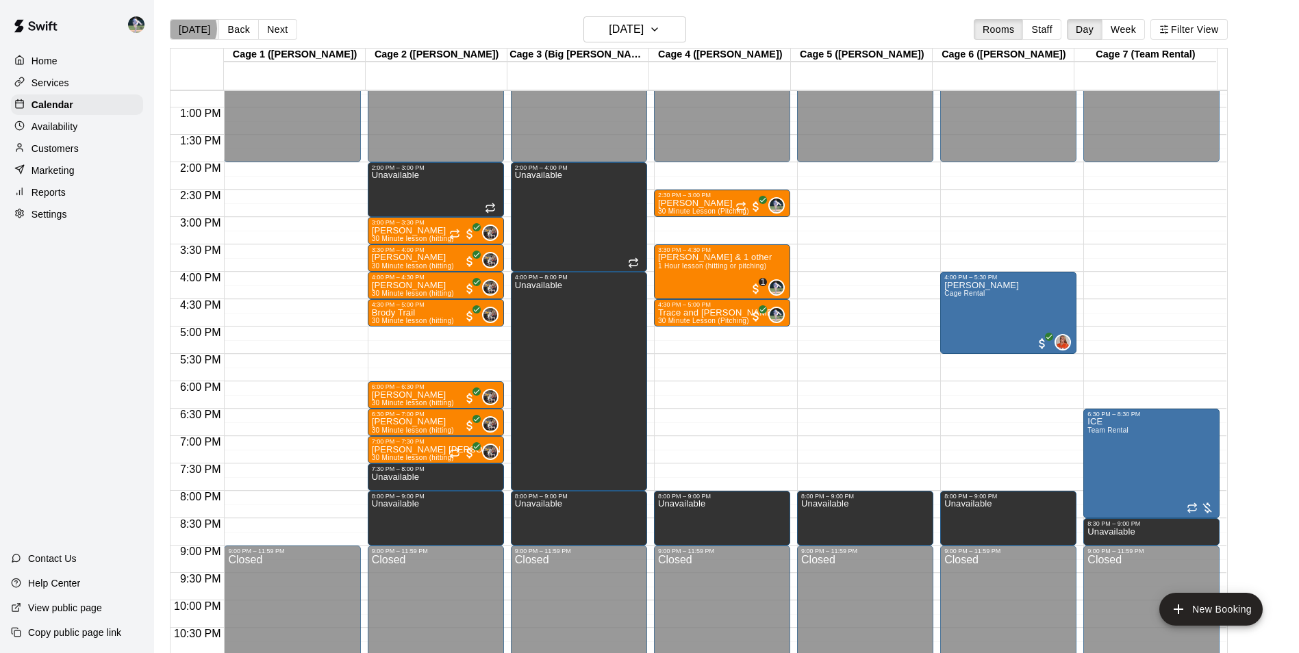
click at [188, 28] on button "[DATE]" at bounding box center [194, 29] width 49 height 21
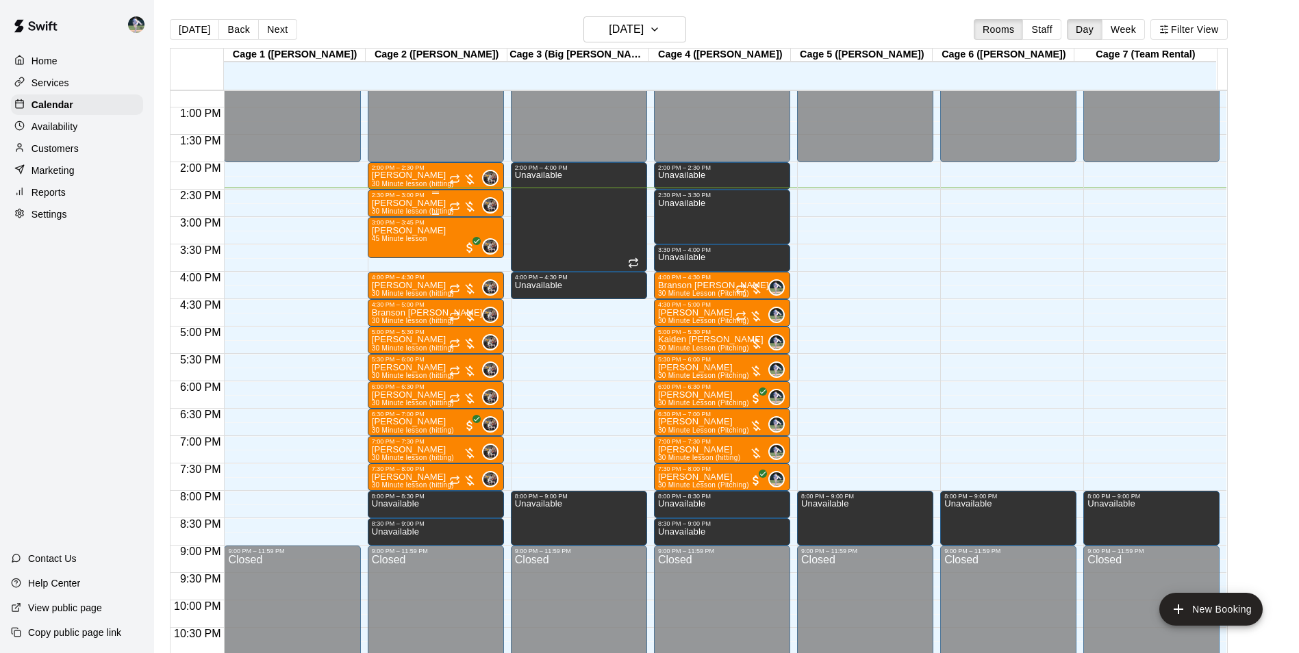
click at [437, 199] on div "2:30 PM – 3:00 PM" at bounding box center [436, 195] width 128 height 7
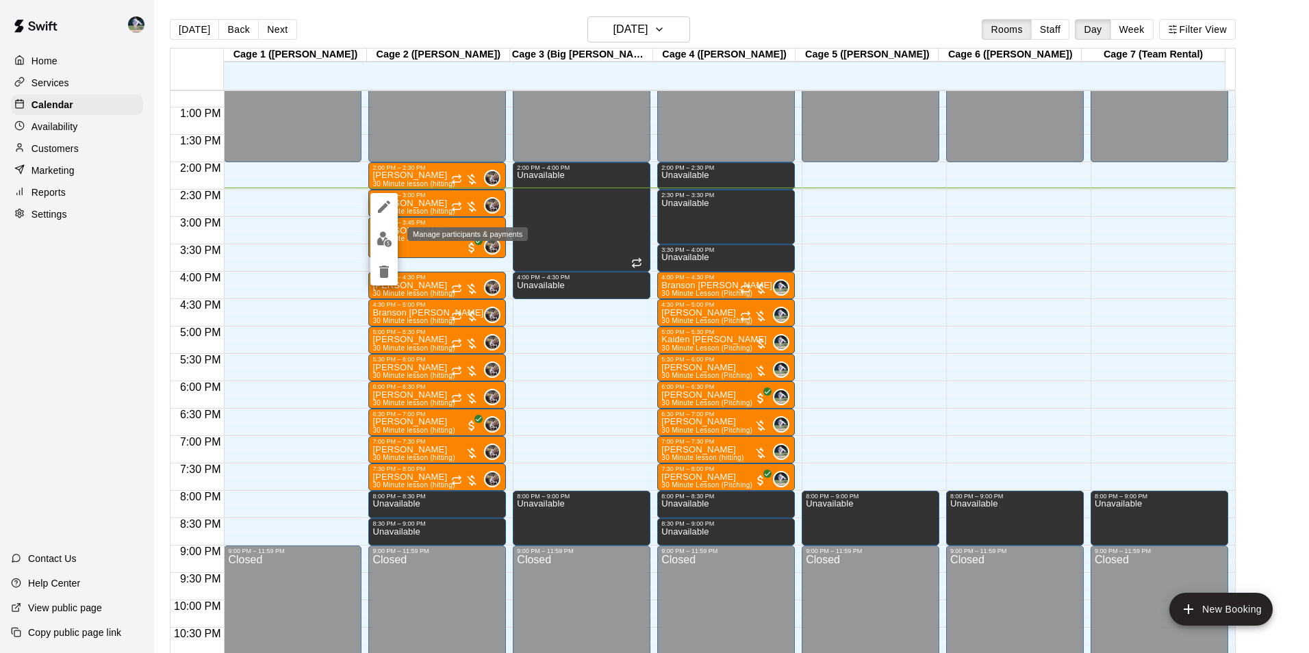
click at [385, 239] on img "edit" at bounding box center [385, 239] width 16 height 16
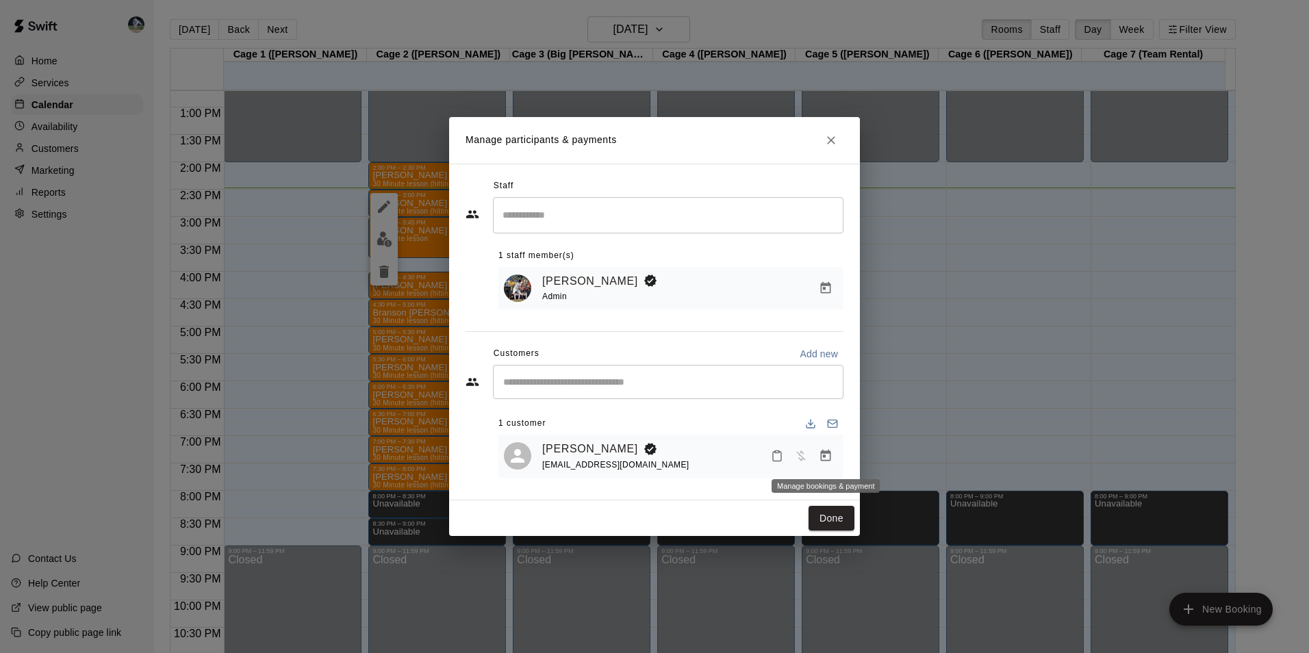
click at [823, 458] on icon "Manage bookings & payment" at bounding box center [826, 456] width 14 height 14
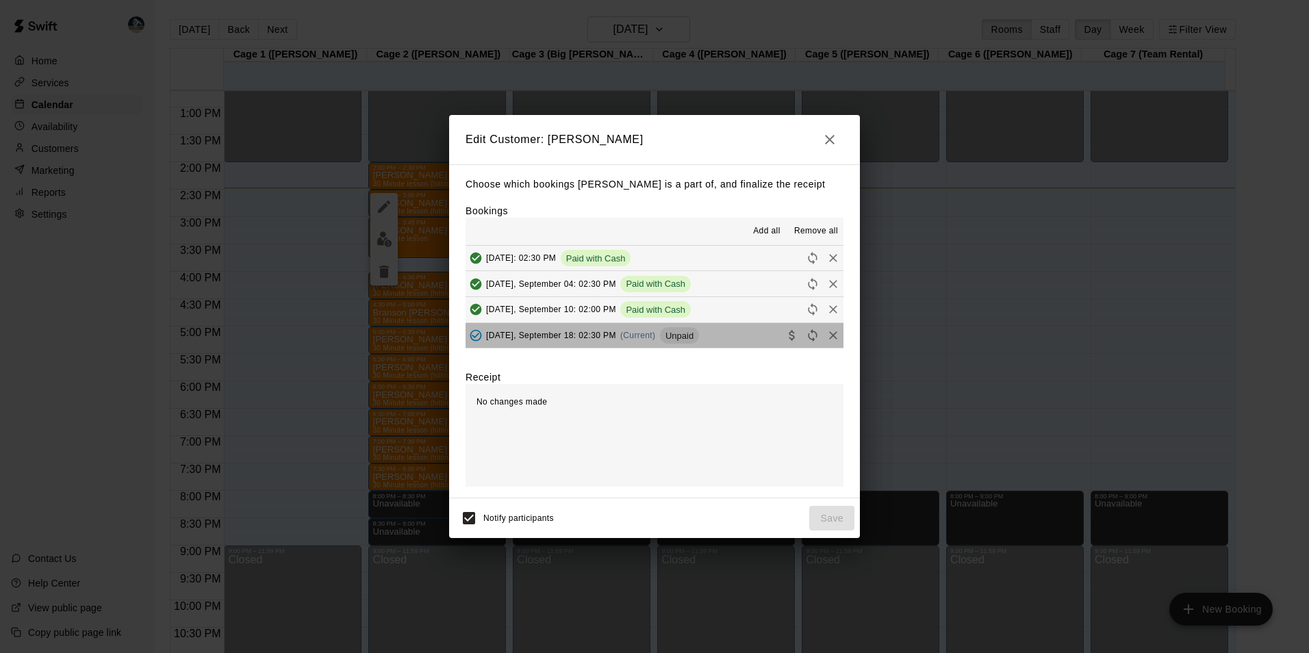
click at [728, 339] on button "[DATE], September 18: 02:30 PM (Current) Unpaid" at bounding box center [655, 335] width 378 height 25
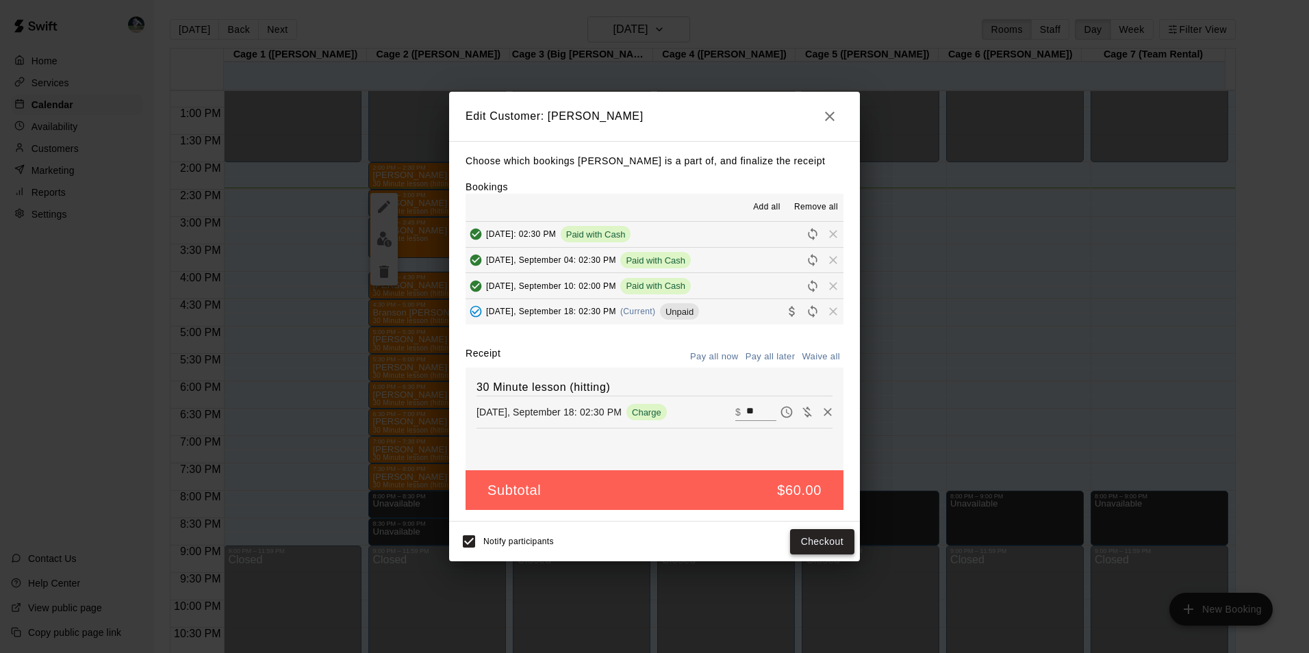
click at [823, 541] on button "Checkout" at bounding box center [822, 541] width 64 height 25
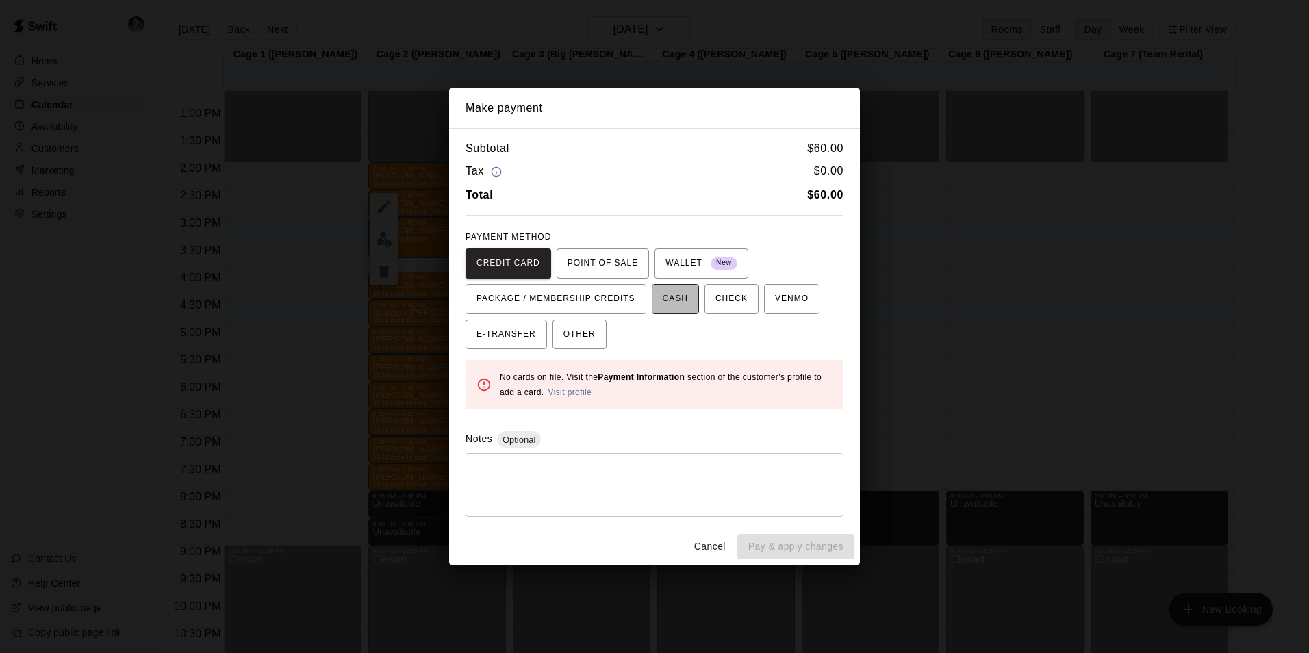
click at [663, 301] on span "CASH" at bounding box center [675, 299] width 25 height 22
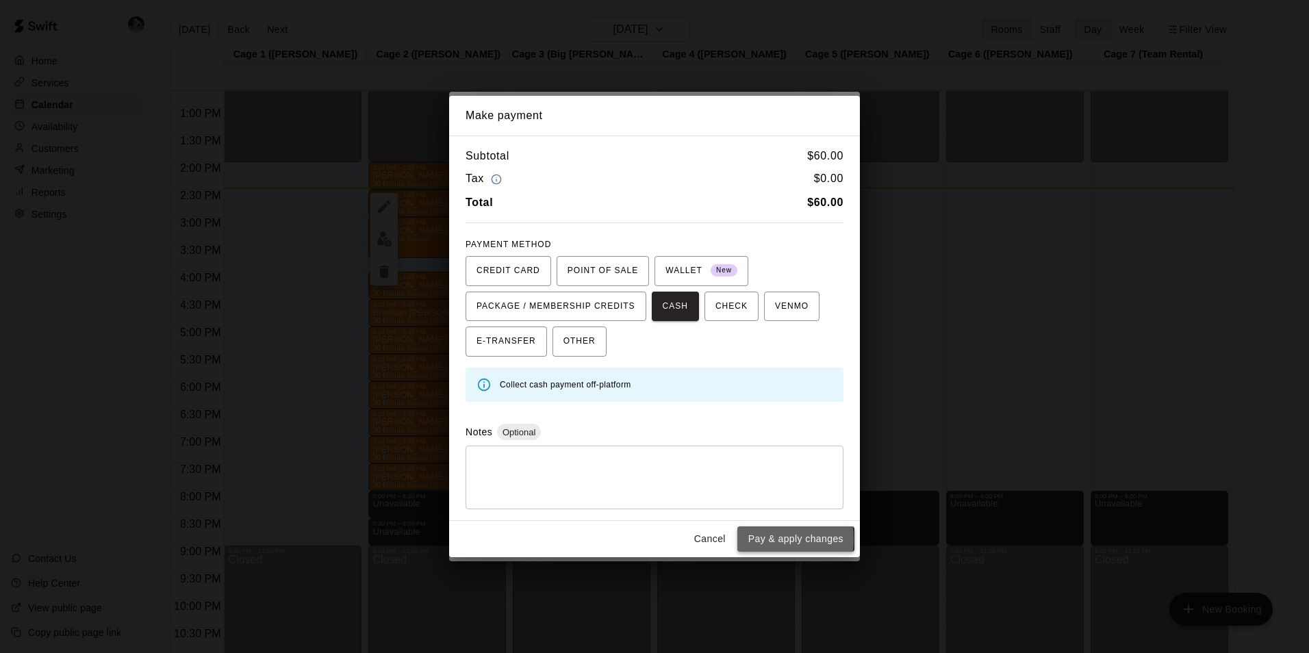
click at [760, 539] on button "Pay & apply changes" at bounding box center [795, 538] width 117 height 25
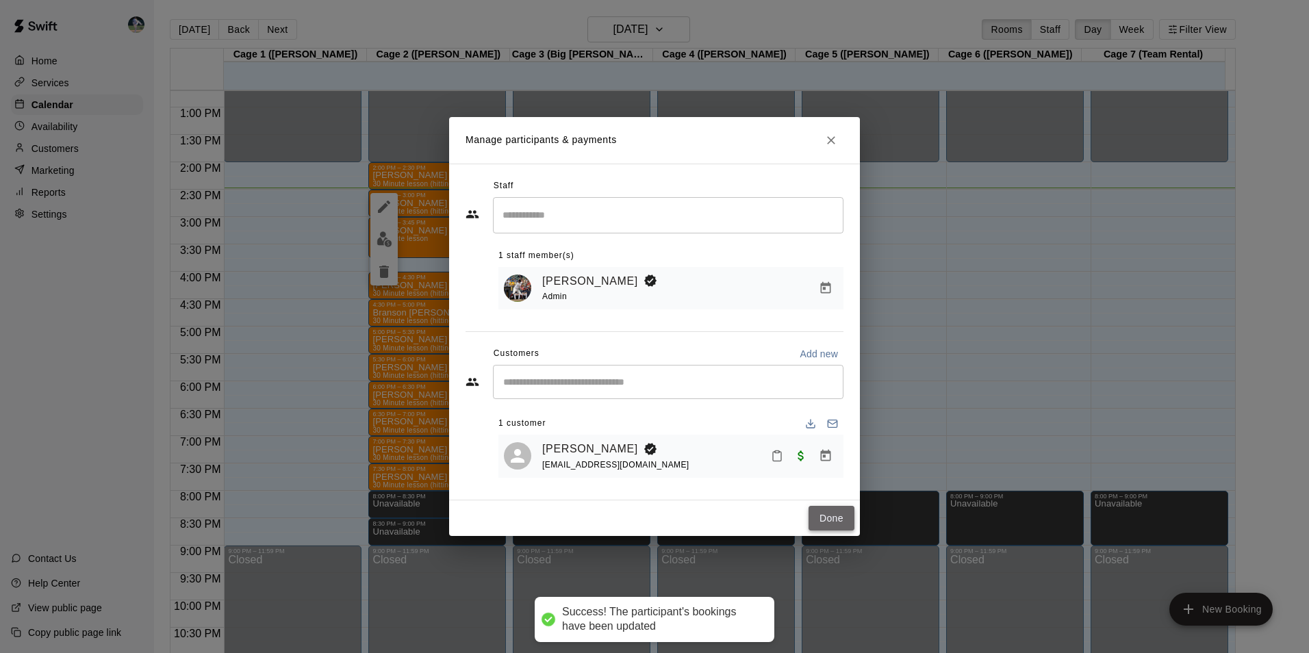
click at [840, 515] on button "Done" at bounding box center [832, 518] width 46 height 25
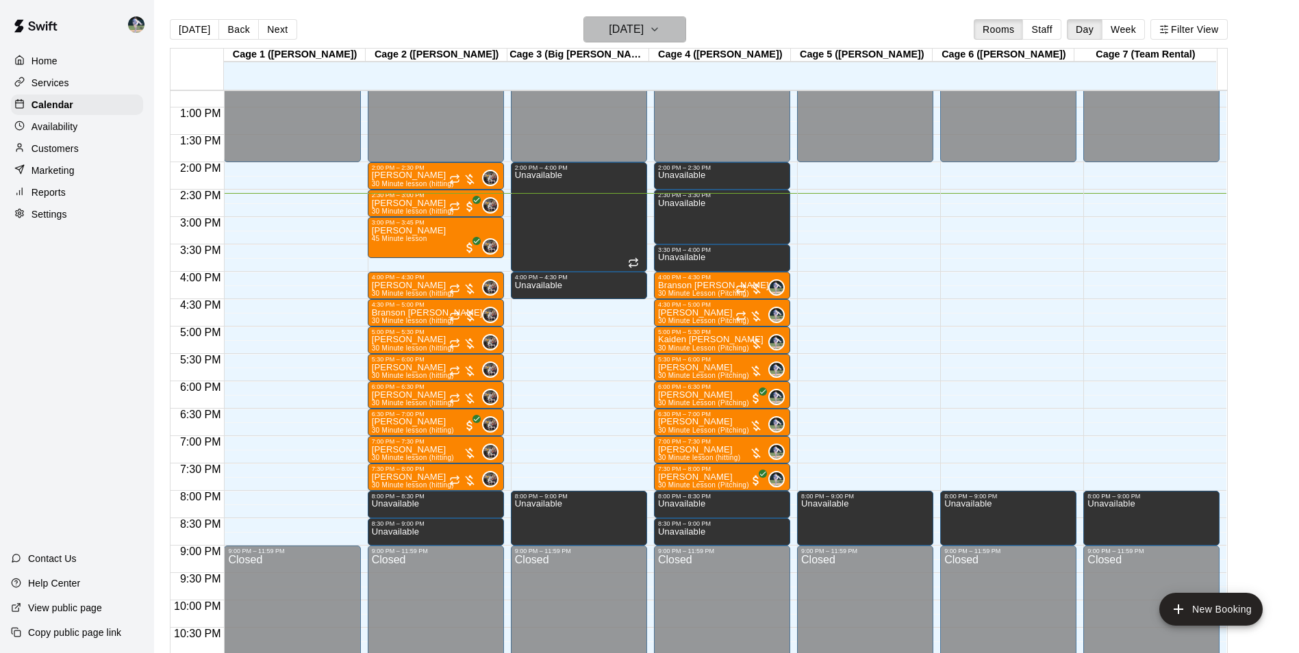
click at [609, 25] on h6 "[DATE]" at bounding box center [626, 29] width 35 height 19
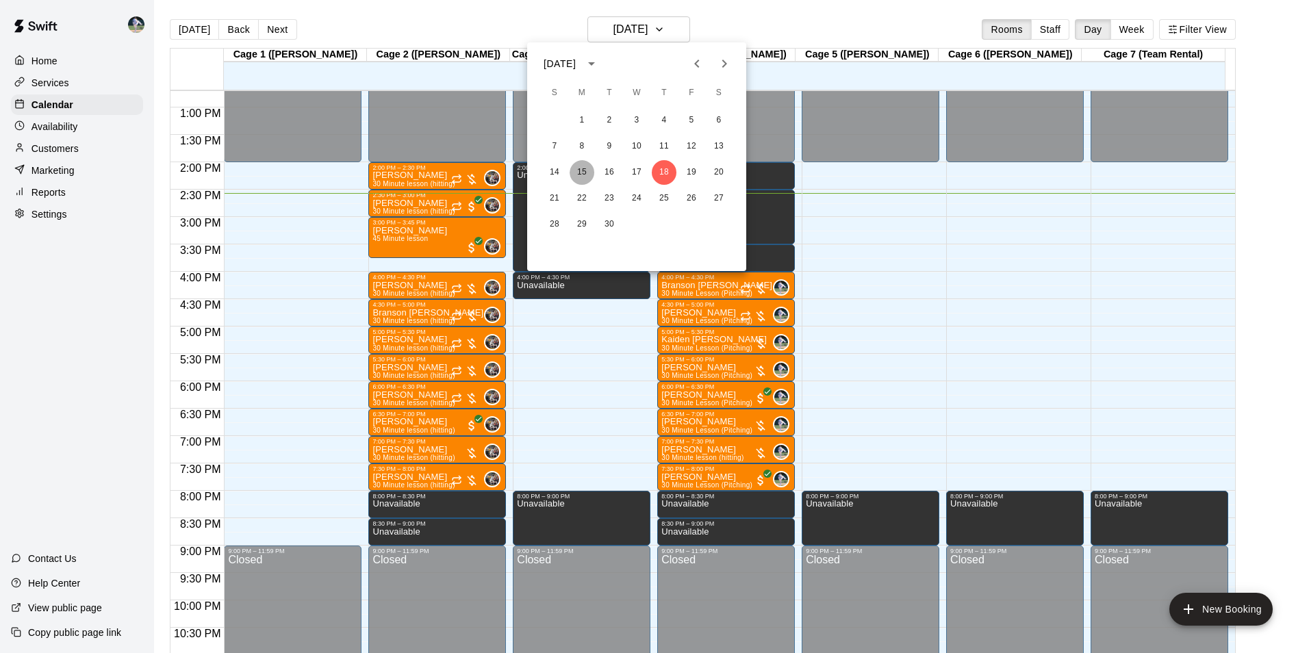
click at [581, 170] on button "15" at bounding box center [582, 172] width 25 height 25
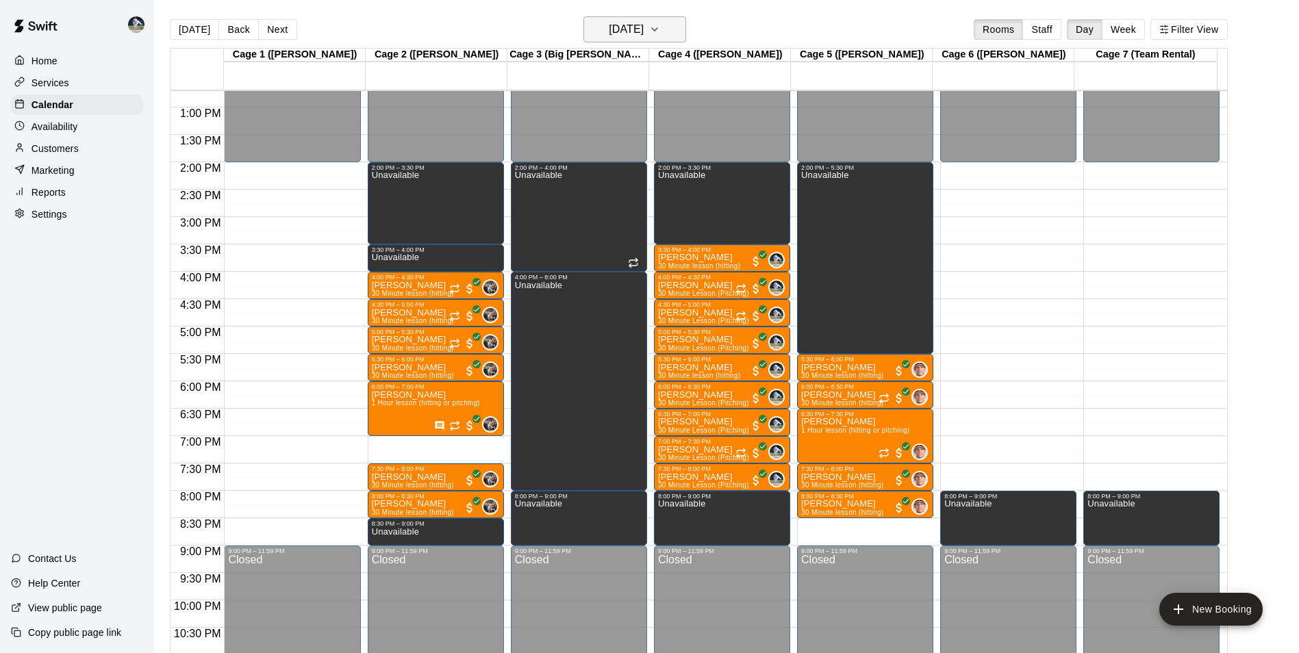
click at [610, 24] on h6 "[DATE]" at bounding box center [626, 29] width 35 height 19
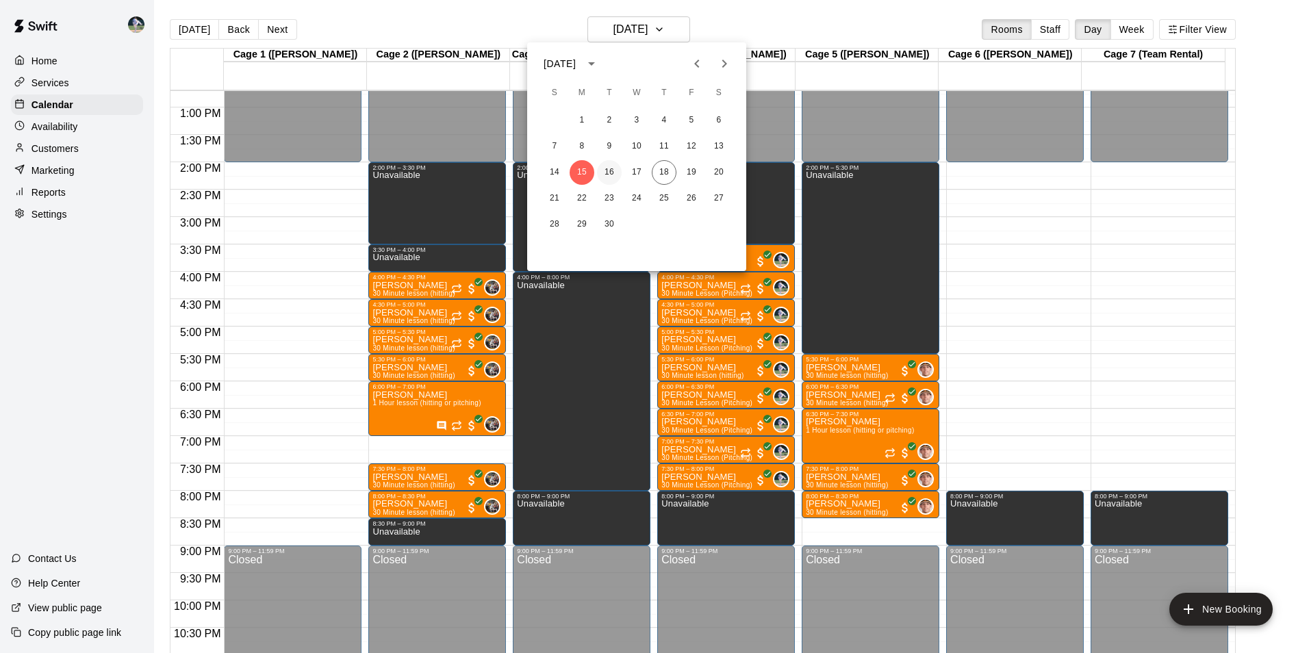
click at [610, 170] on button "16" at bounding box center [609, 172] width 25 height 25
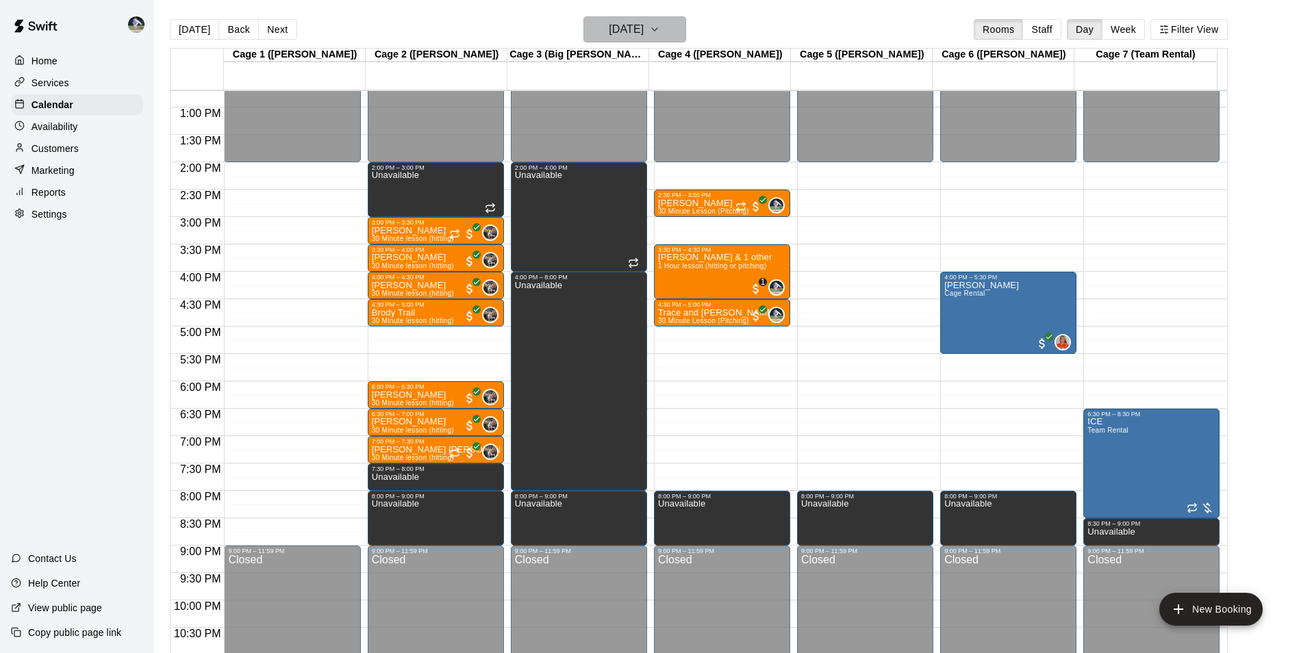
click at [635, 29] on h6 "[DATE]" at bounding box center [626, 29] width 35 height 19
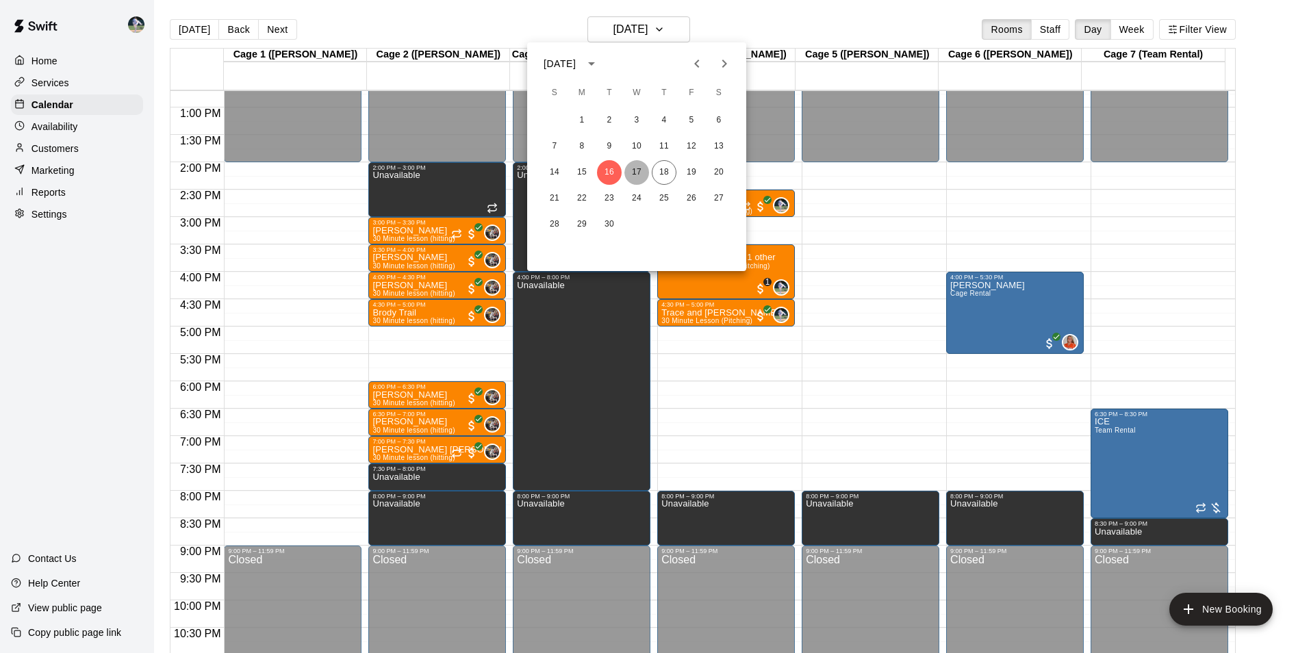
click at [637, 168] on button "17" at bounding box center [636, 172] width 25 height 25
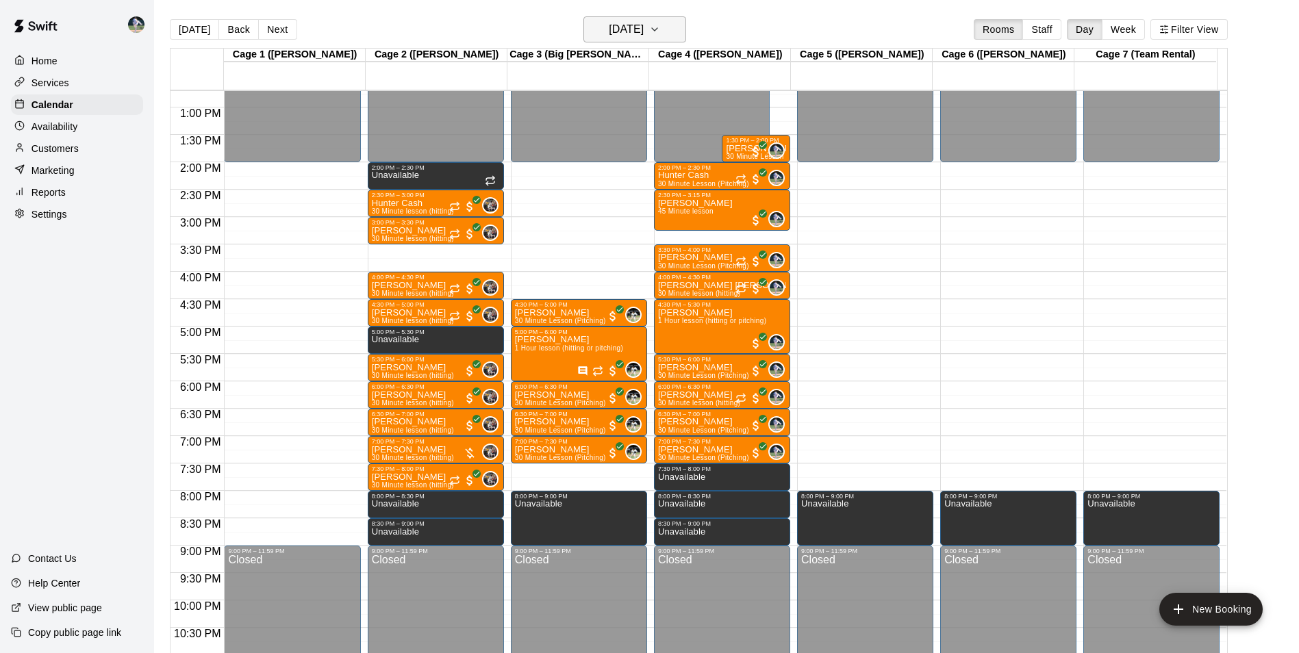
click at [623, 31] on h6 "[DATE]" at bounding box center [626, 29] width 35 height 19
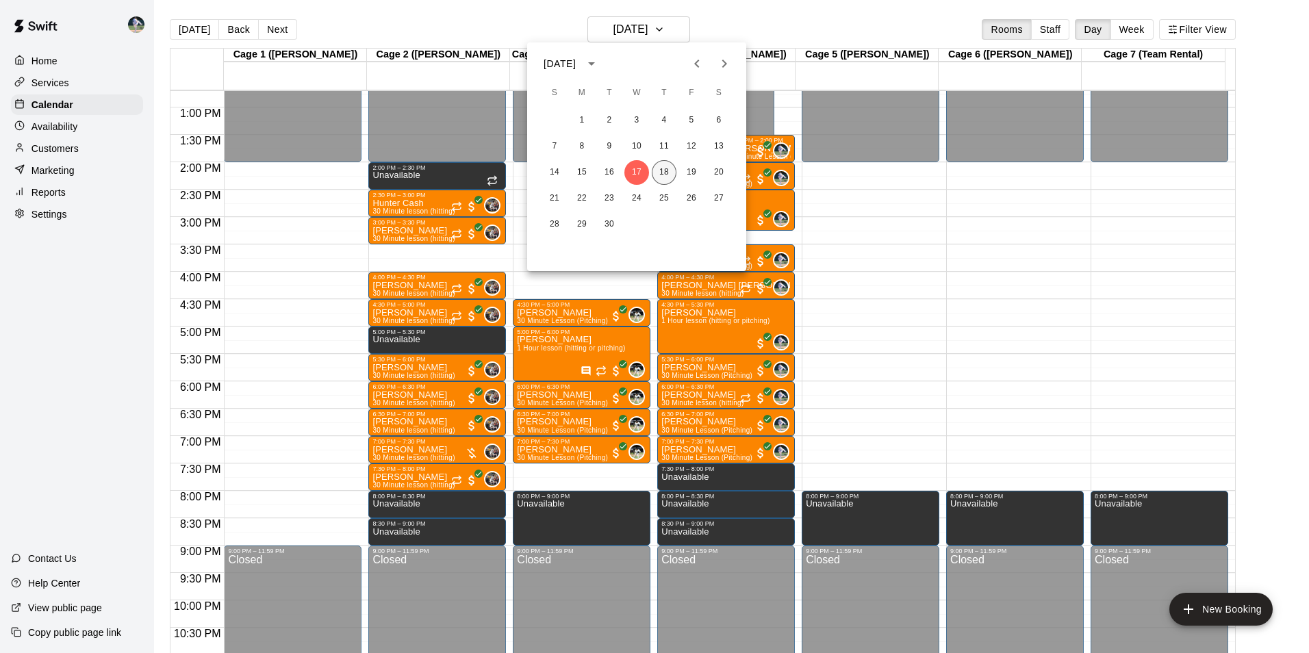
click at [668, 170] on button "18" at bounding box center [664, 172] width 25 height 25
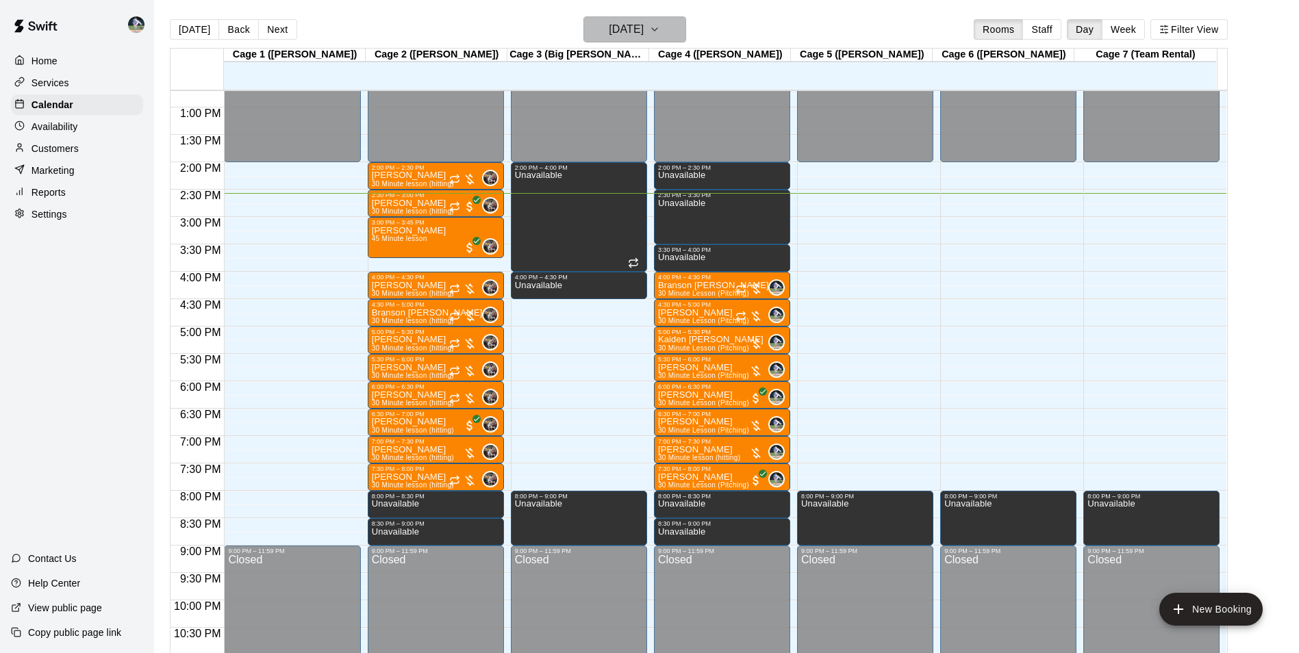
click at [607, 19] on button "[DATE]" at bounding box center [634, 29] width 103 height 26
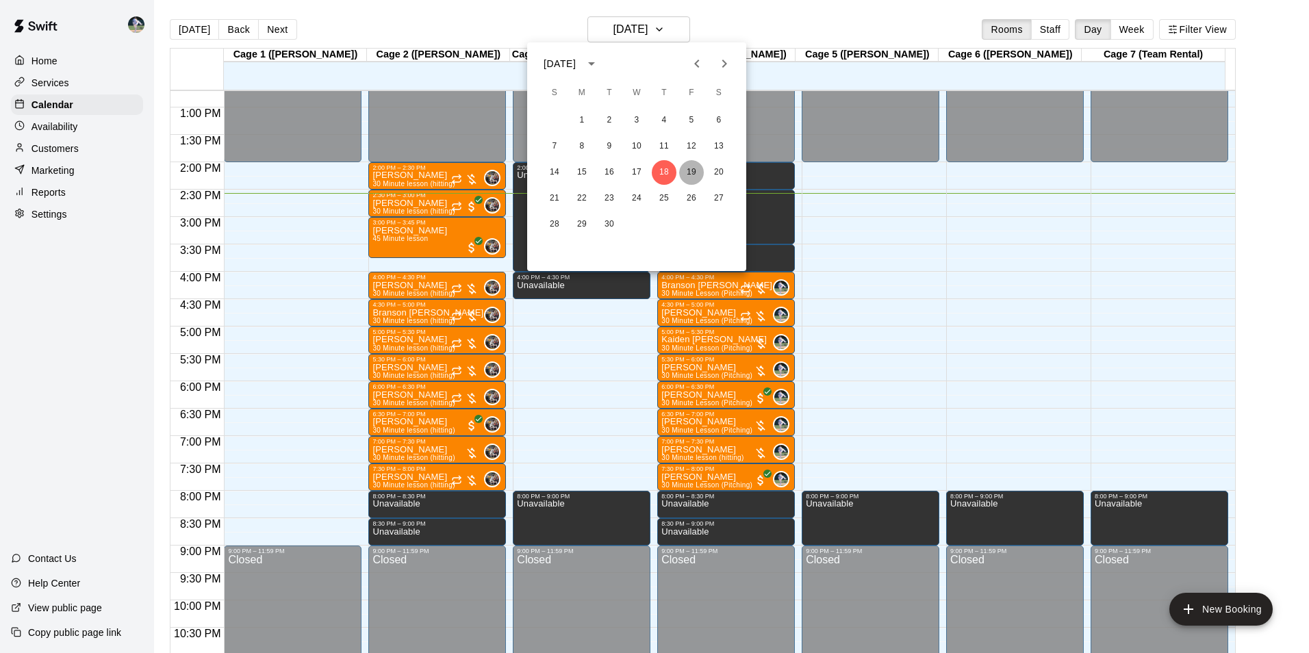
click at [690, 170] on button "19" at bounding box center [691, 172] width 25 height 25
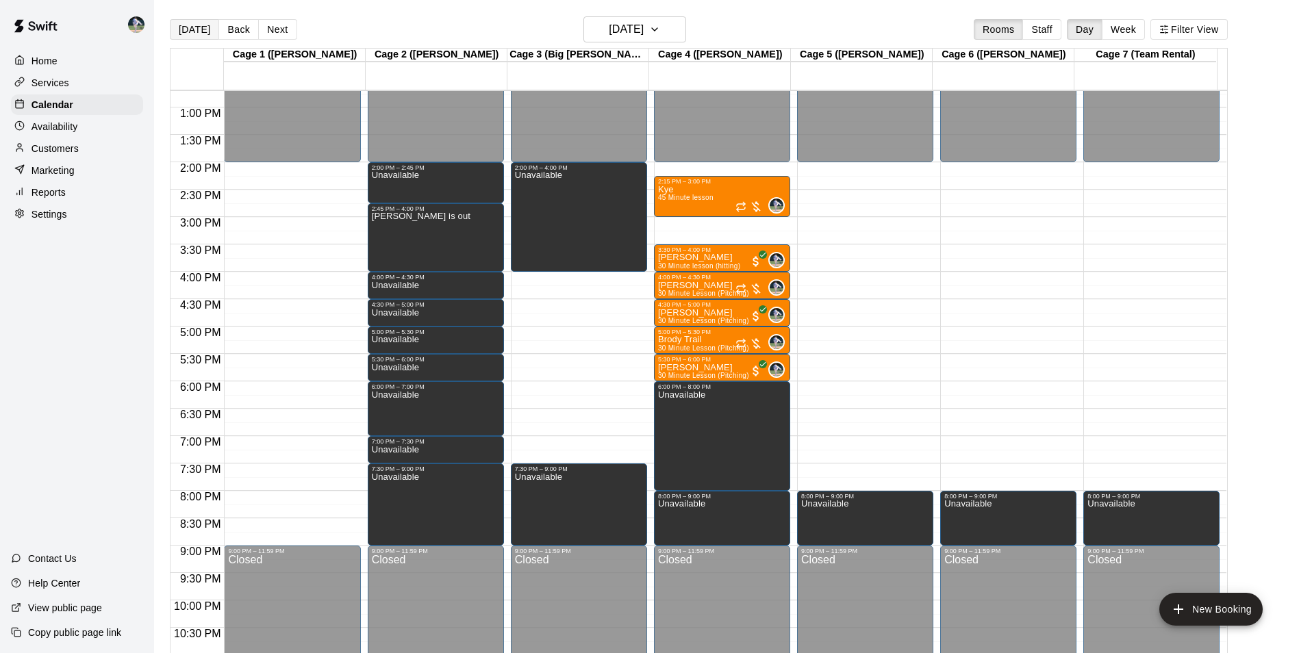
click at [201, 29] on button "[DATE]" at bounding box center [194, 29] width 49 height 21
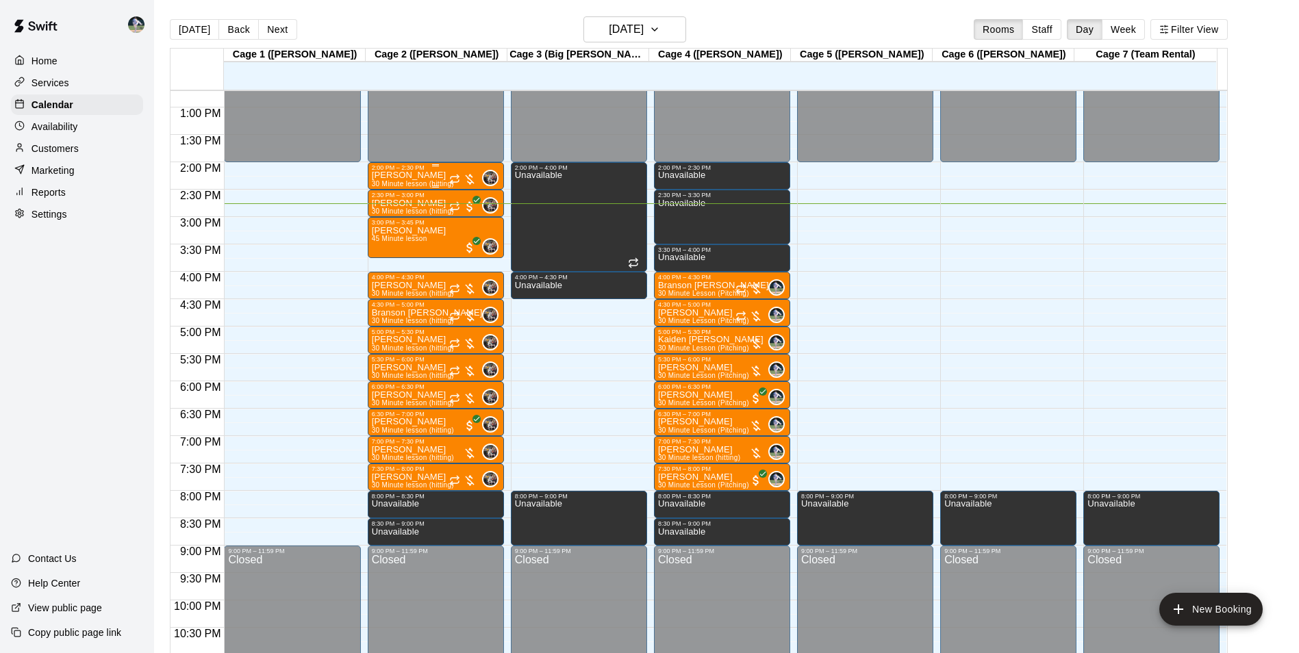
click at [428, 175] on p "[PERSON_NAME]" at bounding box center [413, 175] width 82 height 0
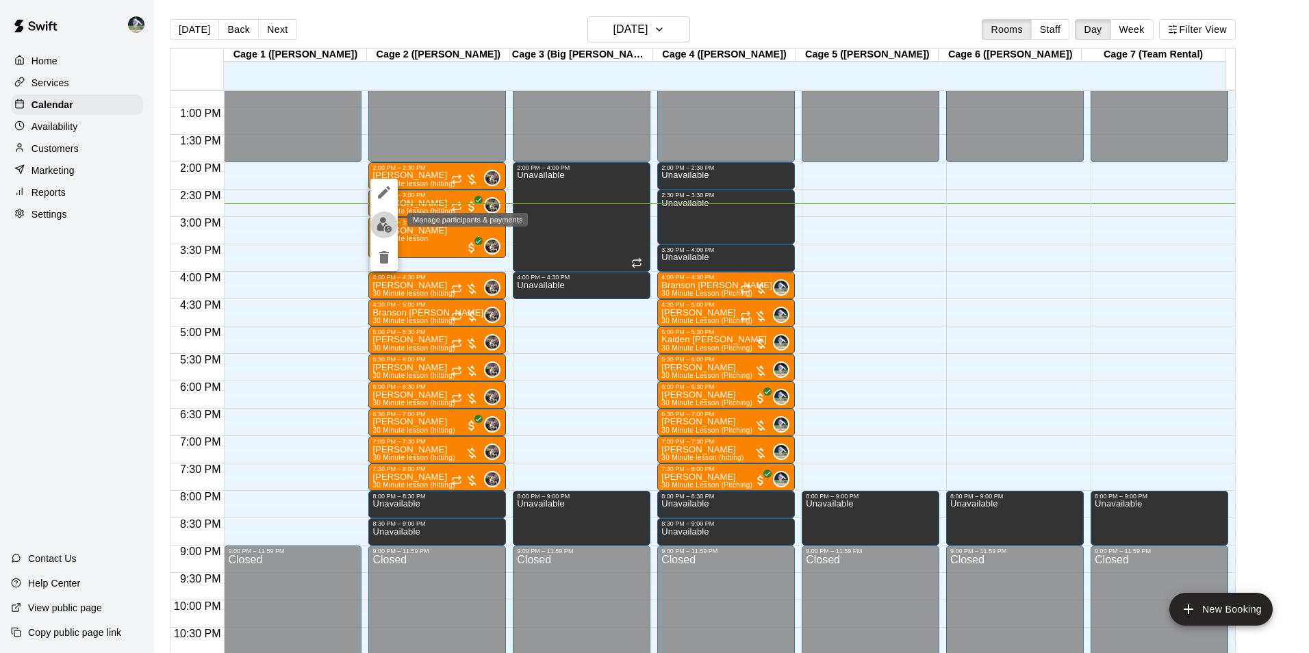
click at [391, 226] on img "edit" at bounding box center [385, 225] width 16 height 16
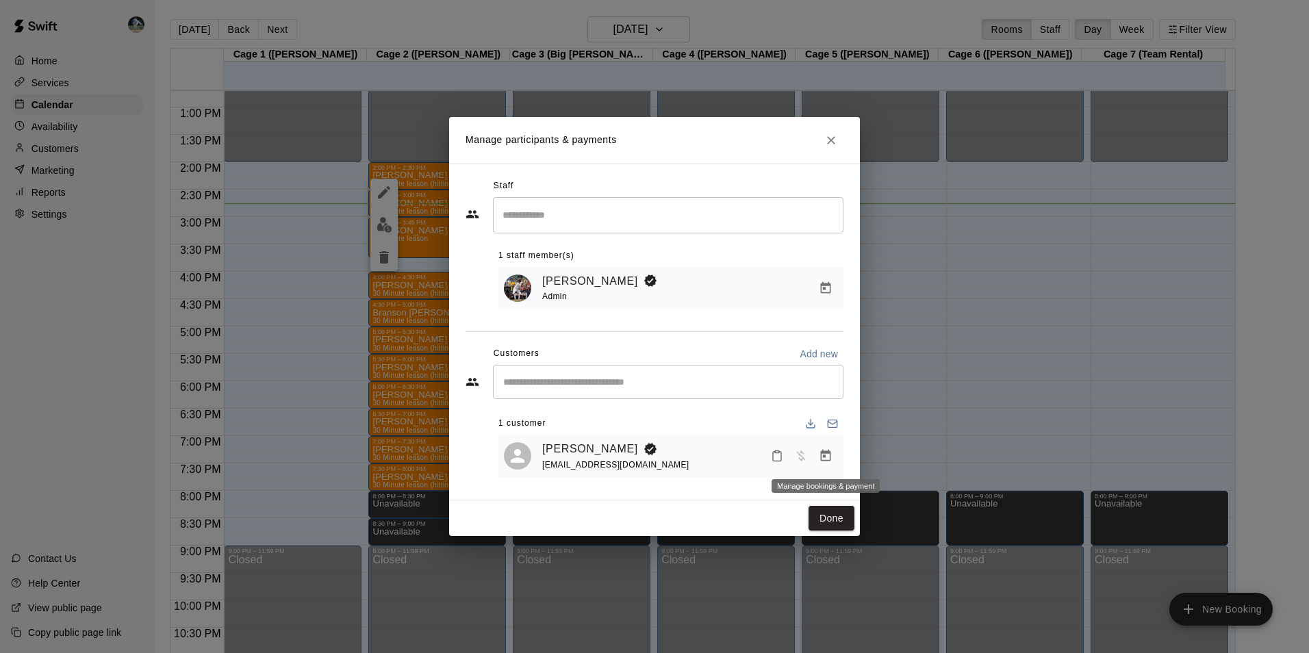
click at [824, 455] on icon "Manage bookings & payment" at bounding box center [826, 456] width 14 height 14
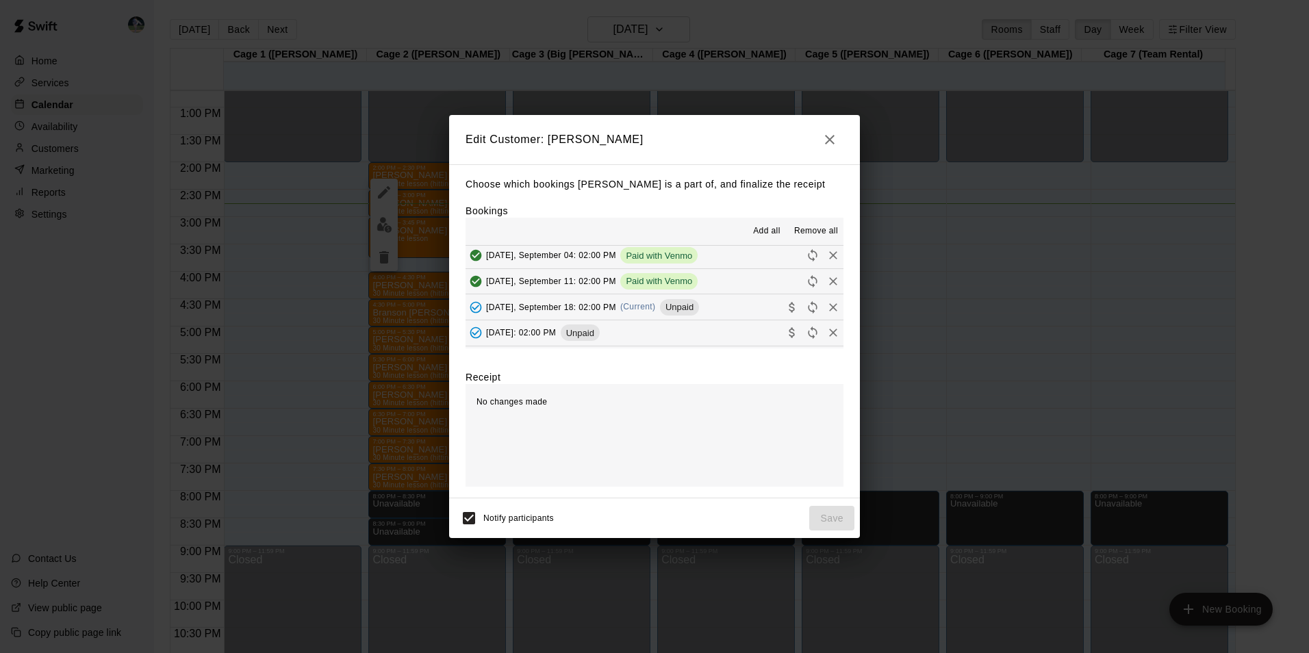
scroll to position [137, 0]
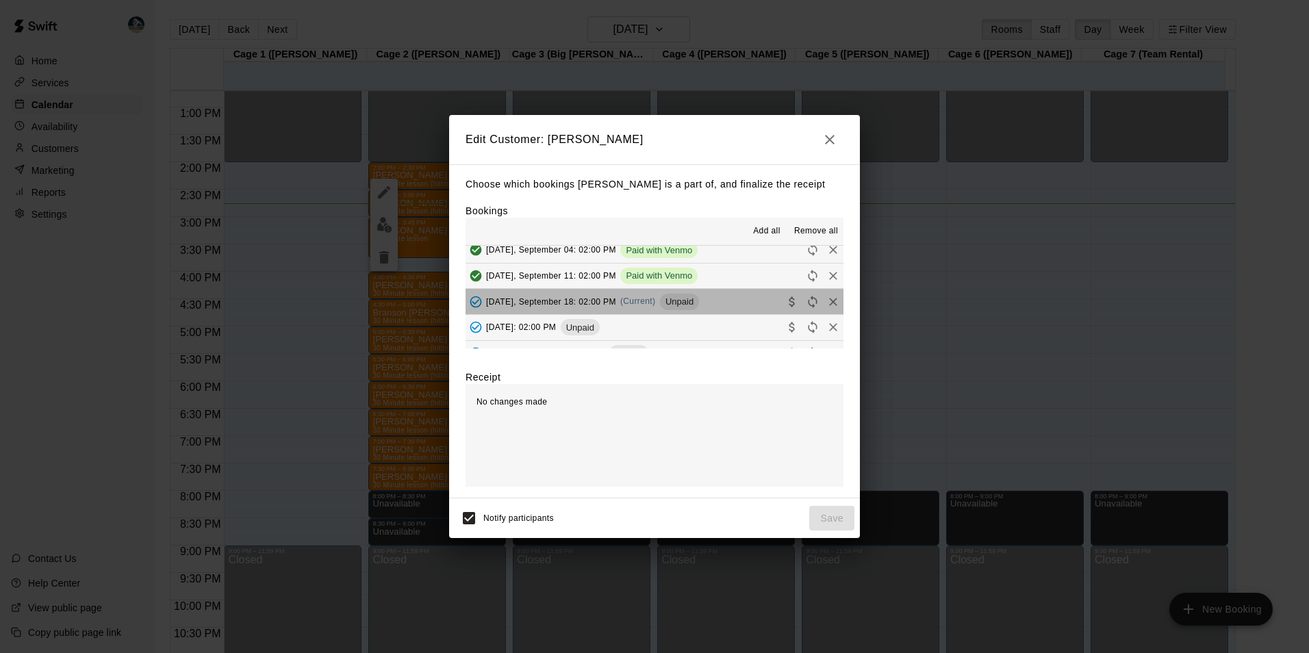
click at [707, 301] on button "[DATE], September 18: 02:00 PM (Current) Unpaid" at bounding box center [655, 301] width 378 height 25
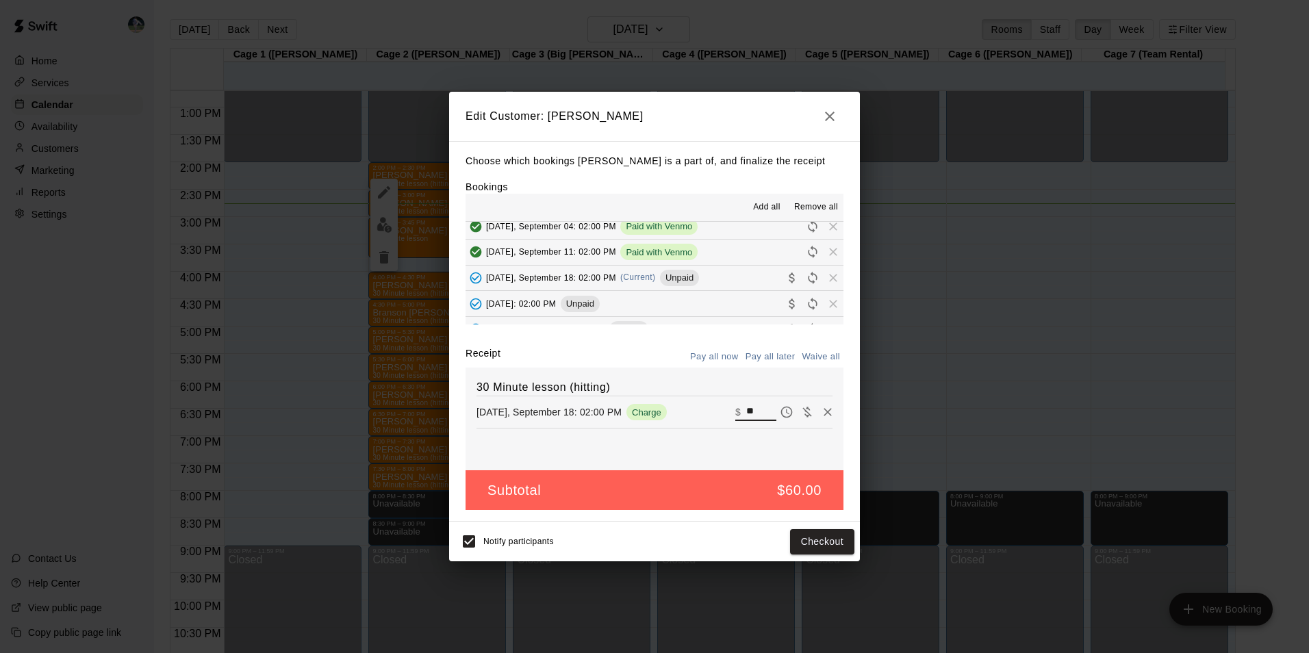
click at [750, 410] on input "**" at bounding box center [761, 412] width 30 height 18
type input "*"
type input "**"
click at [816, 544] on button "Checkout" at bounding box center [822, 541] width 64 height 25
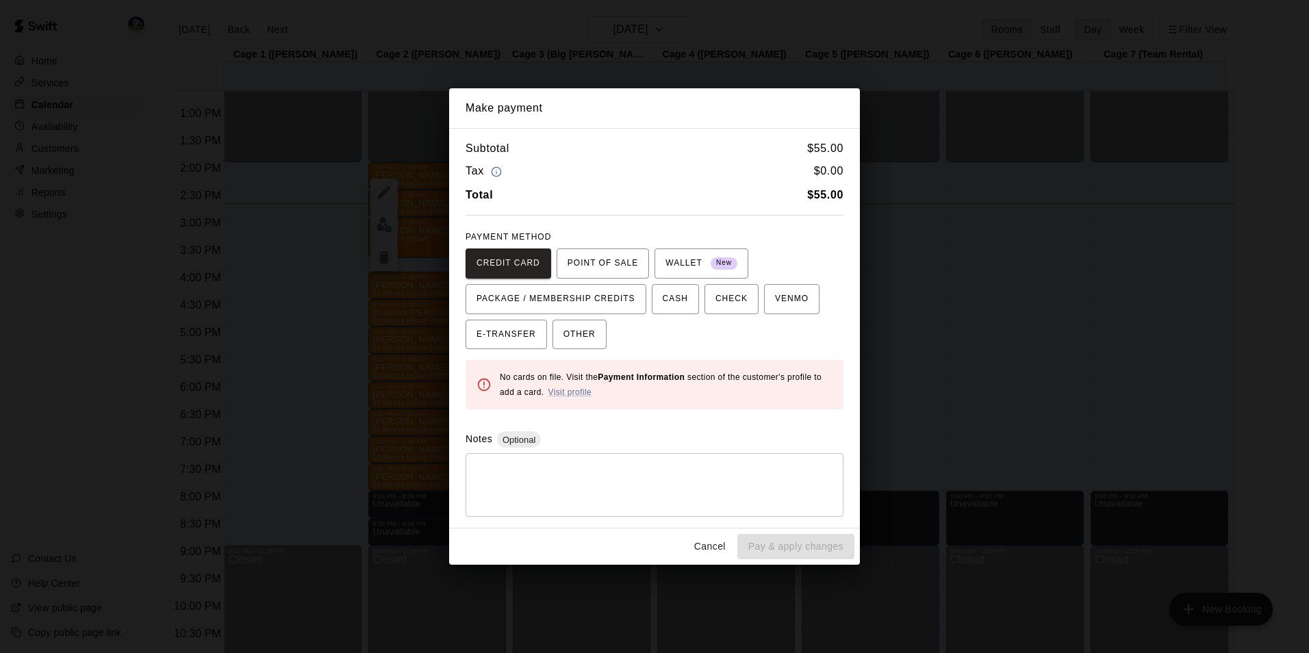
click at [742, 148] on div "Subtotal $ 55.00" at bounding box center [655, 149] width 378 height 18
click at [715, 546] on button "Cancel" at bounding box center [710, 546] width 44 height 25
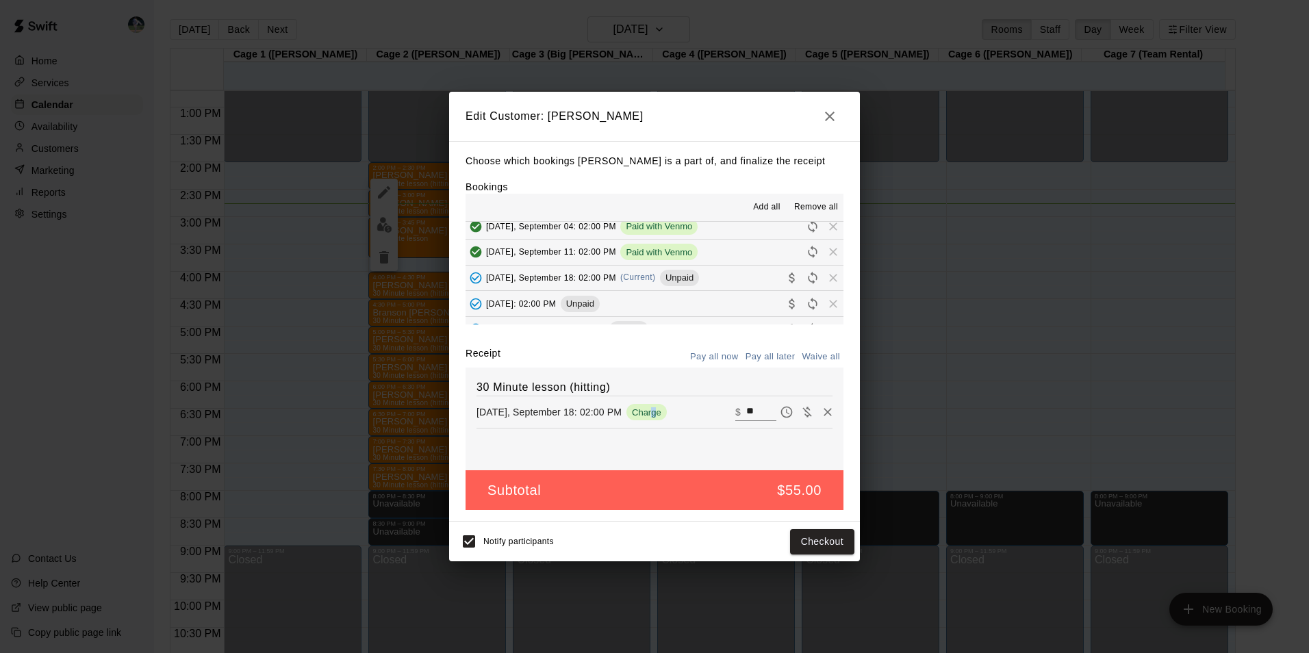
click at [659, 411] on span "Charge" at bounding box center [646, 412] width 40 height 10
click at [677, 414] on div "[DATE], September 18: 02:00 PM Charge" at bounding box center [583, 412] width 212 height 16
click at [802, 541] on button "Checkout" at bounding box center [822, 541] width 64 height 25
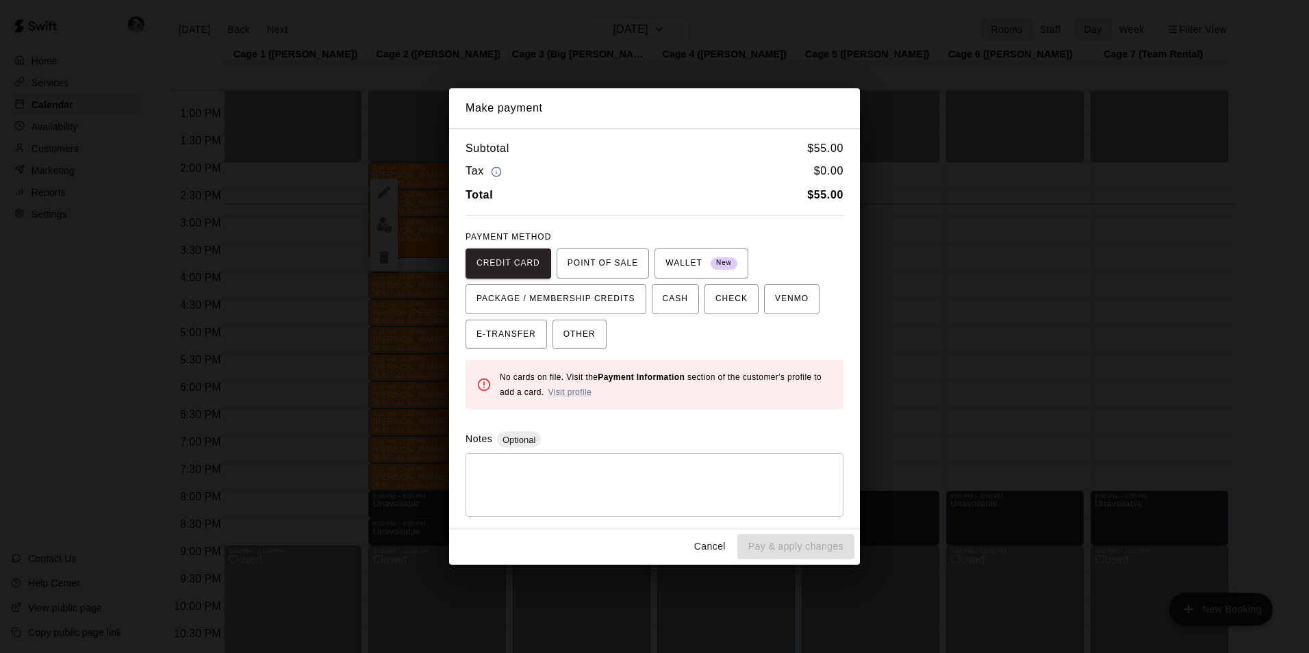
click at [800, 416] on div "Subtotal $ 55.00 Tax $ 0.00 Total $ 55.00 PAYMENT METHOD CREDIT CARD POINT OF S…" at bounding box center [654, 328] width 411 height 401
click at [582, 264] on span "POINT OF SALE" at bounding box center [603, 264] width 71 height 22
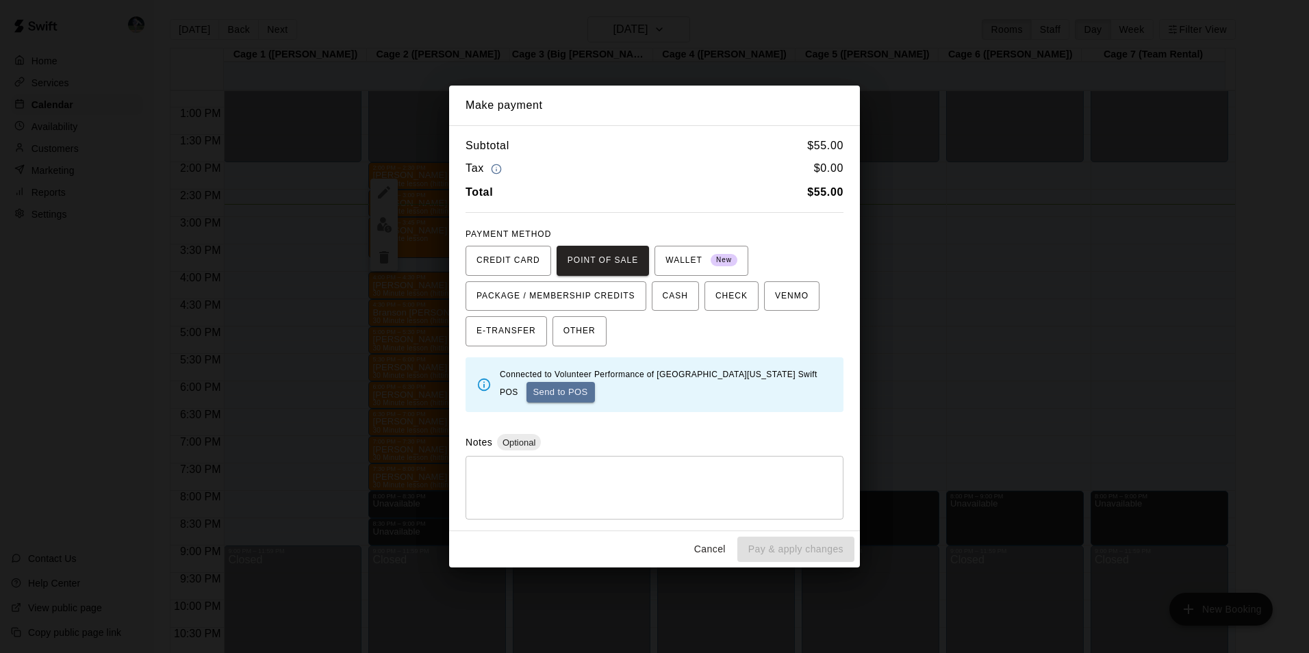
click at [710, 542] on button "Cancel" at bounding box center [710, 549] width 44 height 25
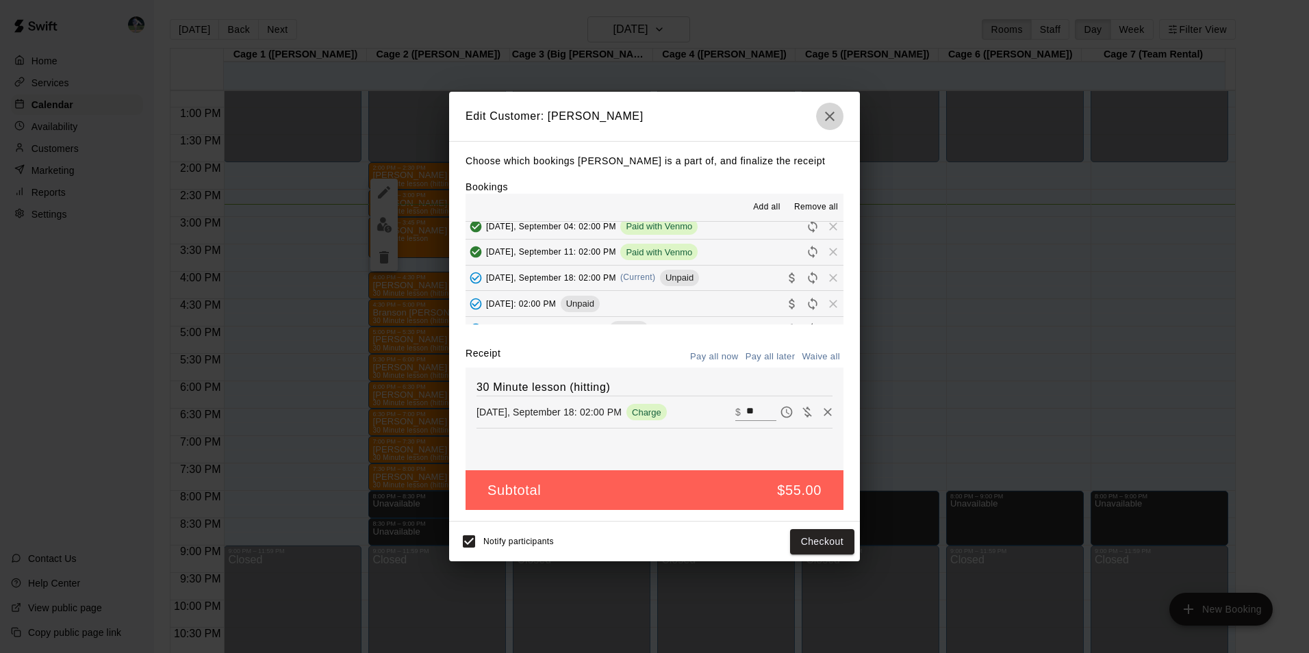
click at [833, 113] on icon "button" at bounding box center [830, 116] width 16 height 16
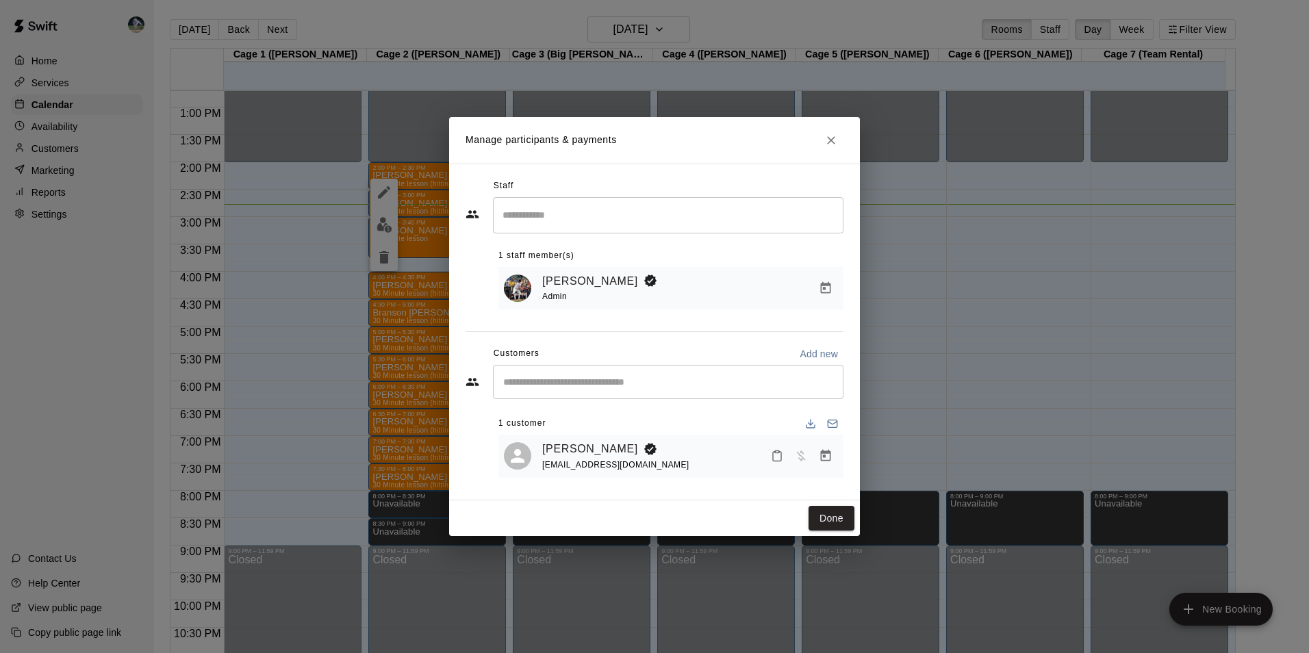
click at [830, 129] on button "Close" at bounding box center [831, 140] width 25 height 25
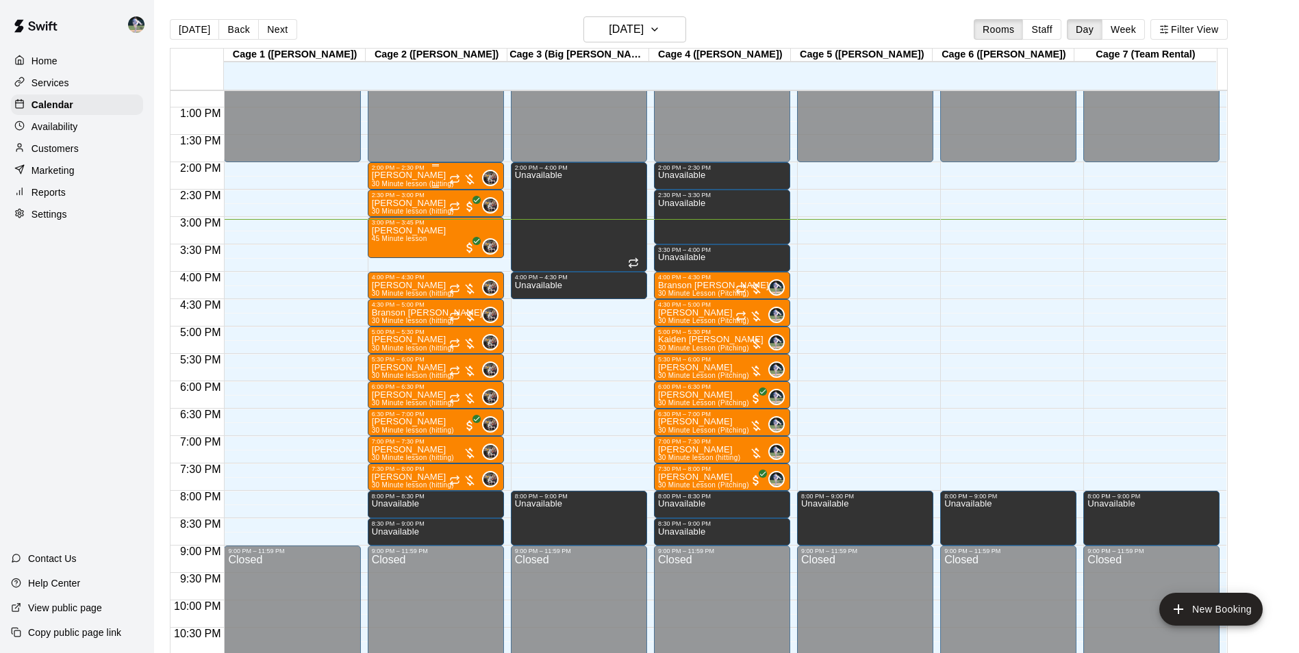
click at [434, 175] on p "[PERSON_NAME]" at bounding box center [413, 175] width 82 height 0
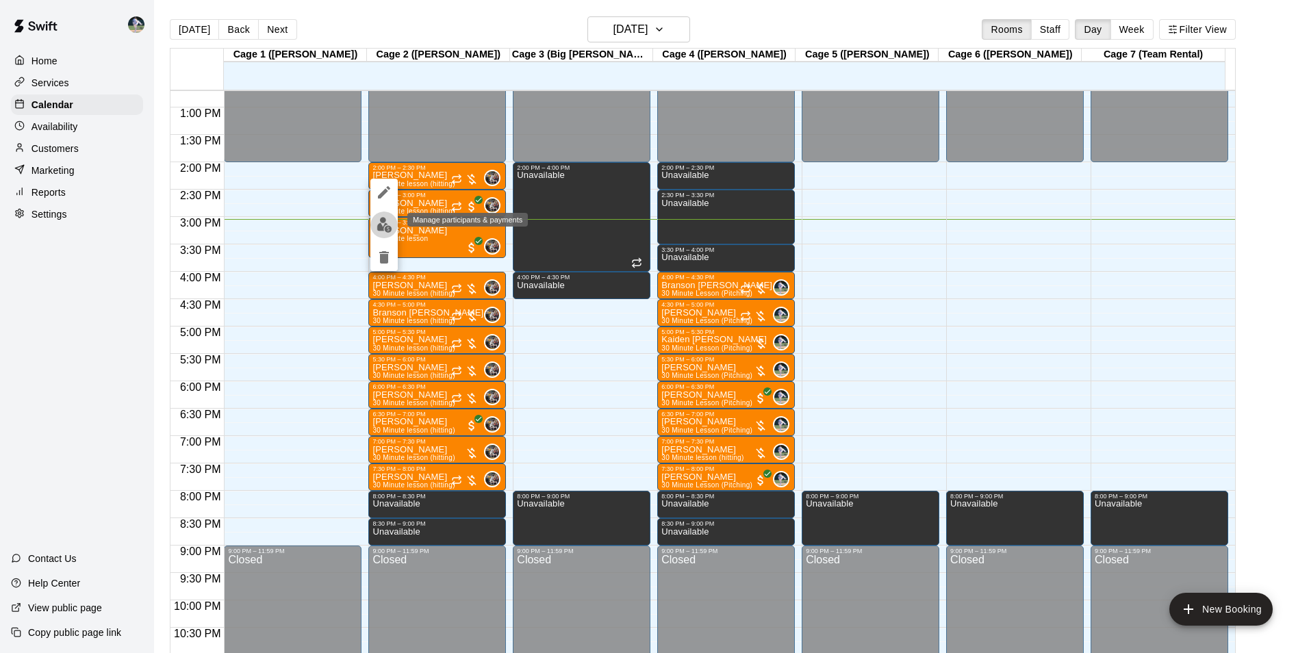
click at [381, 225] on img "edit" at bounding box center [385, 225] width 16 height 16
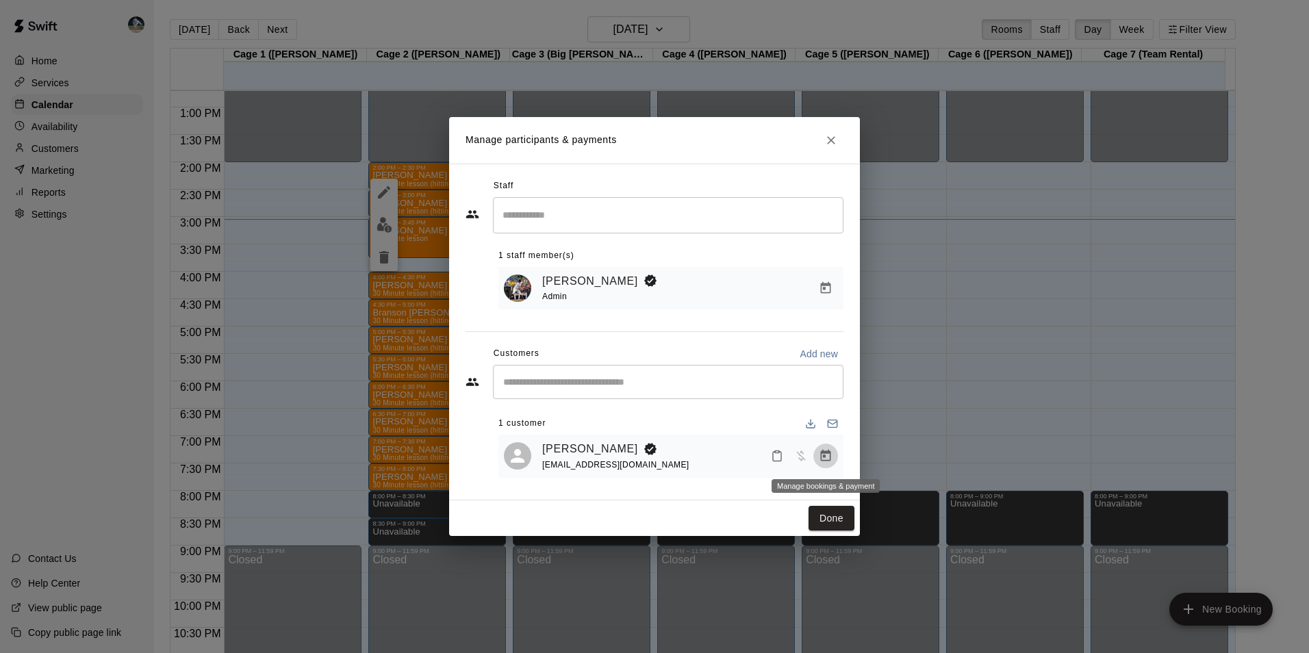
click at [819, 455] on icon "Manage bookings & payment" at bounding box center [826, 456] width 14 height 14
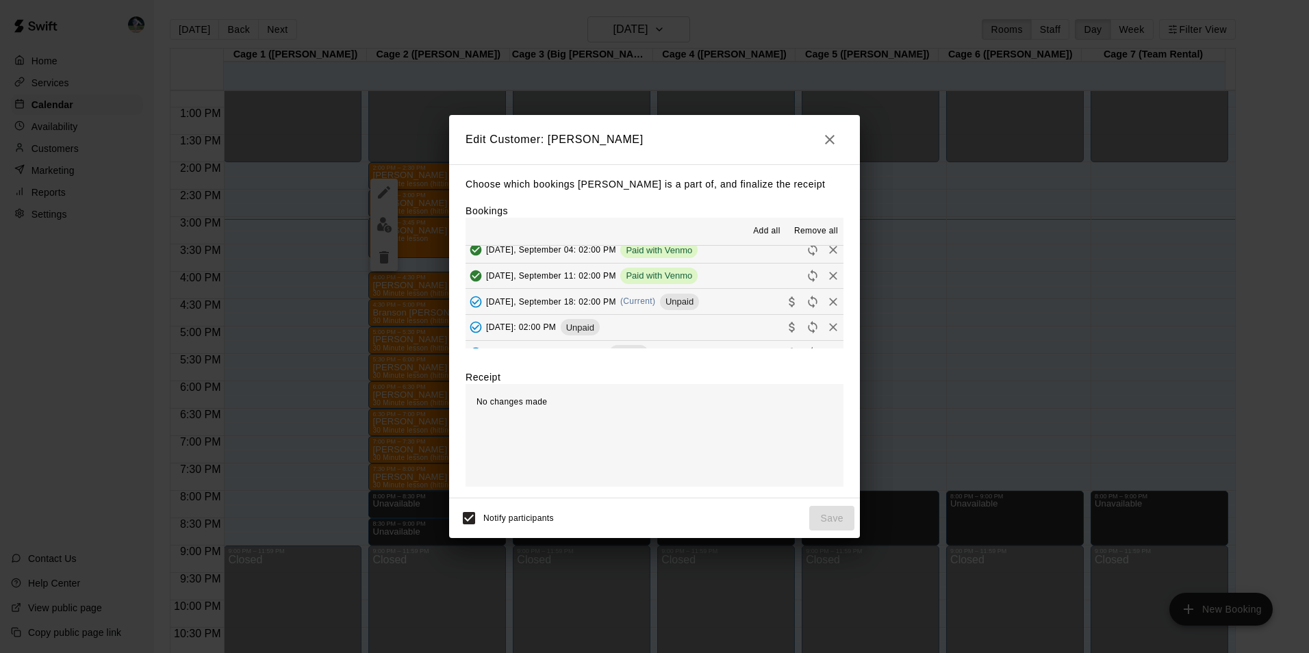
click at [717, 305] on button "[DATE], September 18: 02:00 PM (Current) Unpaid" at bounding box center [655, 301] width 378 height 25
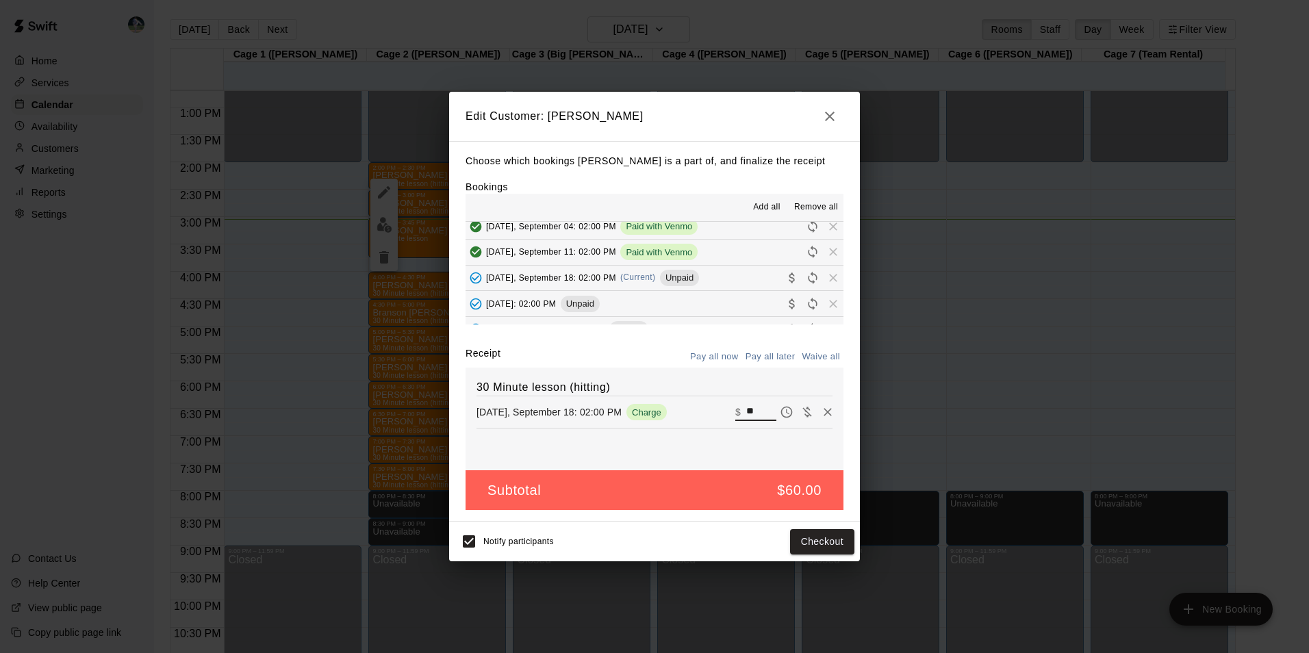
click at [753, 412] on input "**" at bounding box center [761, 412] width 30 height 18
type input "*"
type input "**"
click at [812, 540] on button "Checkout" at bounding box center [822, 541] width 64 height 25
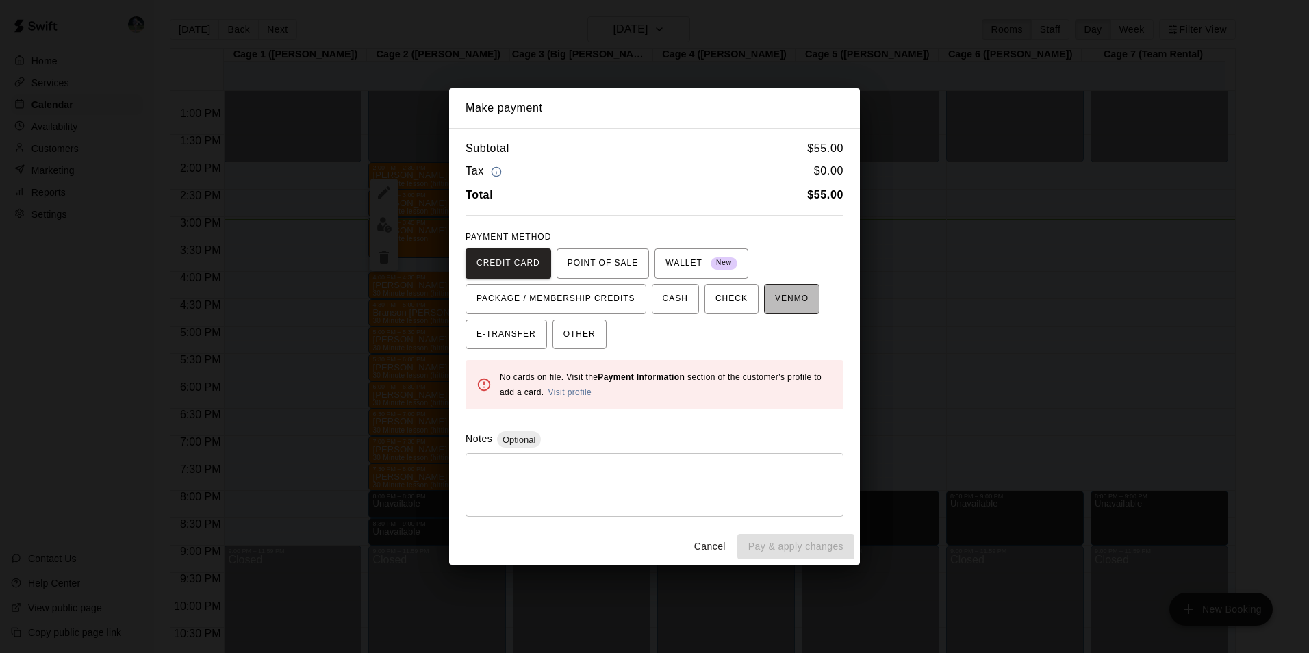
click at [775, 296] on span "VENMO" at bounding box center [792, 299] width 34 height 22
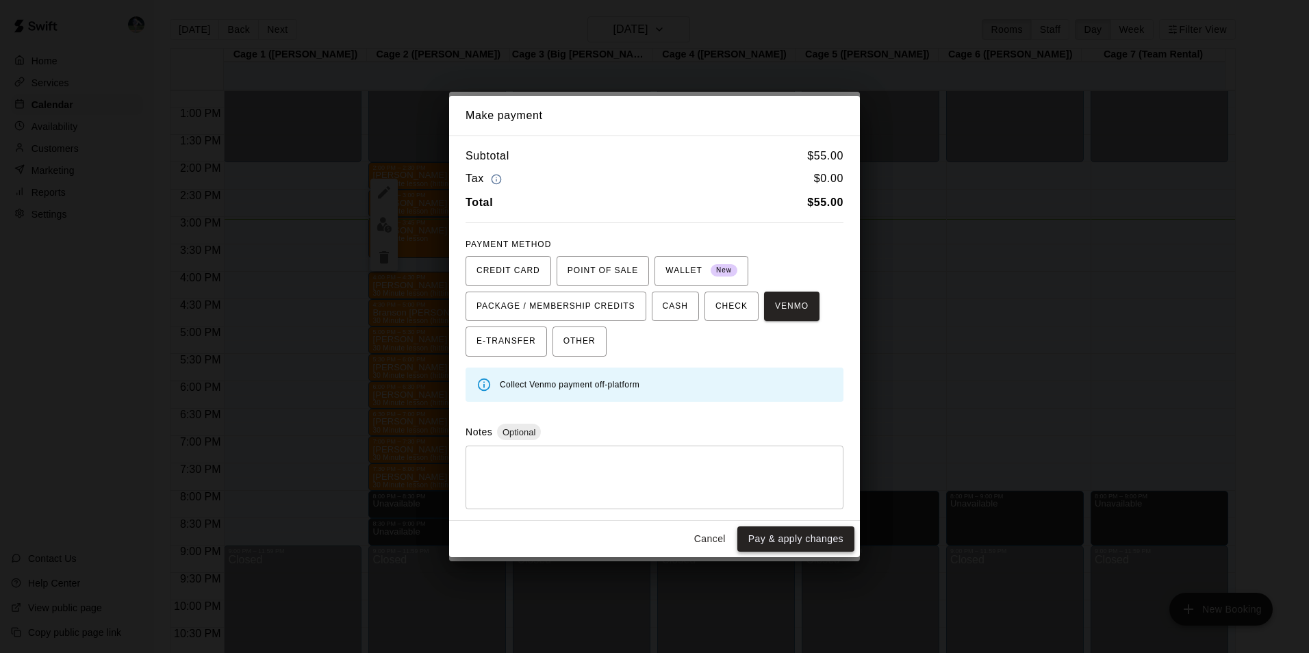
click at [764, 532] on button "Pay & apply changes" at bounding box center [795, 538] width 117 height 25
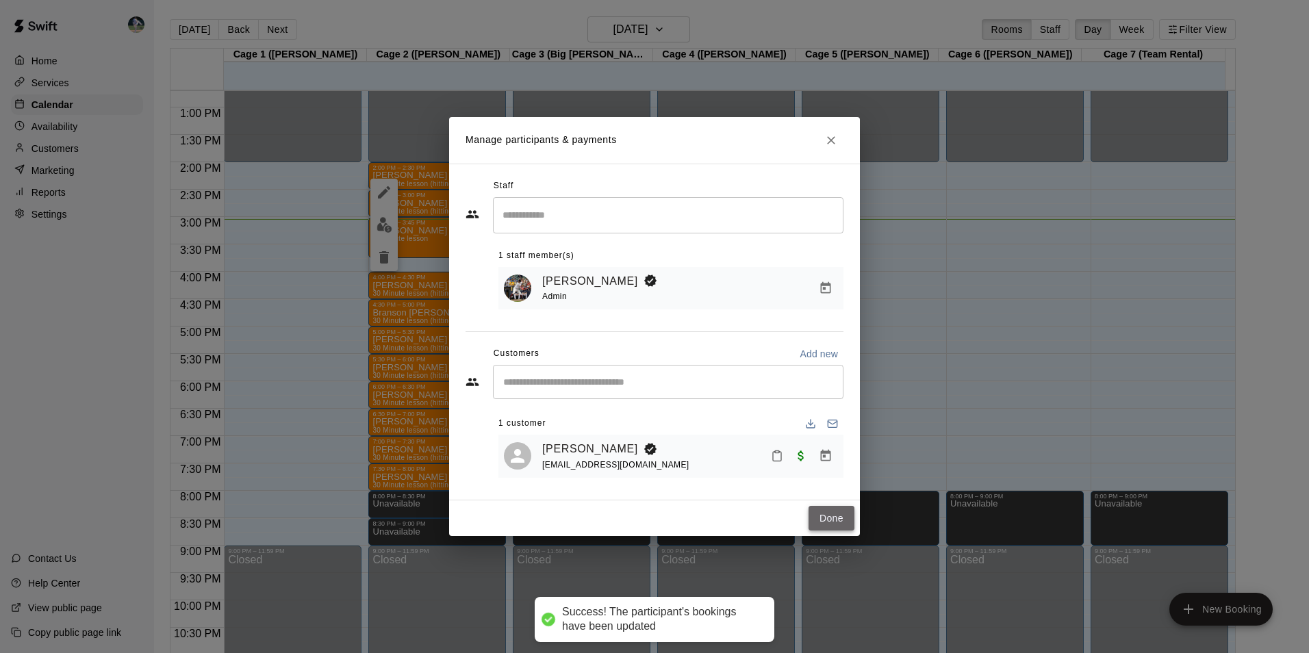
click at [839, 518] on button "Done" at bounding box center [832, 518] width 46 height 25
